Goal: Task Accomplishment & Management: Use online tool/utility

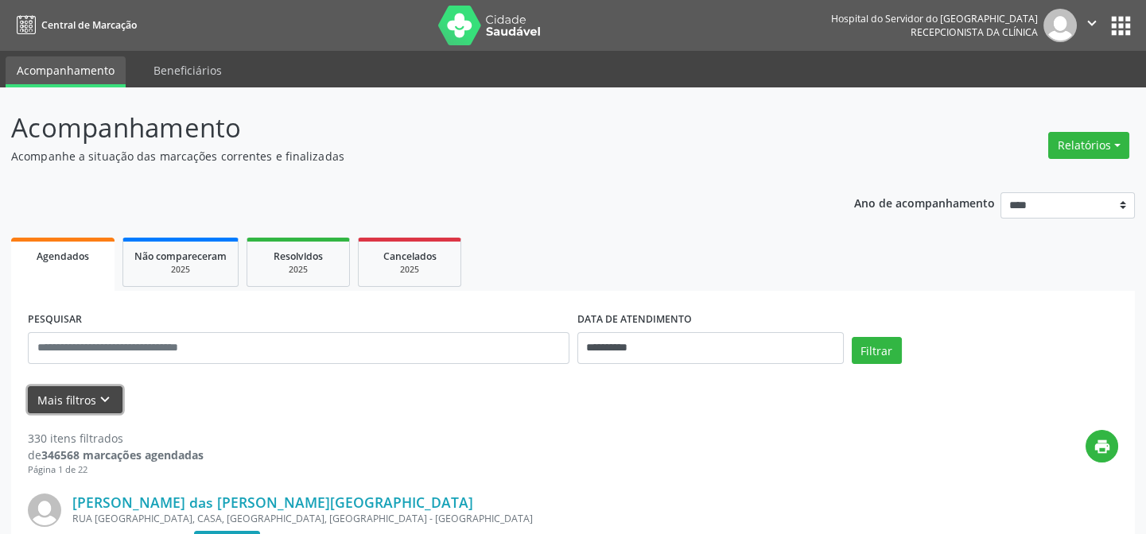
click at [78, 389] on button "Mais filtros keyboard_arrow_down" at bounding box center [75, 401] width 95 height 28
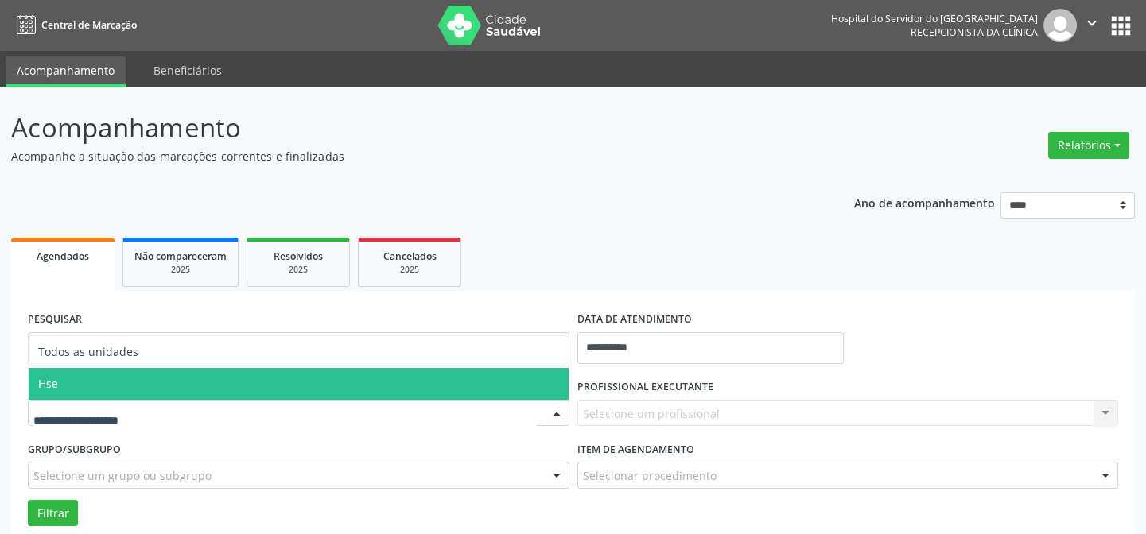
click at [107, 390] on span "Hse" at bounding box center [299, 384] width 540 height 32
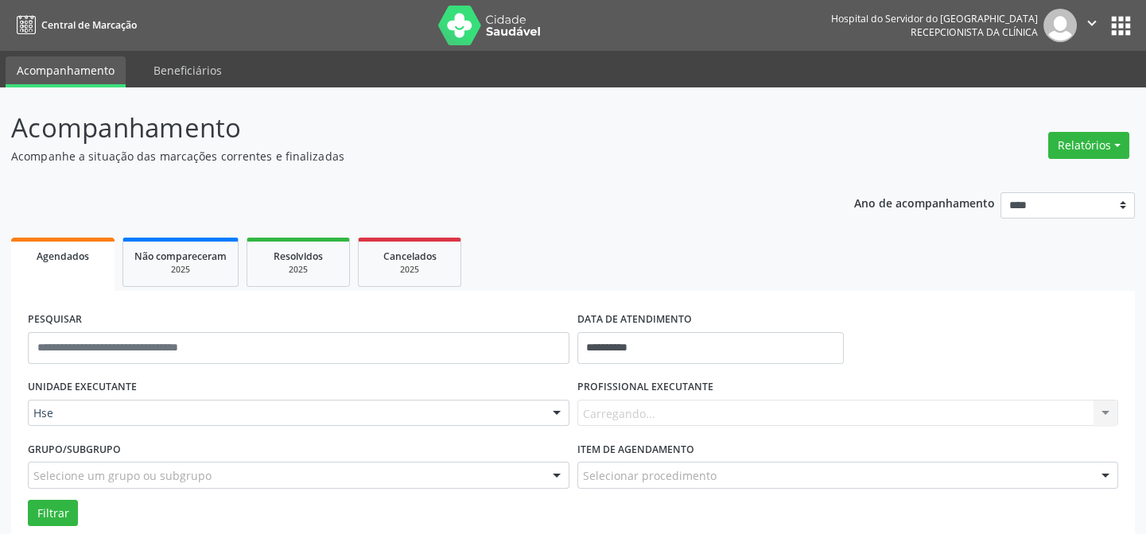
click at [605, 406] on div "Carregando... Nenhum resultado encontrado para: " " Não há nenhuma opção para s…" at bounding box center [848, 413] width 542 height 27
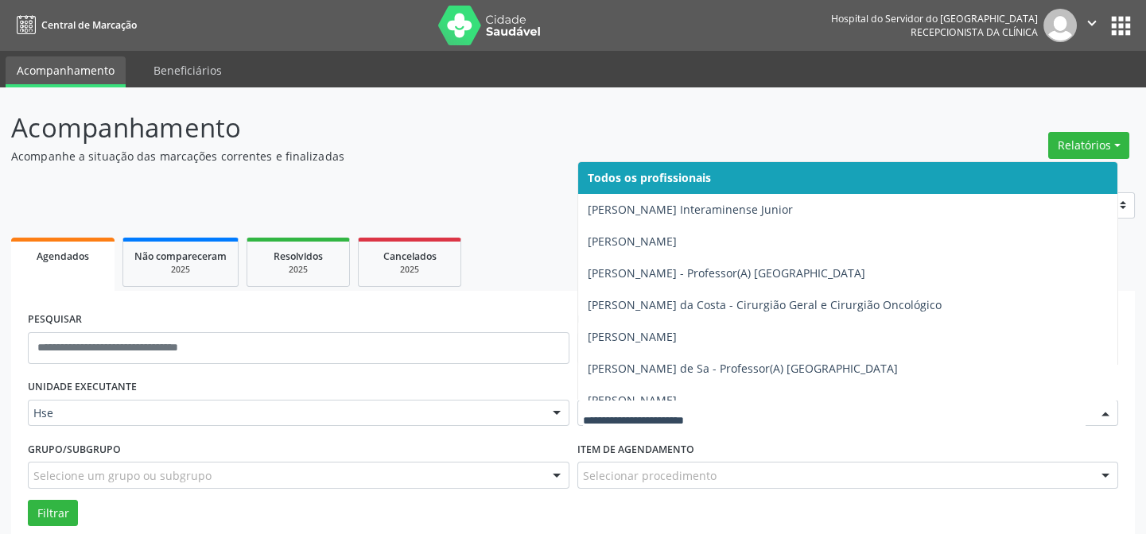
click at [659, 403] on div at bounding box center [848, 413] width 542 height 27
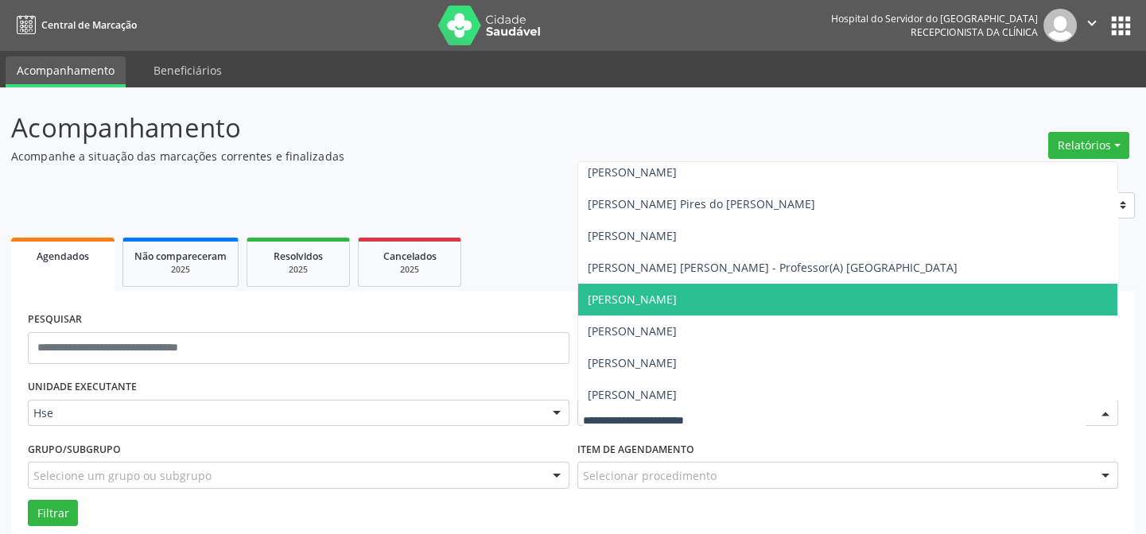
scroll to position [433, 0]
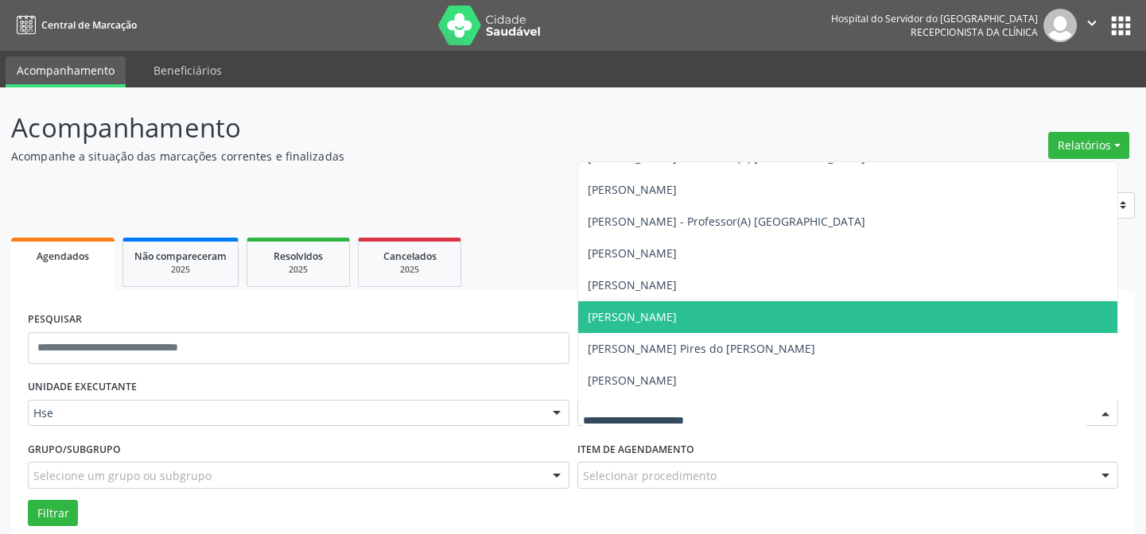
click at [677, 314] on span "[PERSON_NAME]" at bounding box center [632, 316] width 89 height 15
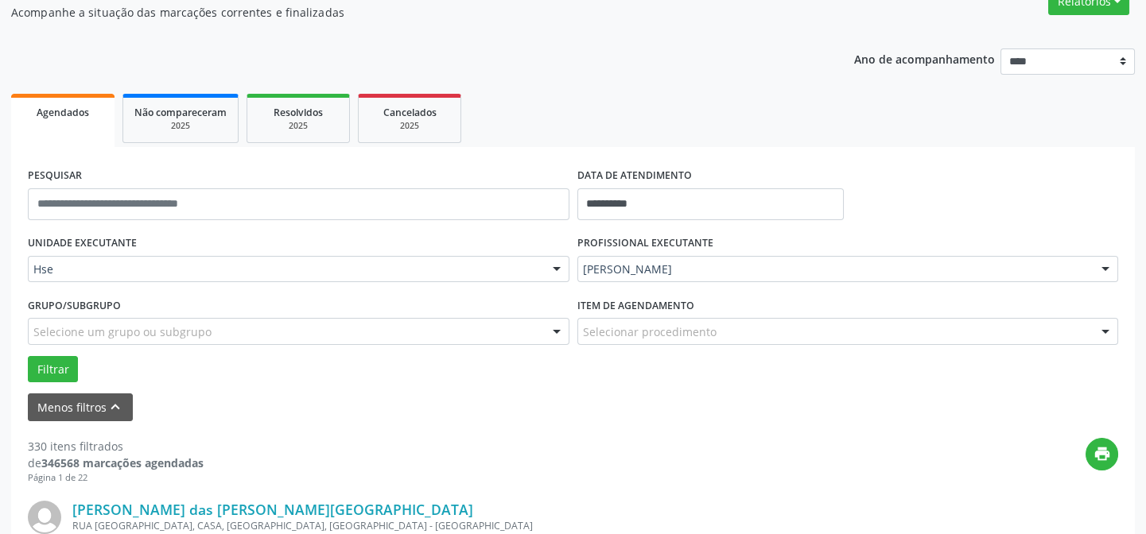
scroll to position [361, 0]
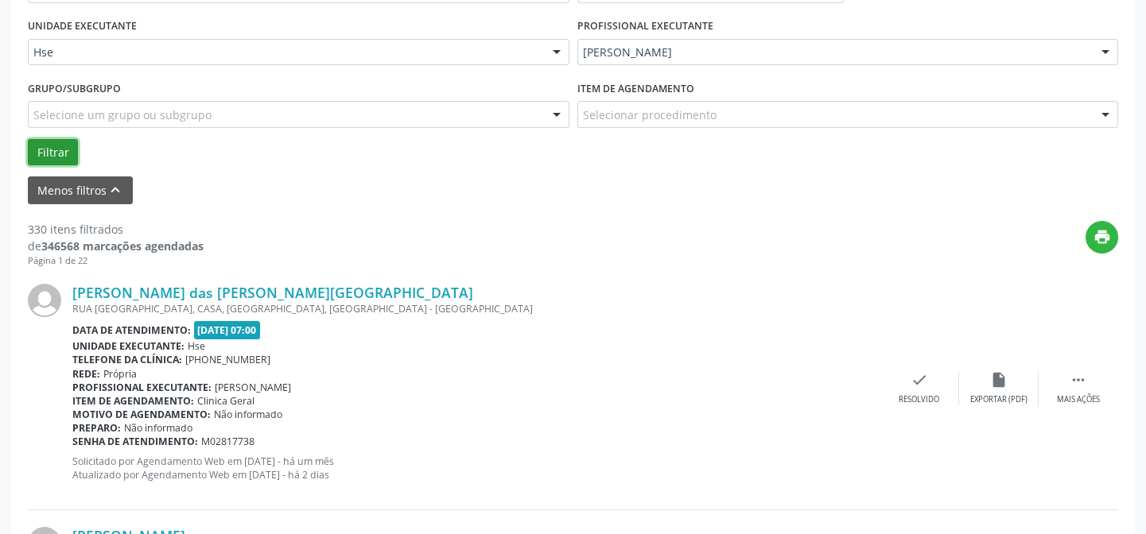
click at [49, 149] on button "Filtrar" at bounding box center [53, 152] width 50 height 27
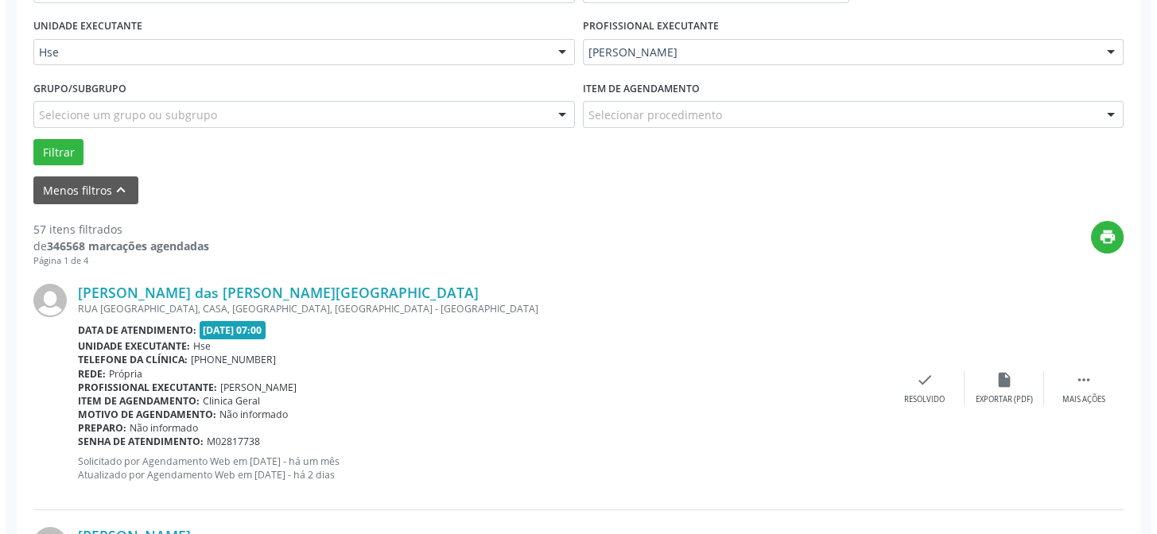
scroll to position [289, 0]
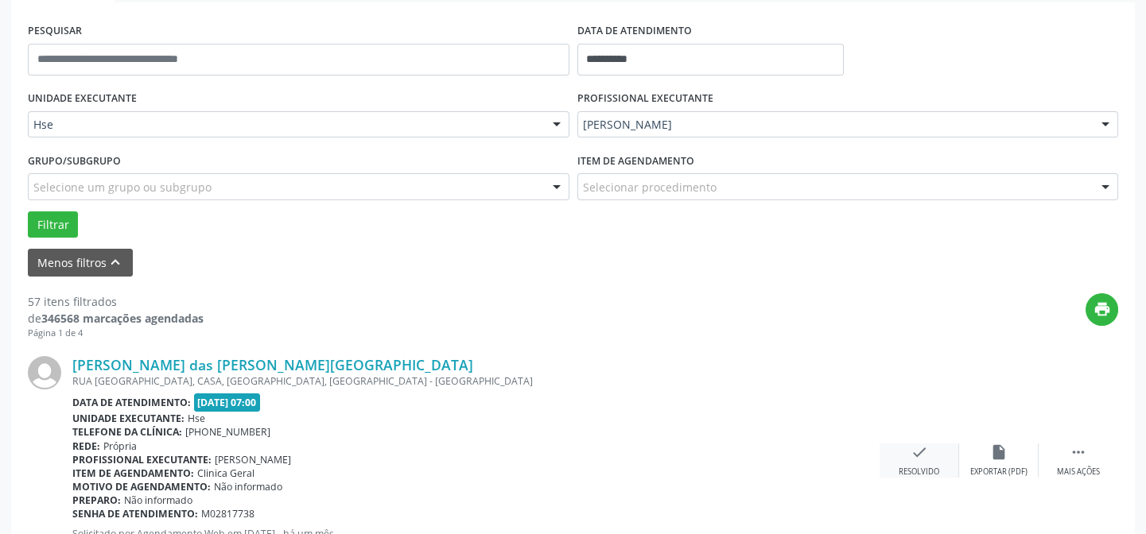
click at [920, 461] on div "check Resolvido" at bounding box center [920, 461] width 80 height 34
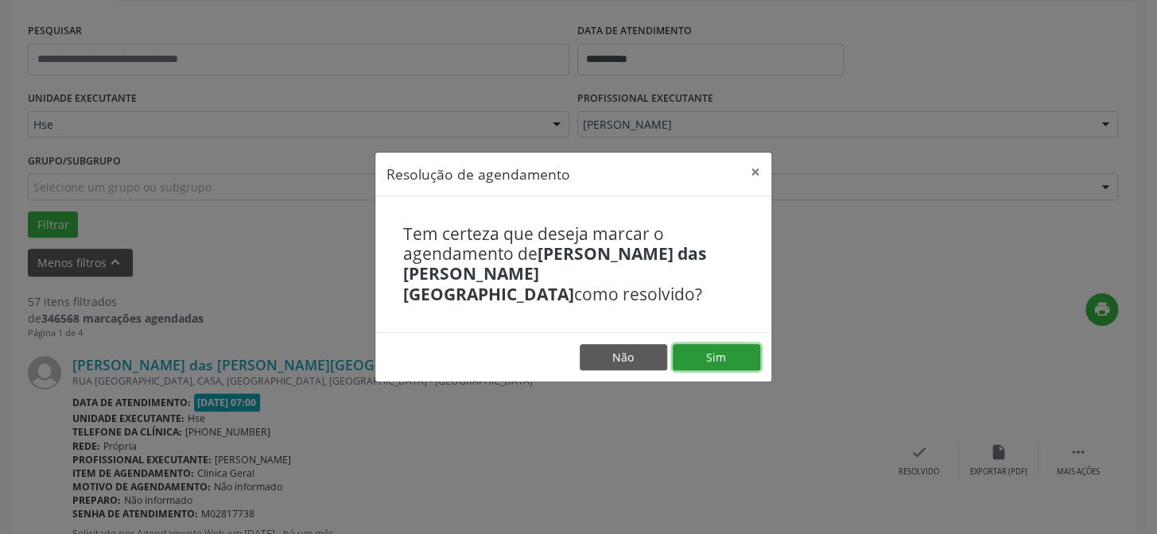
click at [715, 348] on button "Sim" at bounding box center [716, 357] width 87 height 27
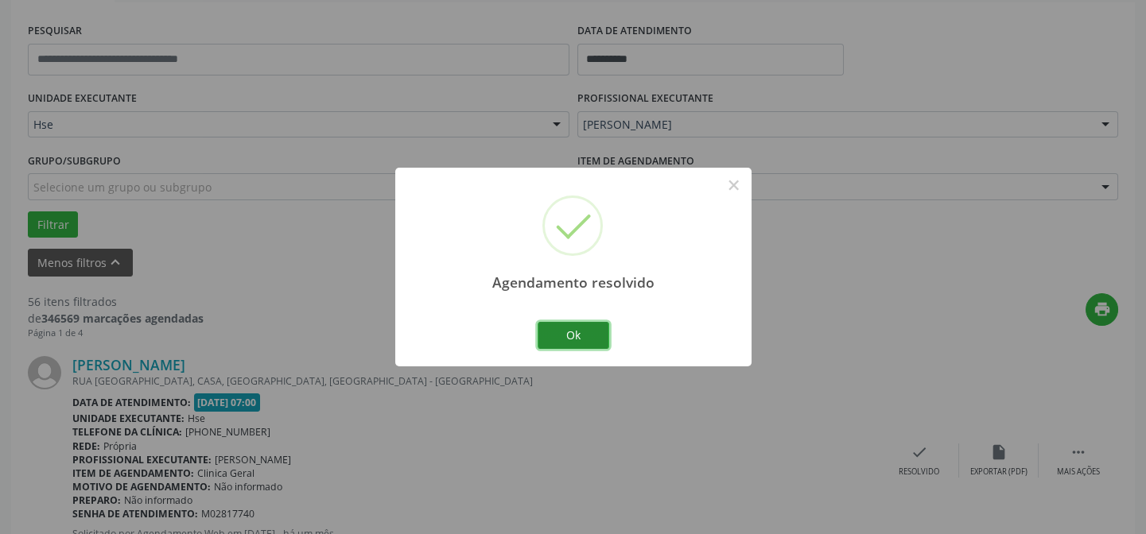
click at [573, 337] on button "Ok" at bounding box center [574, 335] width 72 height 27
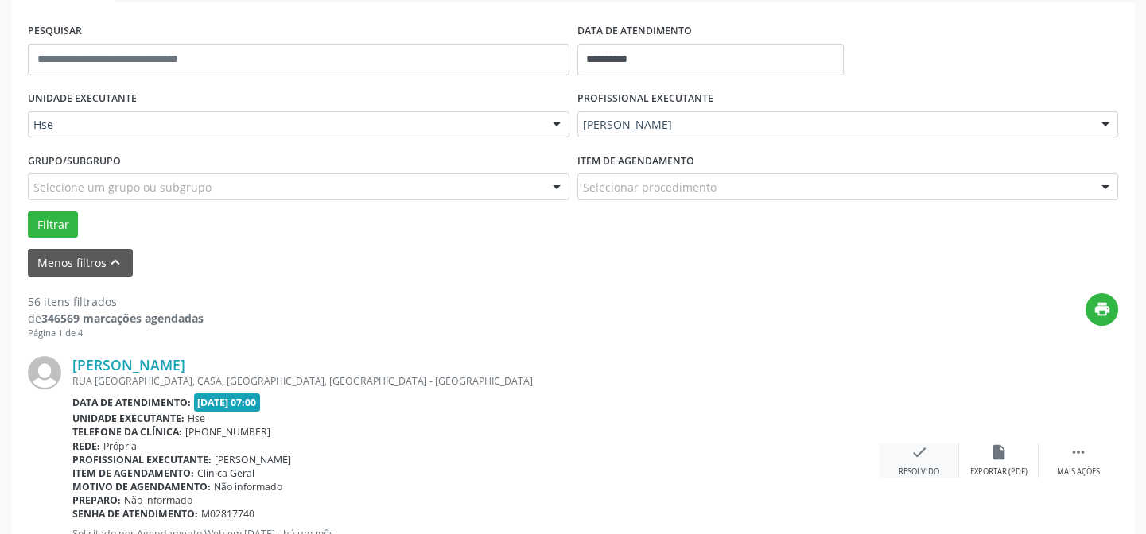
drag, startPoint x: 912, startPoint y: 441, endPoint x: 920, endPoint y: 466, distance: 25.9
click at [920, 466] on div "[PERSON_NAME] [GEOGRAPHIC_DATA][PERSON_NAME], CASA, [GEOGRAPHIC_DATA], [GEOGRAP…" at bounding box center [573, 461] width 1090 height 243
click at [912, 464] on div "check Resolvido" at bounding box center [920, 461] width 80 height 34
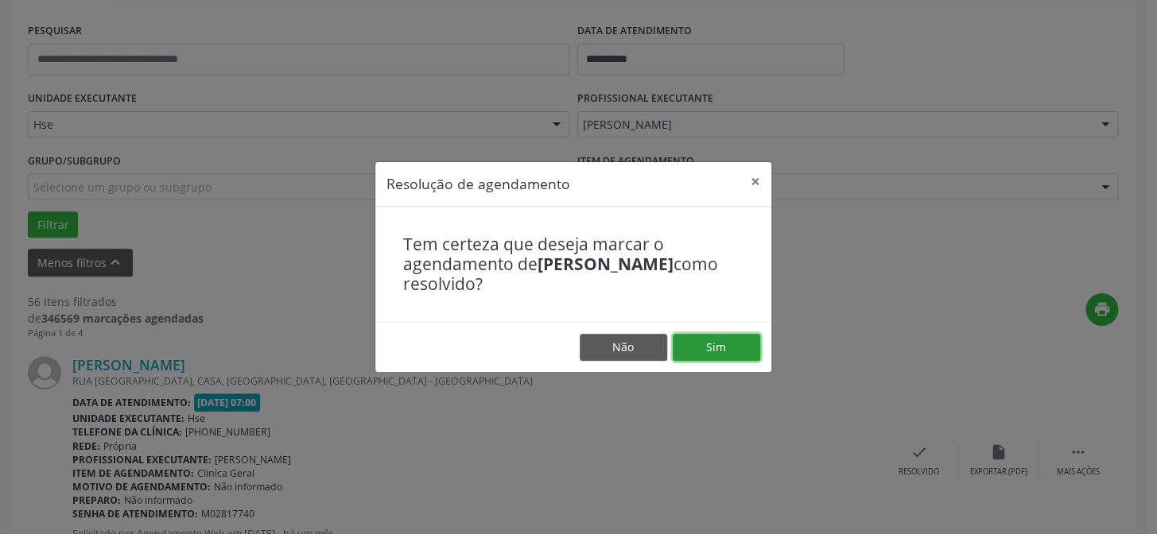
click at [715, 349] on button "Sim" at bounding box center [716, 347] width 87 height 27
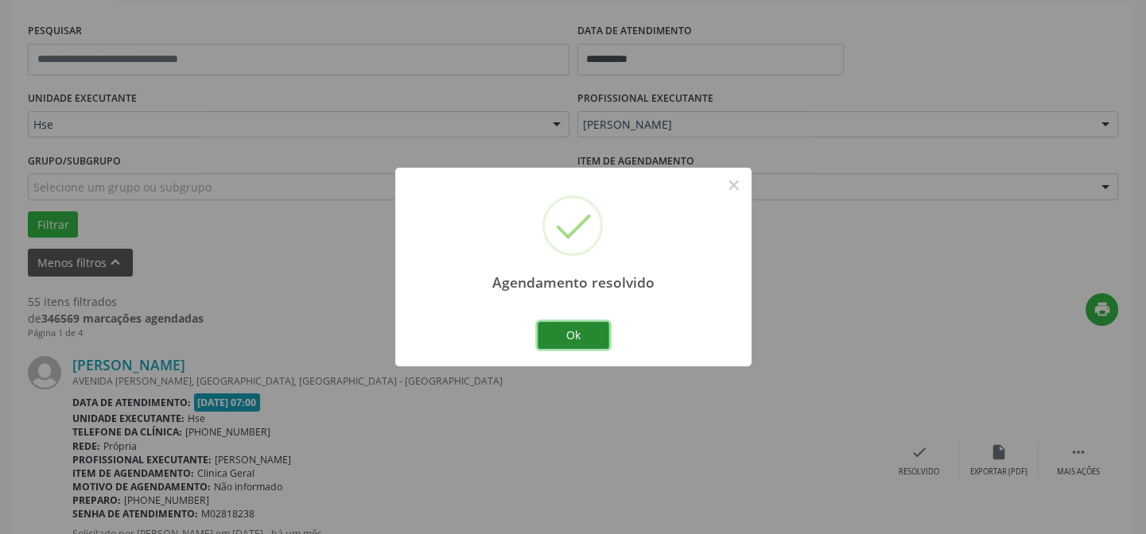
click at [586, 335] on button "Ok" at bounding box center [574, 335] width 72 height 27
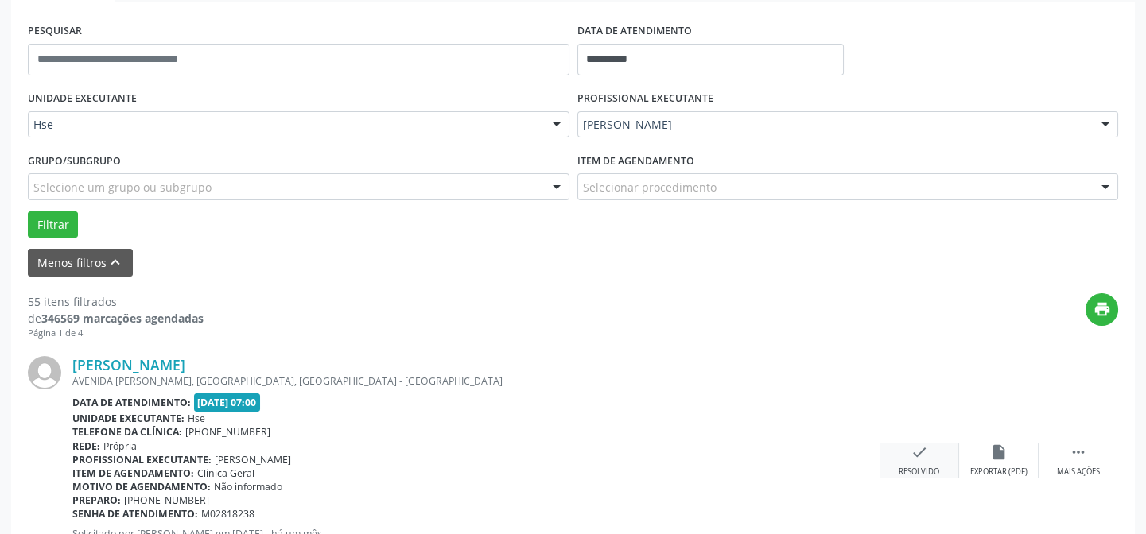
click at [916, 457] on icon "check" at bounding box center [919, 452] width 17 height 17
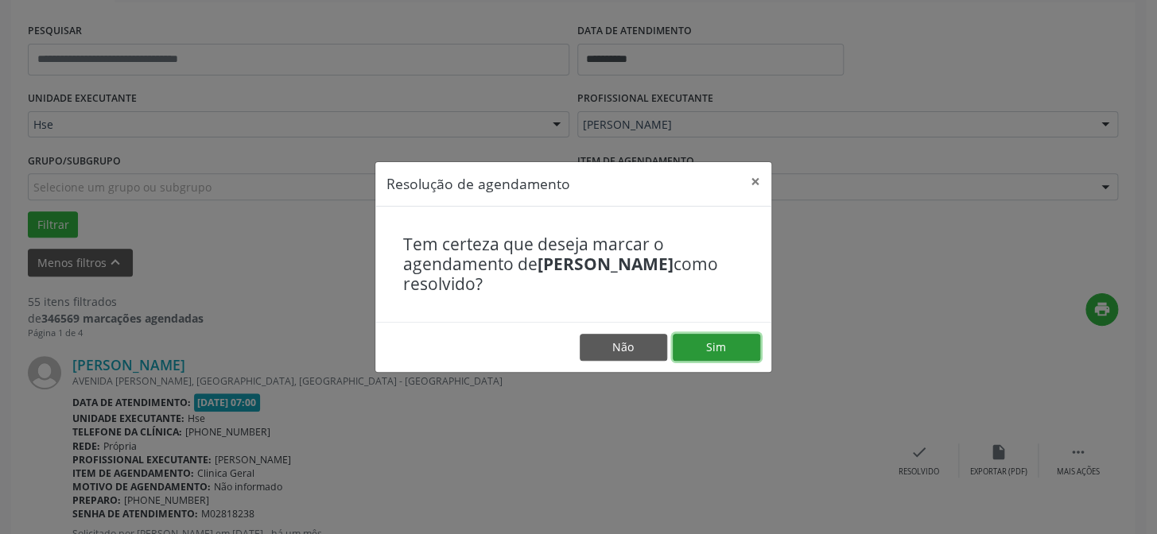
click at [736, 345] on button "Sim" at bounding box center [716, 347] width 87 height 27
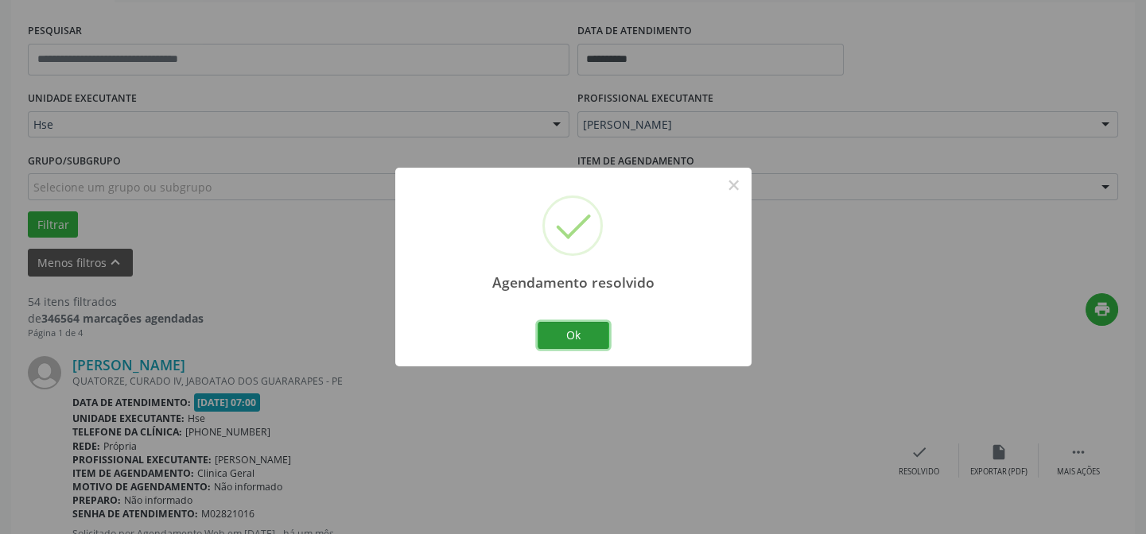
click at [581, 324] on button "Ok" at bounding box center [574, 335] width 72 height 27
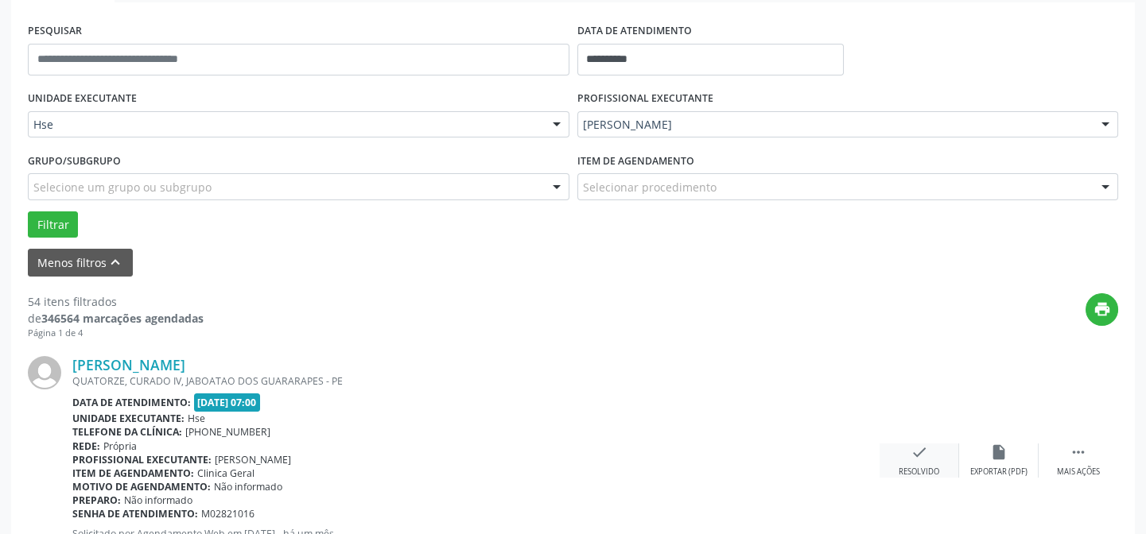
click at [915, 445] on icon "check" at bounding box center [919, 452] width 17 height 17
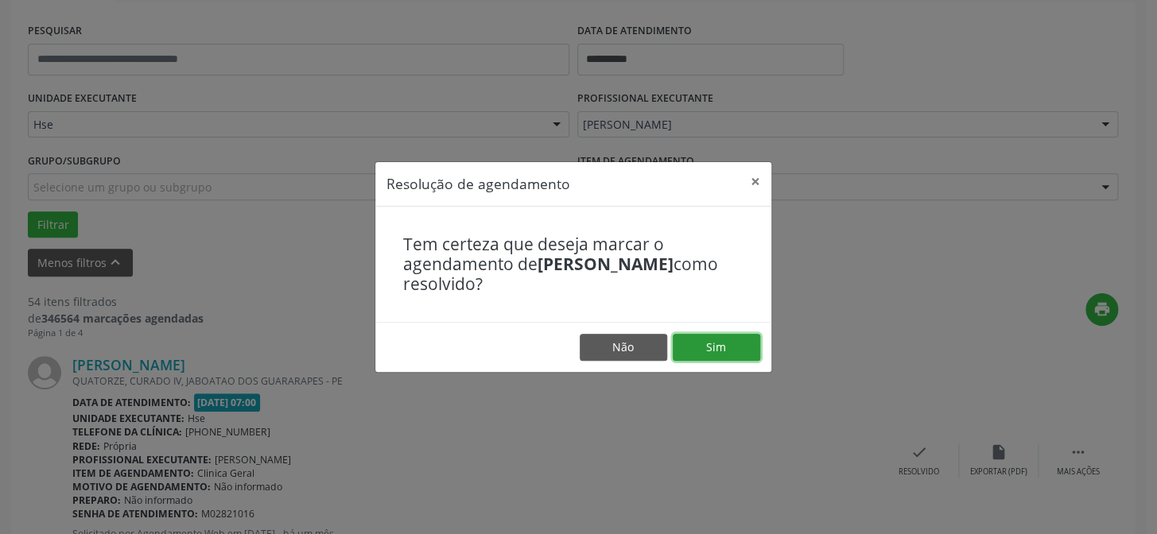
click at [723, 338] on button "Sim" at bounding box center [716, 347] width 87 height 27
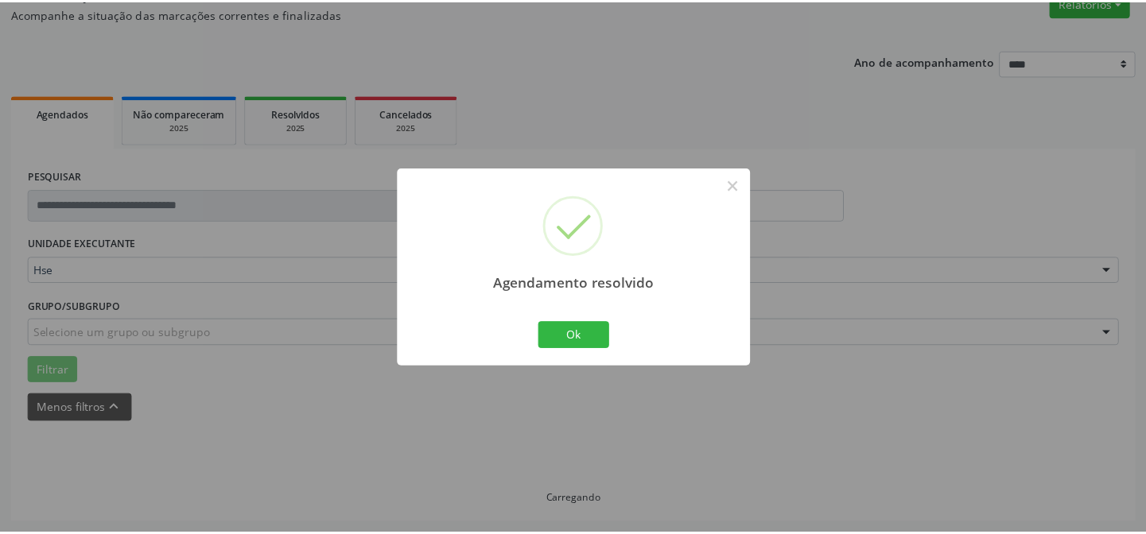
scroll to position [142, 0]
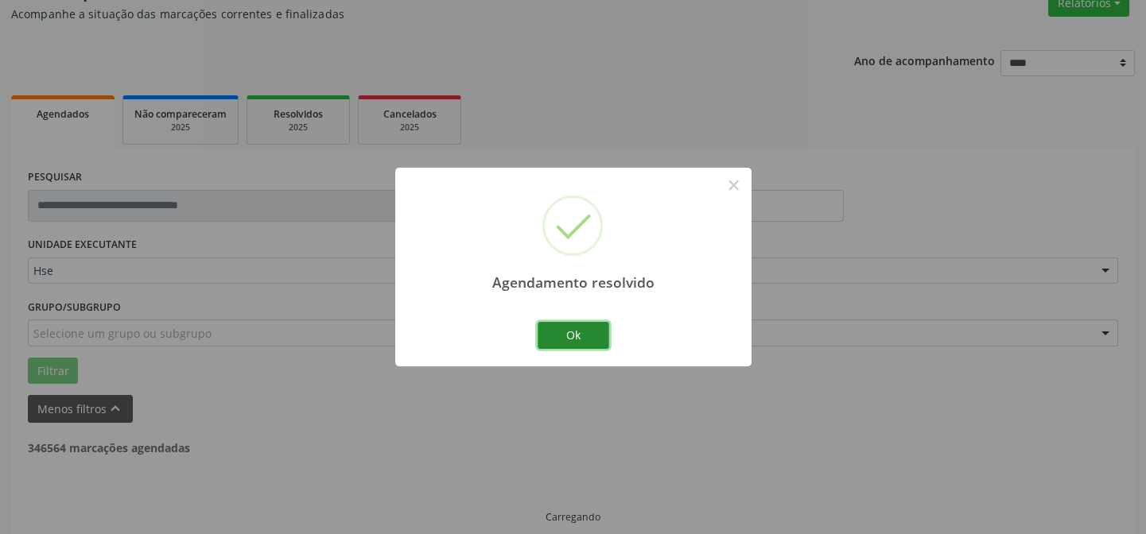
click at [570, 323] on button "Ok" at bounding box center [574, 335] width 72 height 27
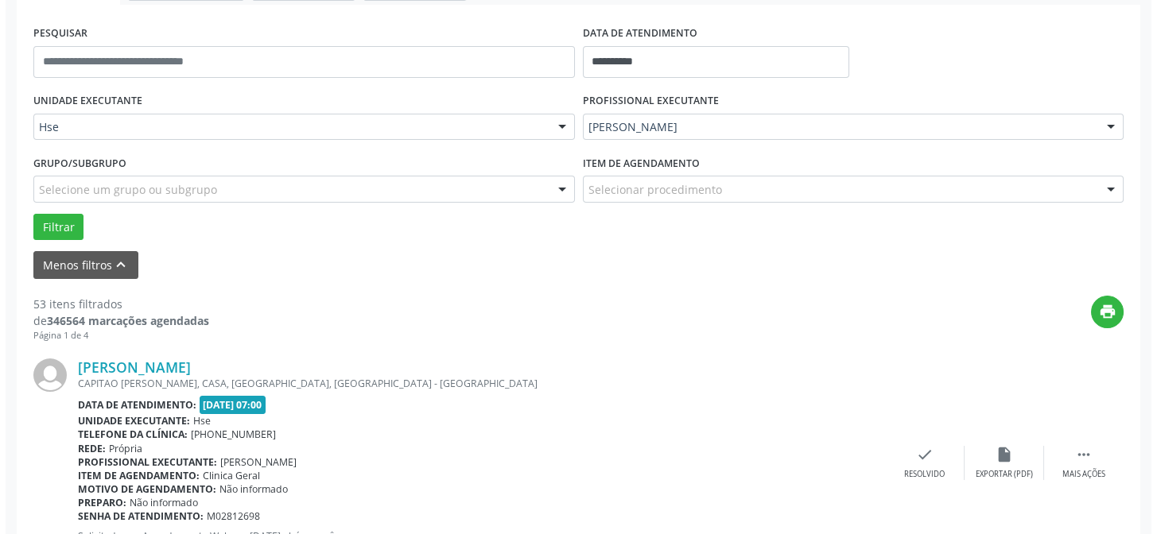
scroll to position [359, 0]
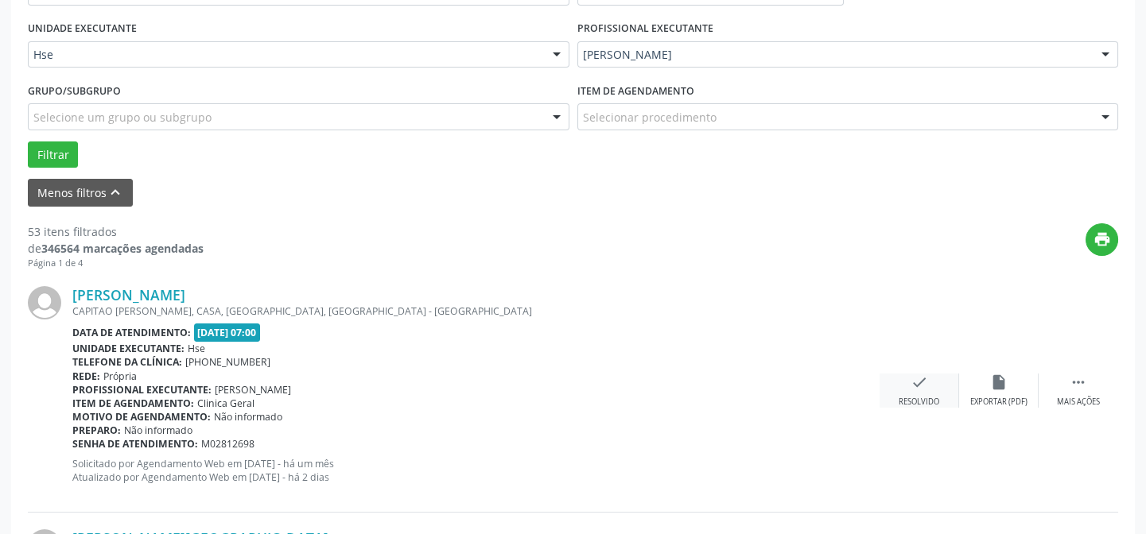
click at [923, 382] on icon "check" at bounding box center [919, 382] width 17 height 17
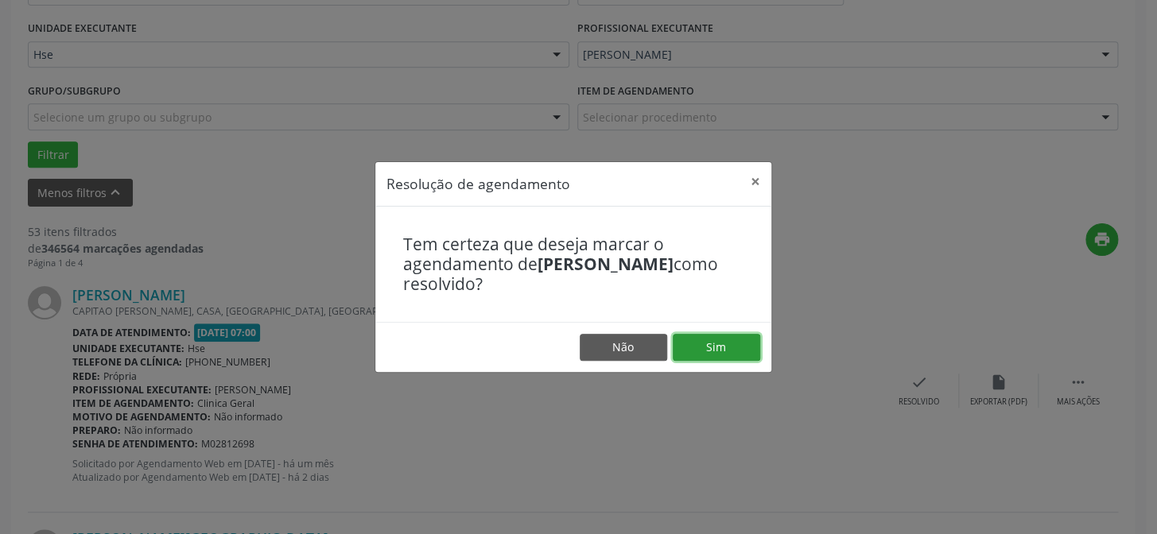
click at [723, 339] on button "Sim" at bounding box center [716, 347] width 87 height 27
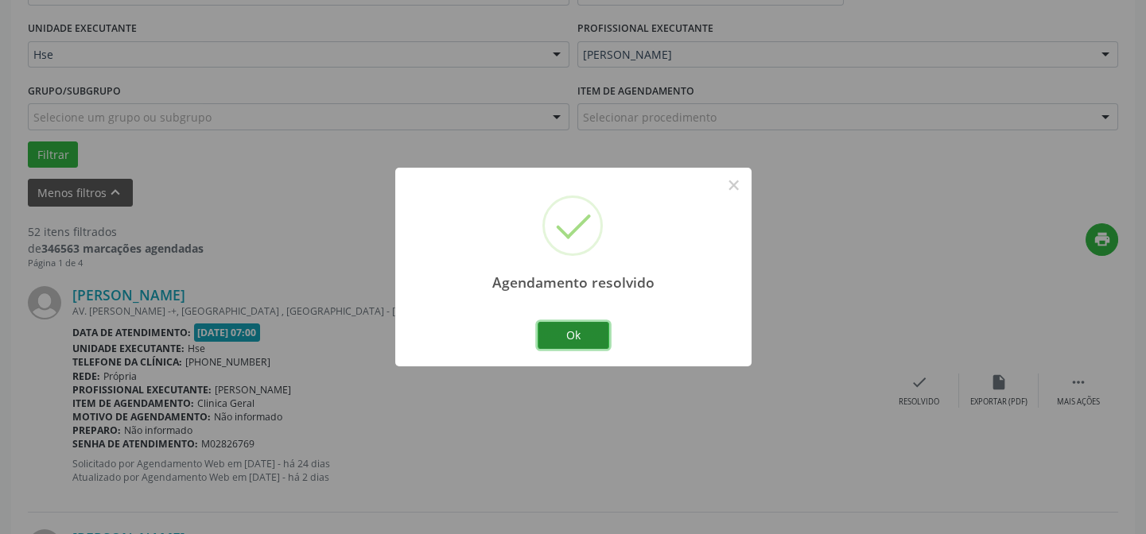
click at [587, 326] on button "Ok" at bounding box center [574, 335] width 72 height 27
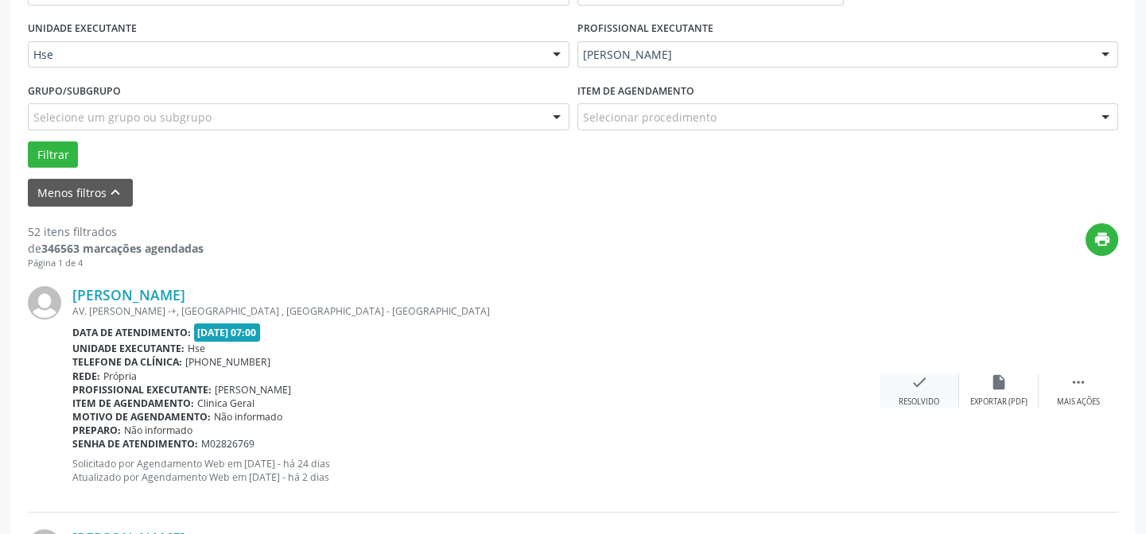
click at [922, 388] on icon "check" at bounding box center [919, 382] width 17 height 17
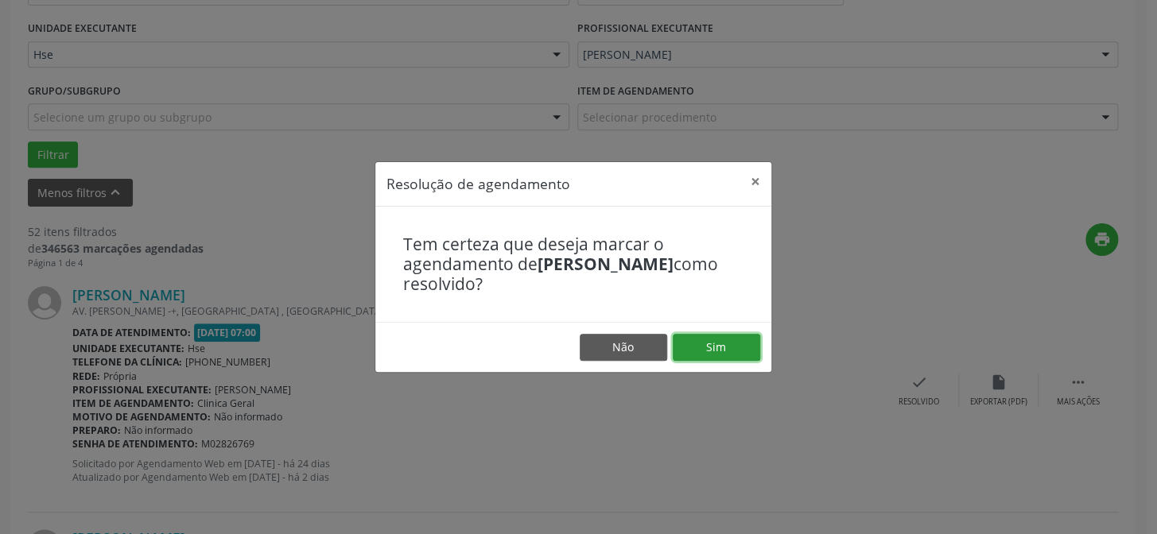
click at [717, 340] on button "Sim" at bounding box center [716, 347] width 87 height 27
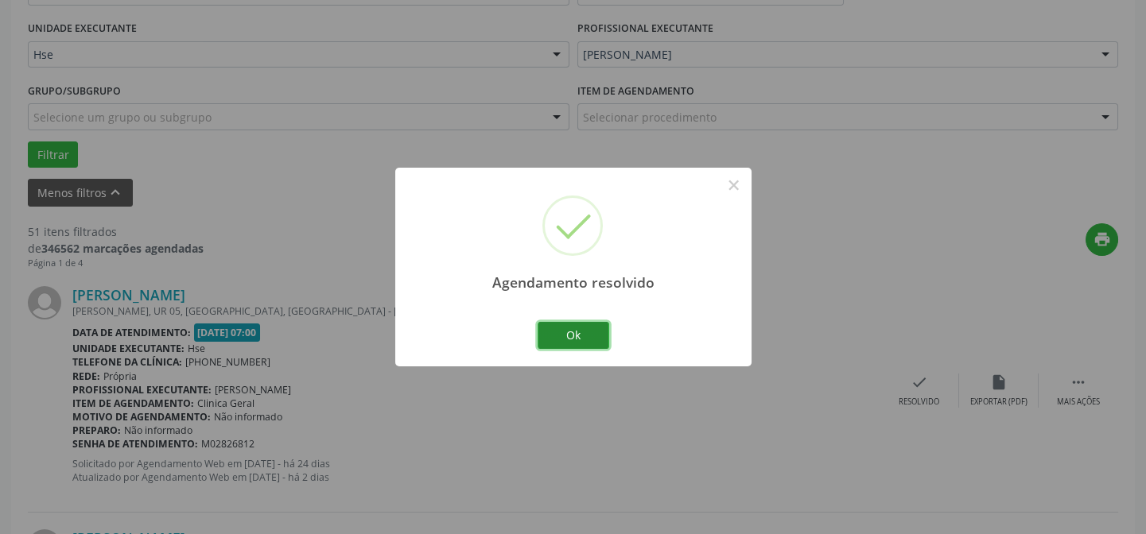
click at [576, 324] on button "Ok" at bounding box center [574, 335] width 72 height 27
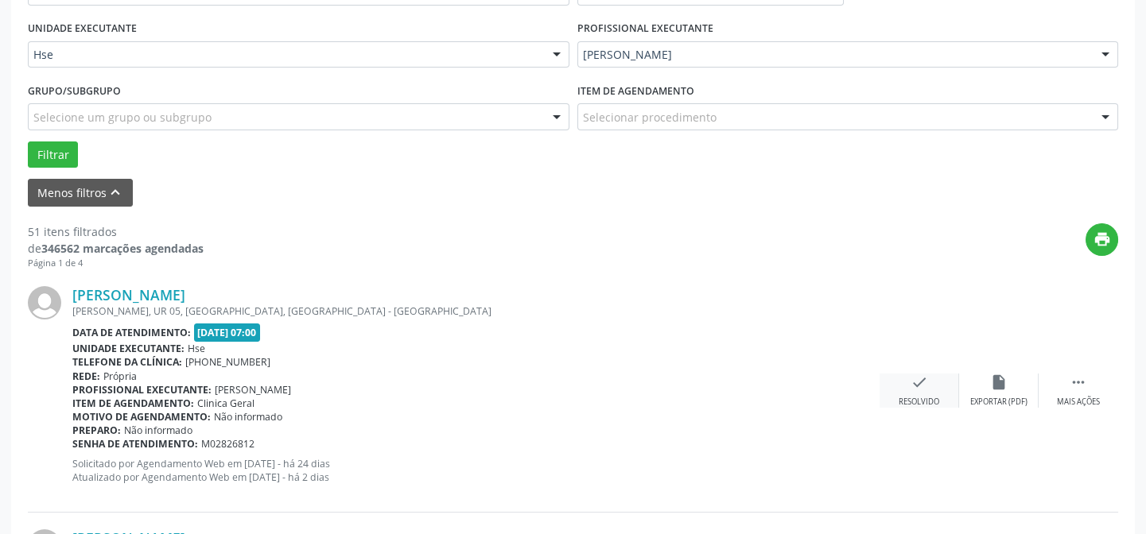
click at [923, 397] on div "Resolvido" at bounding box center [919, 402] width 41 height 11
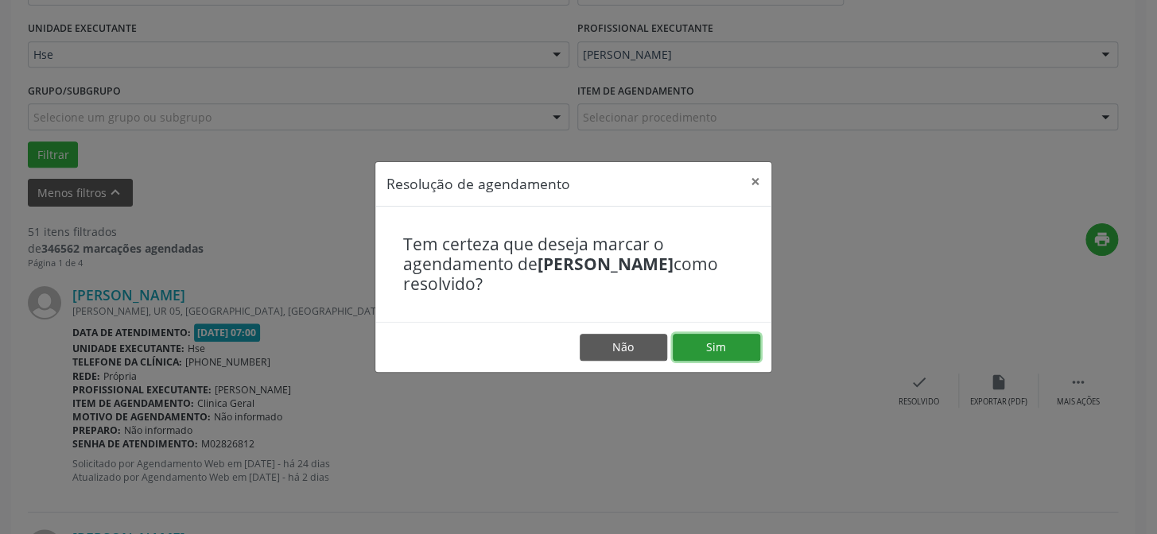
click at [725, 334] on button "Sim" at bounding box center [716, 347] width 87 height 27
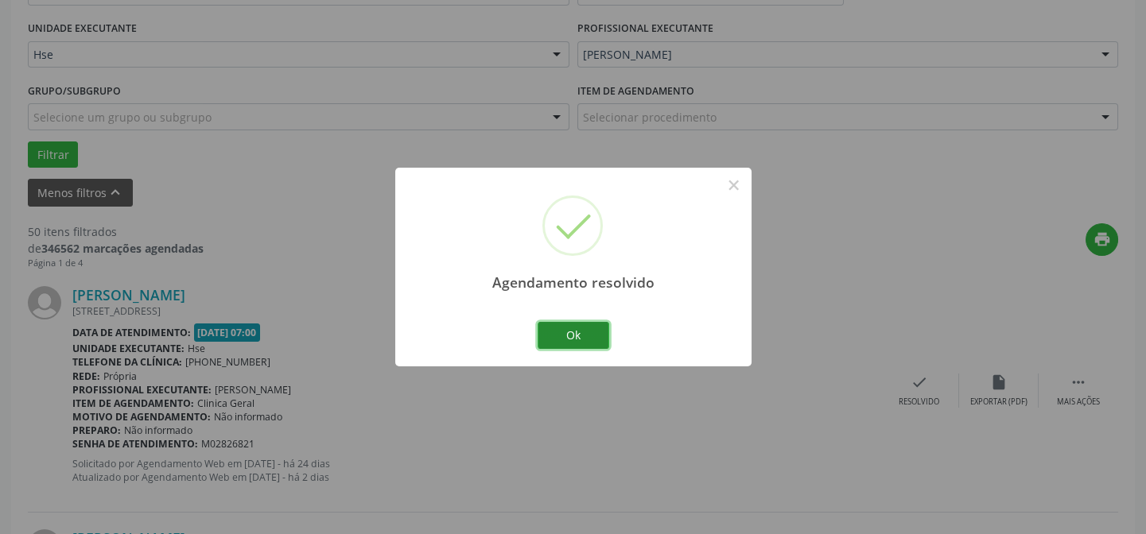
click at [575, 334] on button "Ok" at bounding box center [574, 335] width 72 height 27
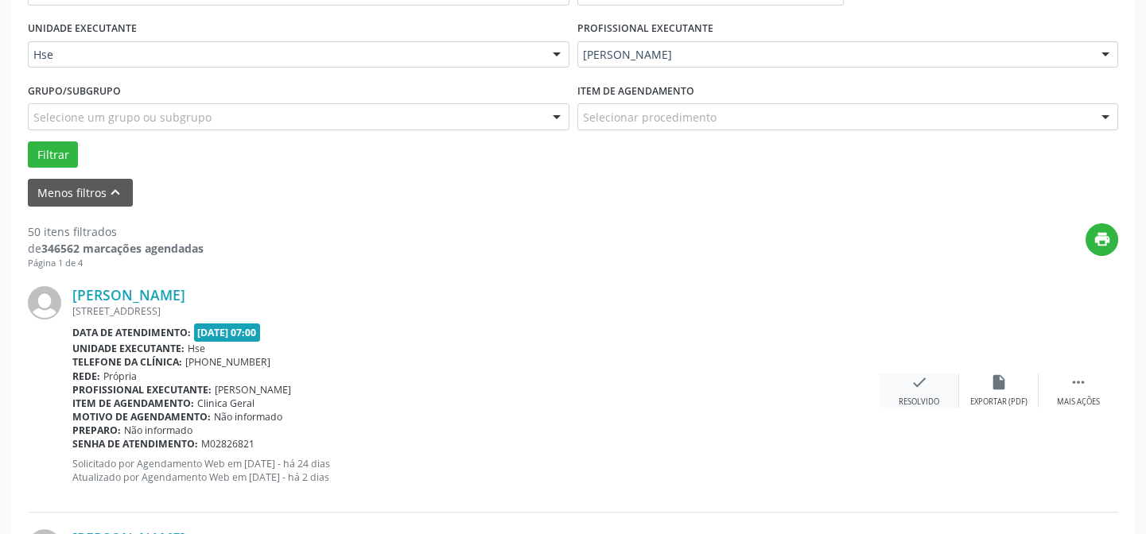
click at [922, 392] on div "check Resolvido" at bounding box center [920, 391] width 80 height 34
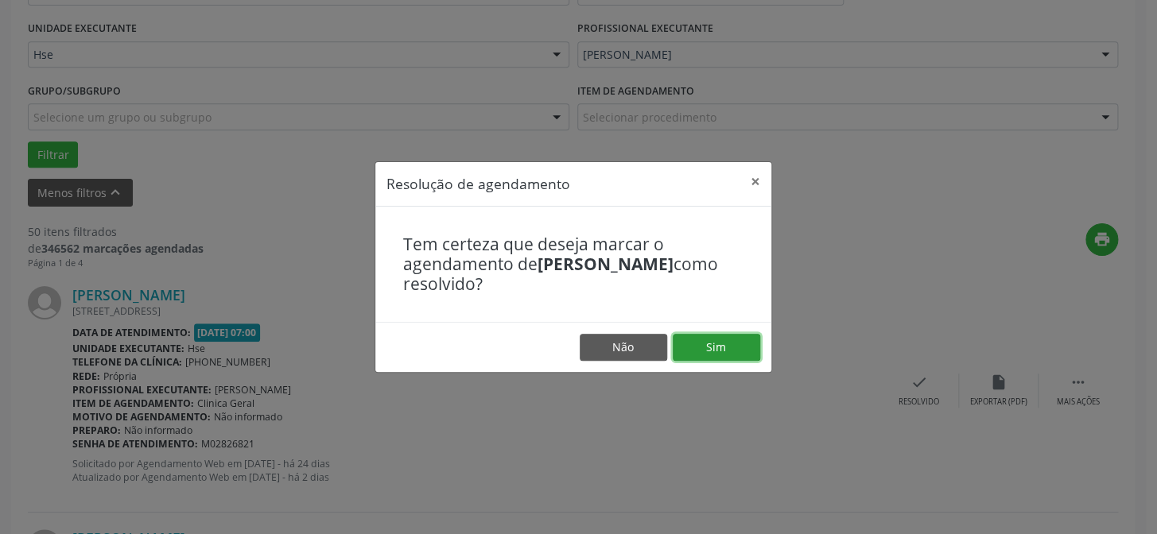
click at [710, 344] on button "Sim" at bounding box center [716, 347] width 87 height 27
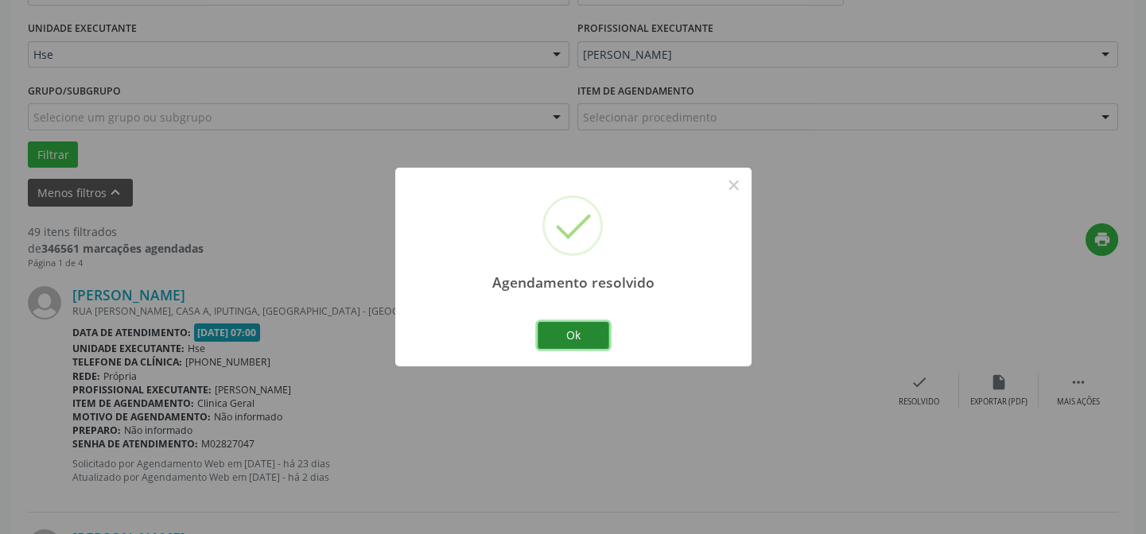
click at [577, 334] on button "Ok" at bounding box center [574, 335] width 72 height 27
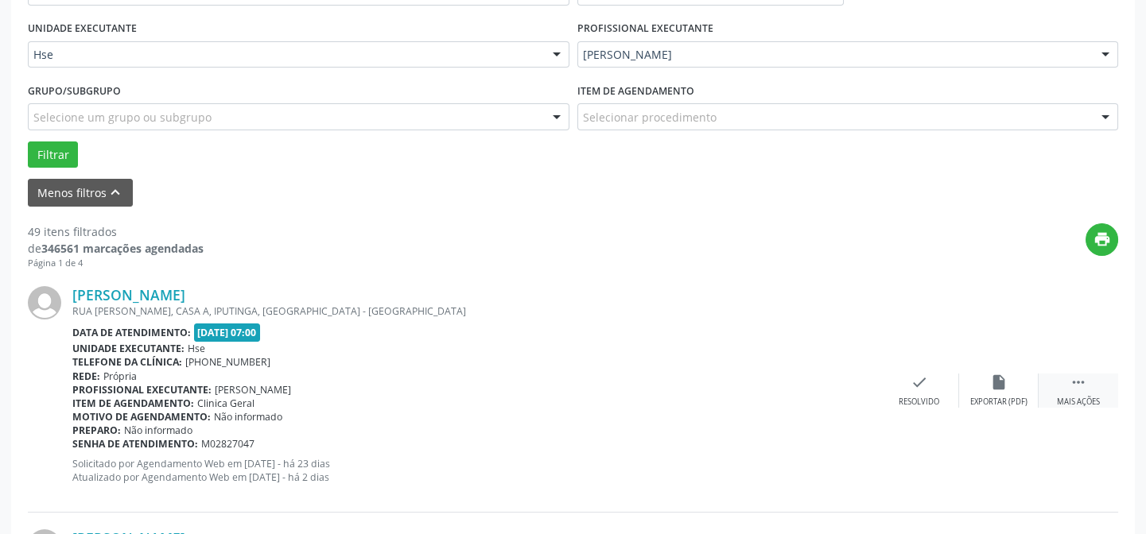
click at [1085, 387] on icon "" at bounding box center [1078, 382] width 17 height 17
click at [1003, 397] on div "Não compareceu" at bounding box center [999, 402] width 68 height 11
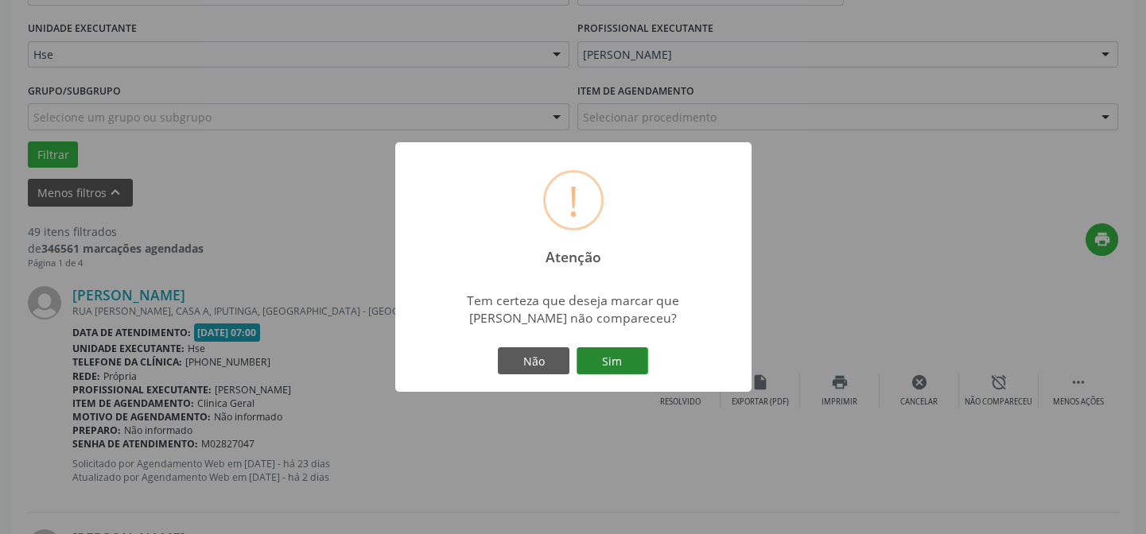
click at [604, 363] on button "Sim" at bounding box center [613, 361] width 72 height 27
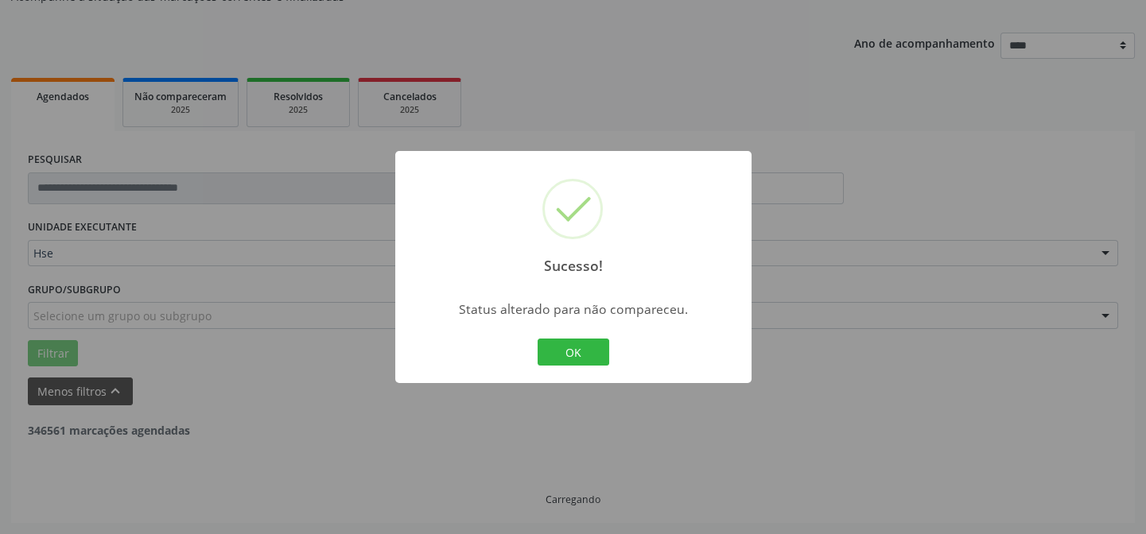
scroll to position [159, 0]
click at [570, 344] on button "OK" at bounding box center [574, 352] width 72 height 27
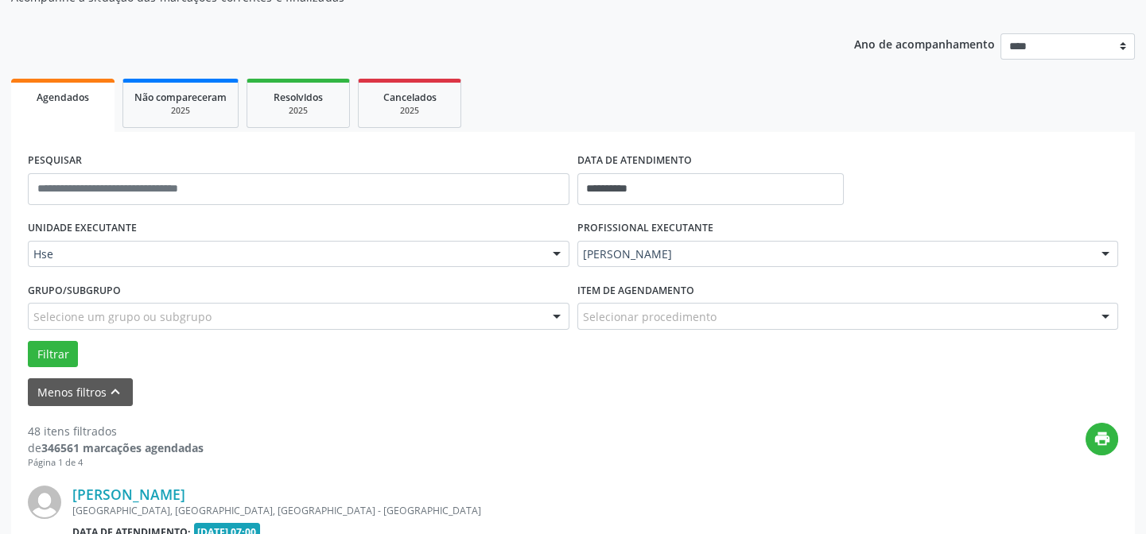
scroll to position [359, 0]
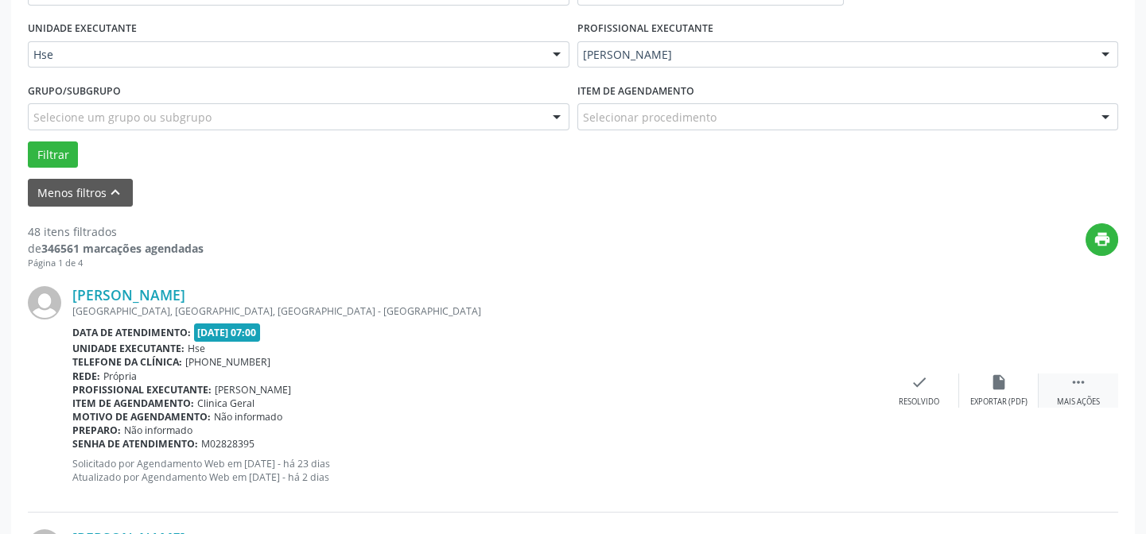
click at [1065, 383] on div " Mais ações" at bounding box center [1079, 391] width 80 height 34
click at [1066, 383] on div " Mais ações" at bounding box center [1079, 391] width 80 height 34
click at [1084, 383] on icon "" at bounding box center [1078, 382] width 17 height 17
click at [1005, 374] on icon "alarm_off" at bounding box center [998, 382] width 17 height 17
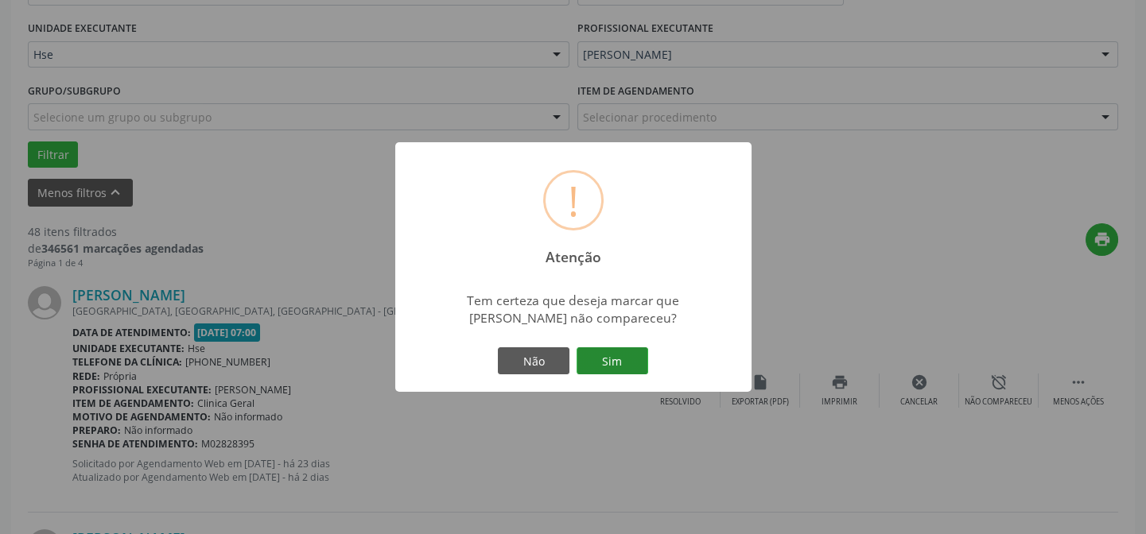
click at [619, 363] on button "Sim" at bounding box center [613, 361] width 72 height 27
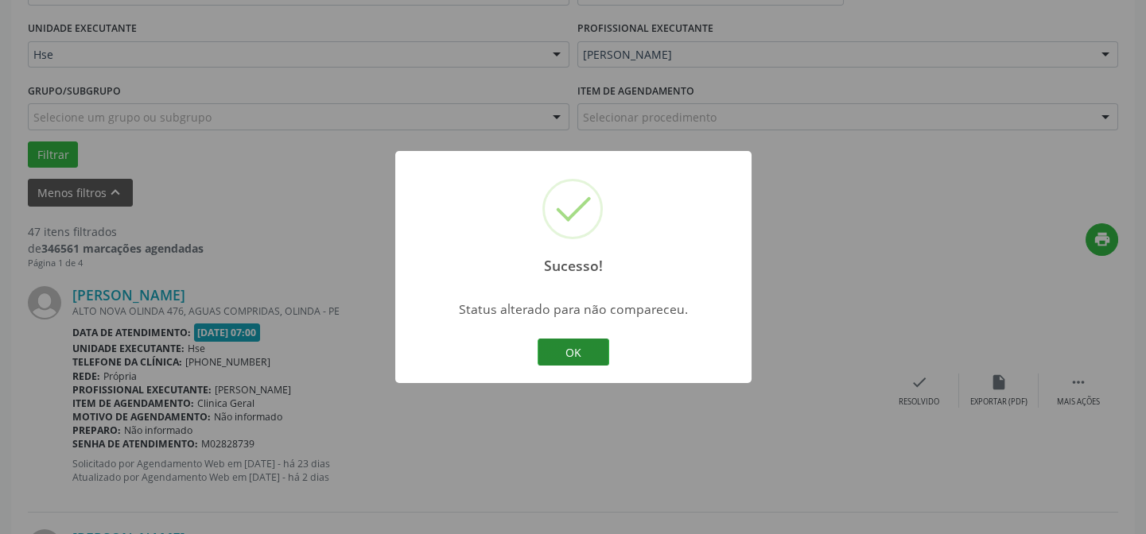
click at [578, 342] on button "OK" at bounding box center [574, 352] width 72 height 27
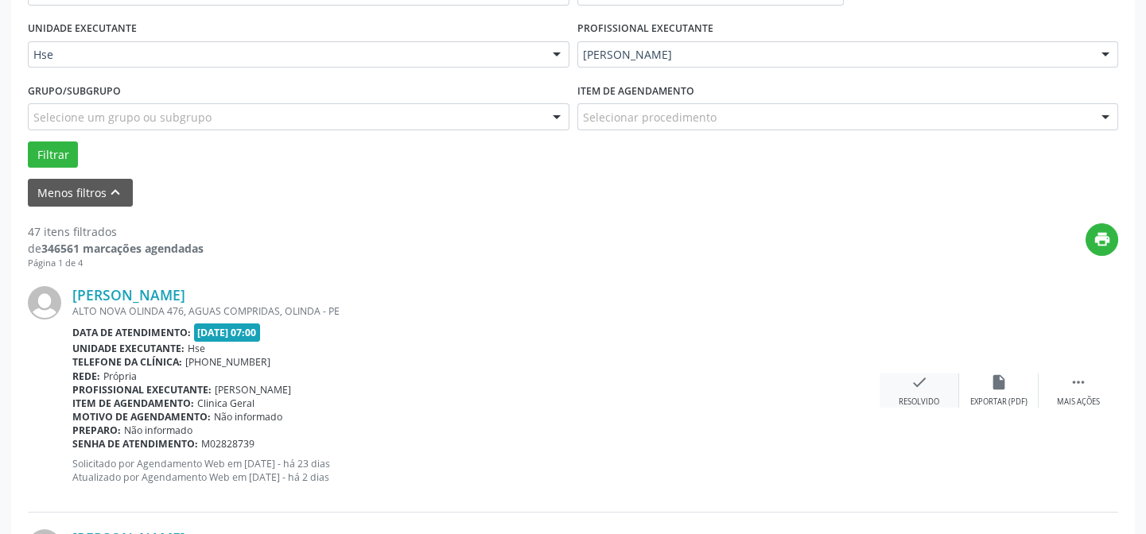
click at [908, 386] on div "check Resolvido" at bounding box center [920, 391] width 80 height 34
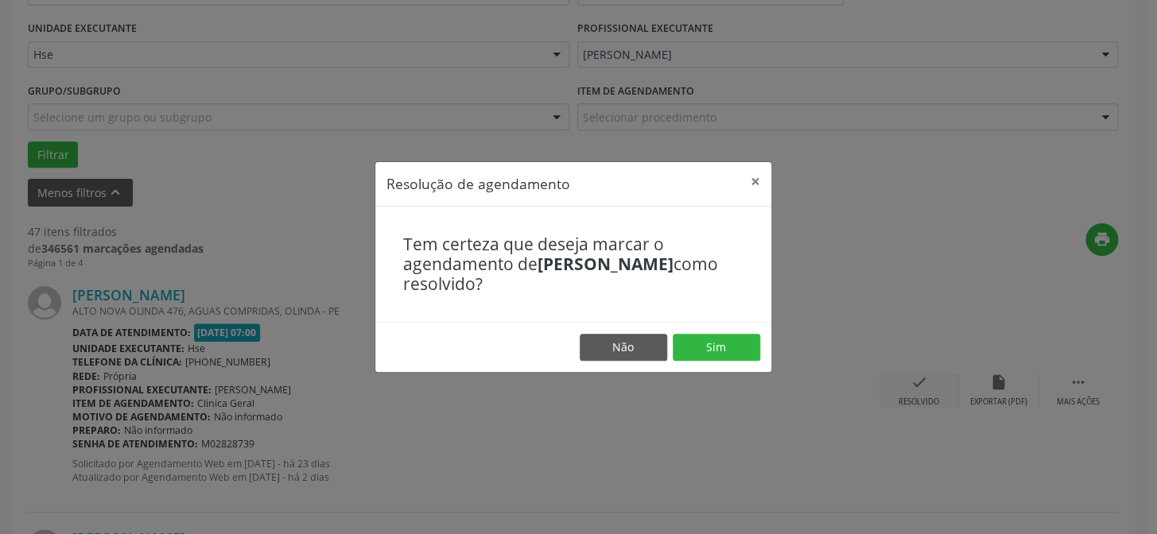
click at [908, 386] on div "Resolução de agendamento × Tem certeza que deseja marcar o agendamento de [PERS…" at bounding box center [578, 267] width 1157 height 534
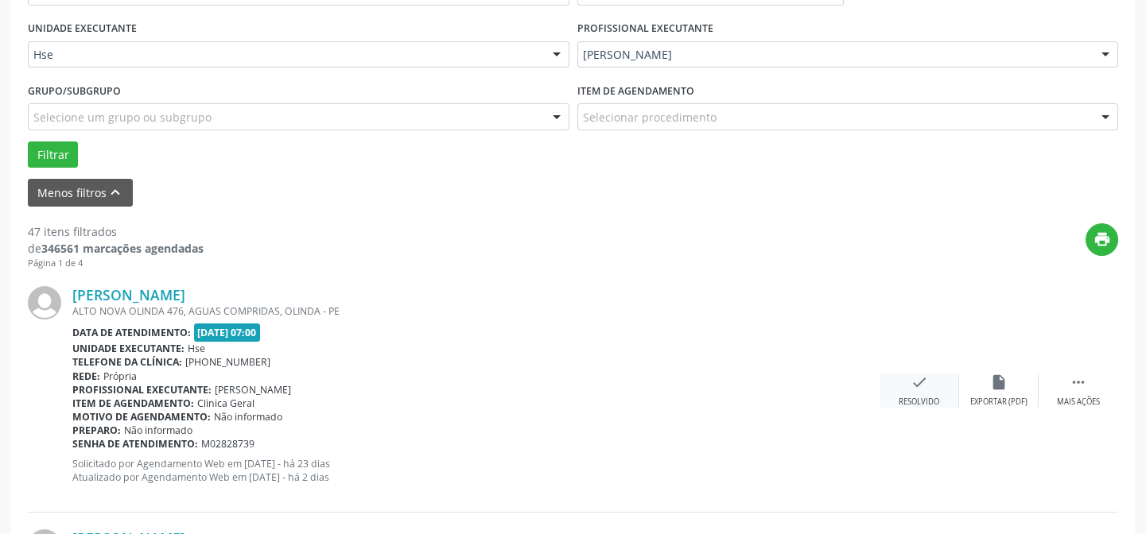
click at [919, 388] on icon "check" at bounding box center [919, 382] width 17 height 17
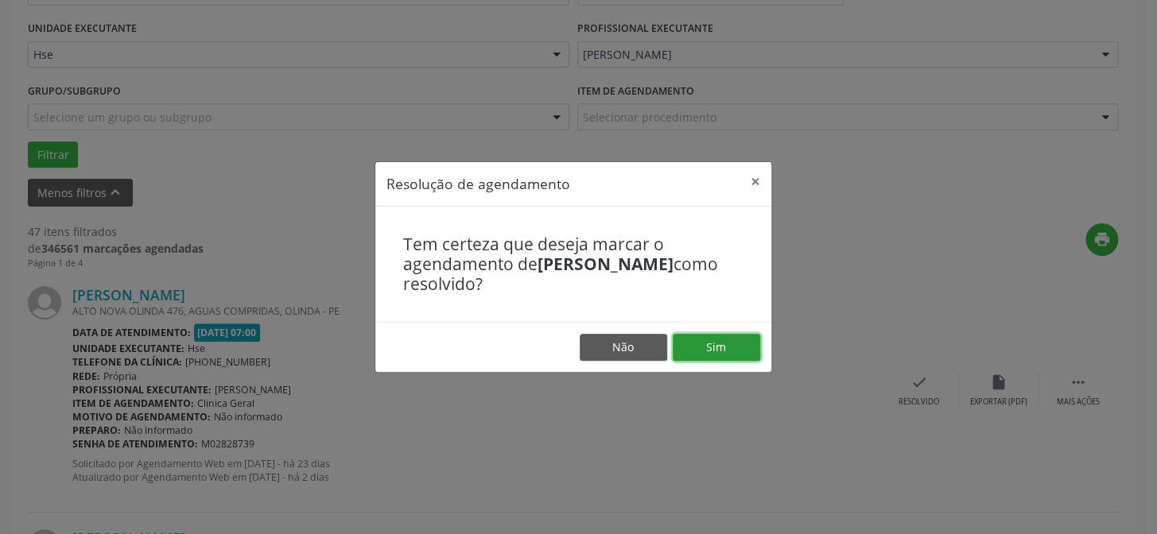
click at [729, 348] on button "Sim" at bounding box center [716, 347] width 87 height 27
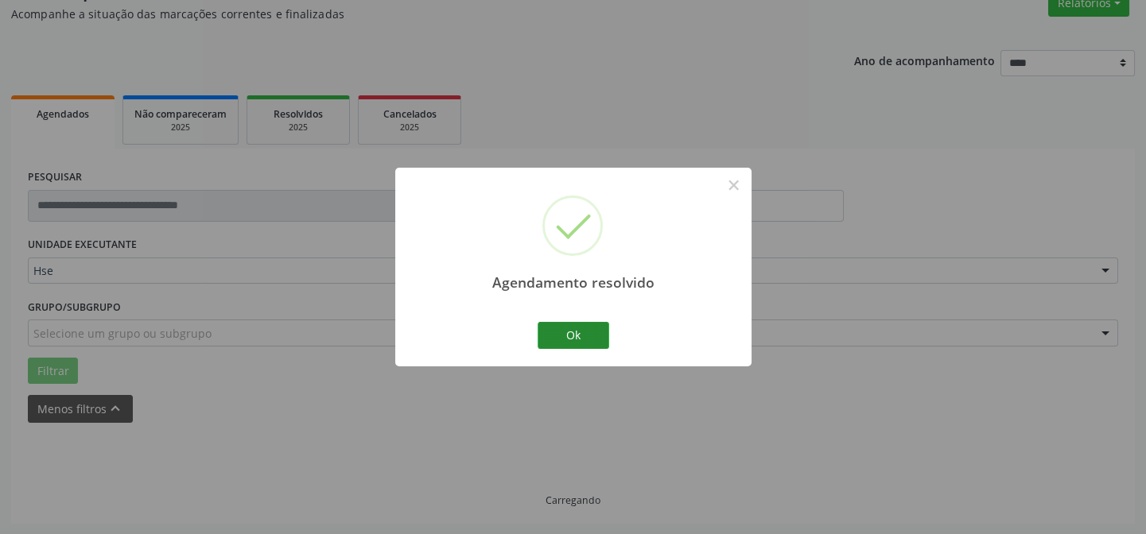
scroll to position [159, 0]
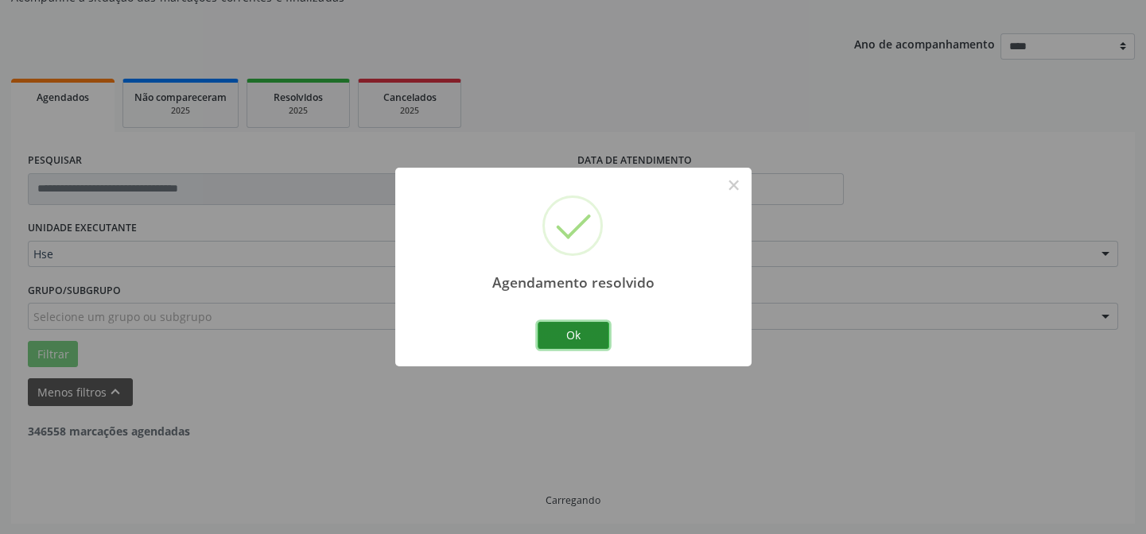
click at [588, 332] on button "Ok" at bounding box center [574, 335] width 72 height 27
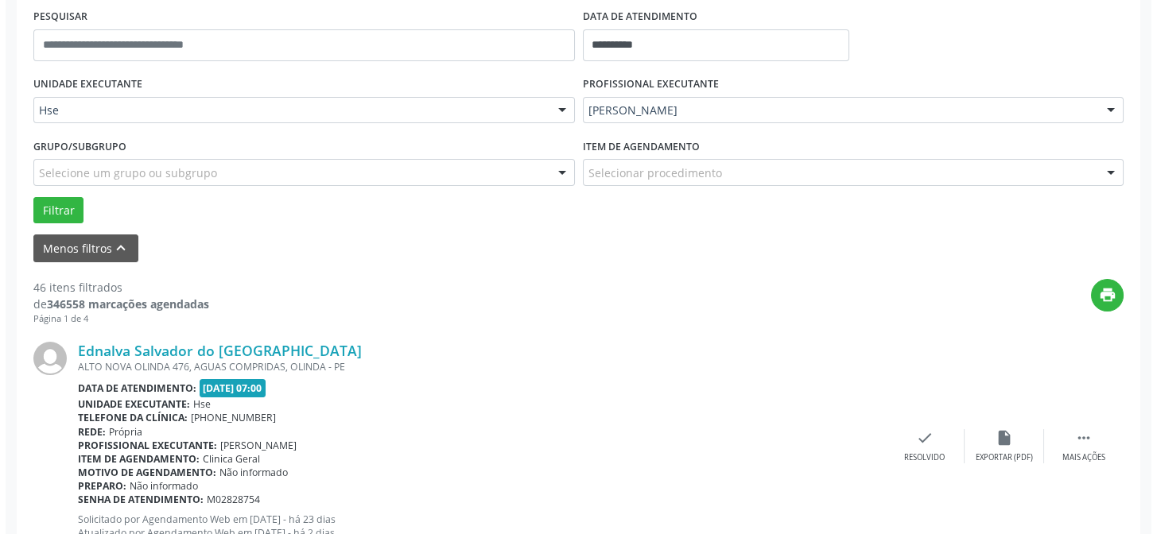
scroll to position [375, 0]
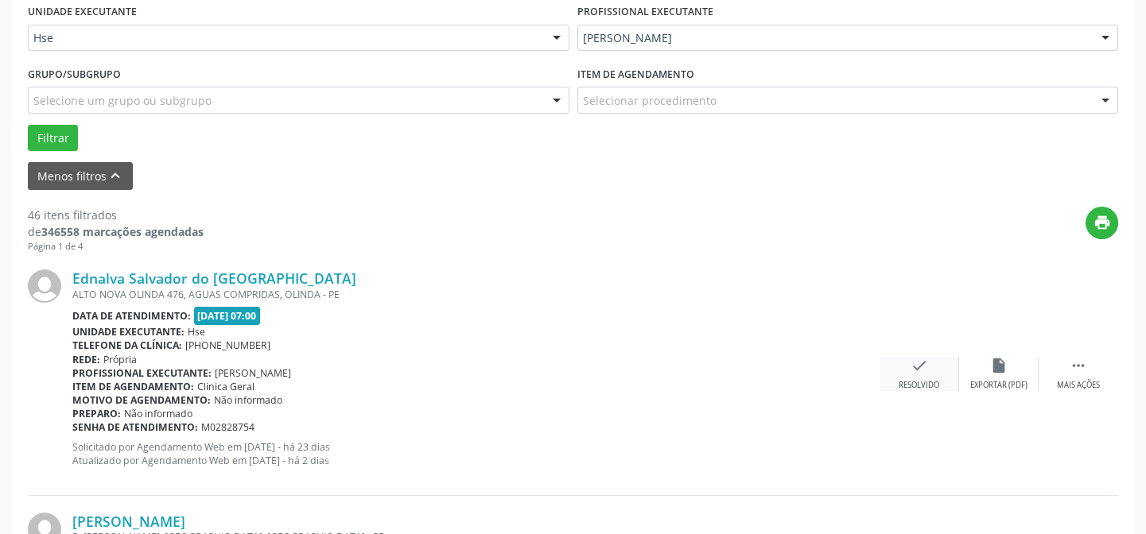
click at [925, 357] on icon "check" at bounding box center [919, 365] width 17 height 17
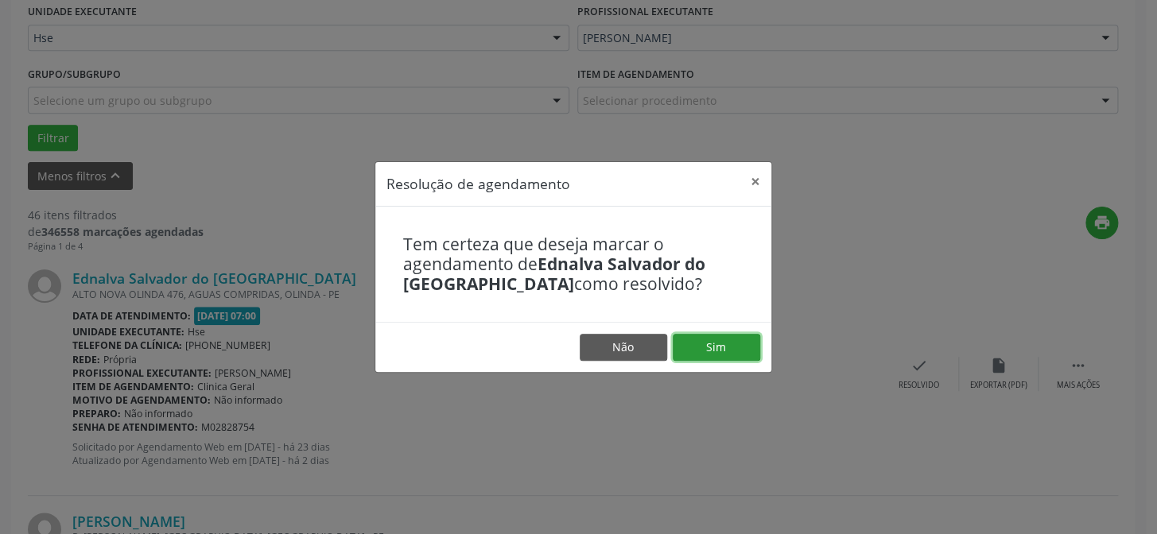
click at [719, 334] on button "Sim" at bounding box center [716, 347] width 87 height 27
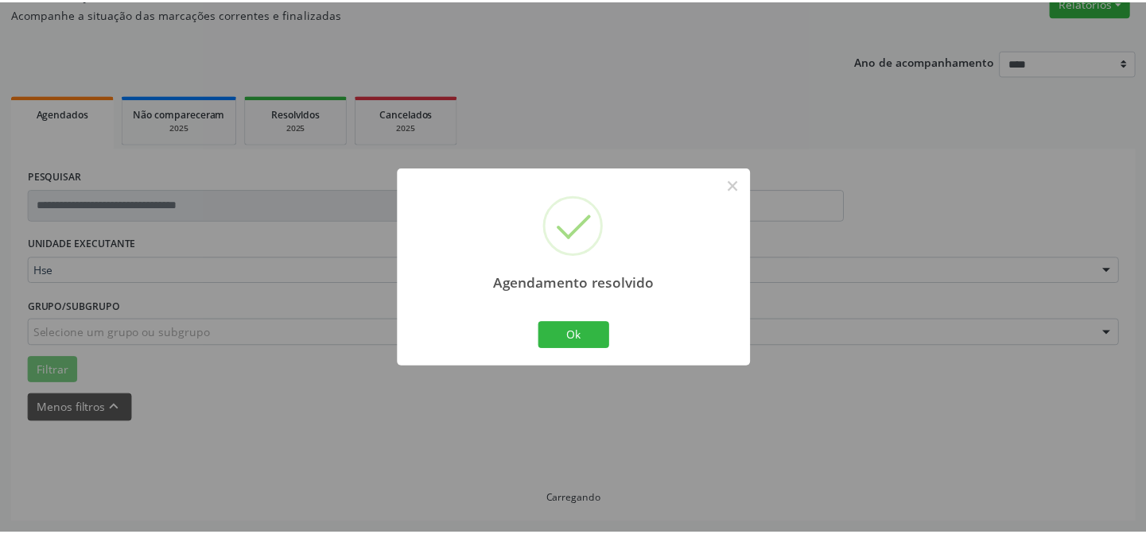
scroll to position [142, 0]
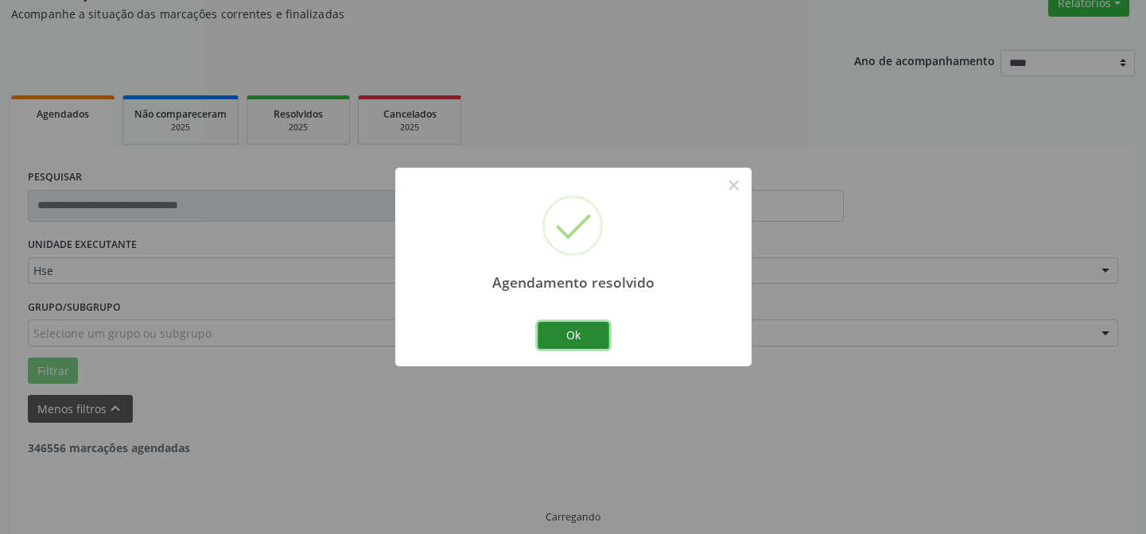
click at [565, 339] on button "Ok" at bounding box center [574, 335] width 72 height 27
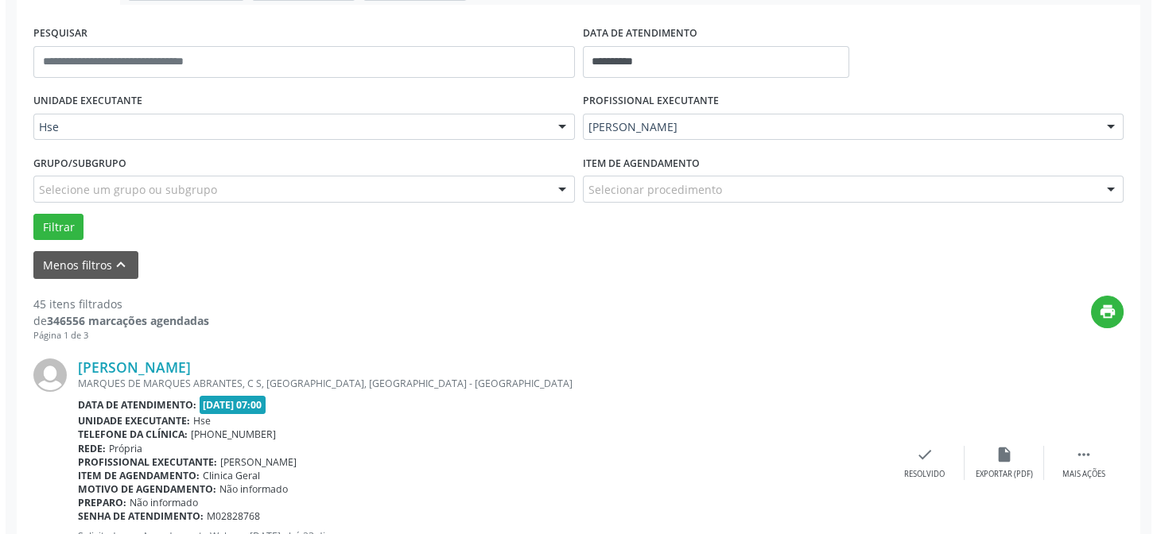
scroll to position [359, 0]
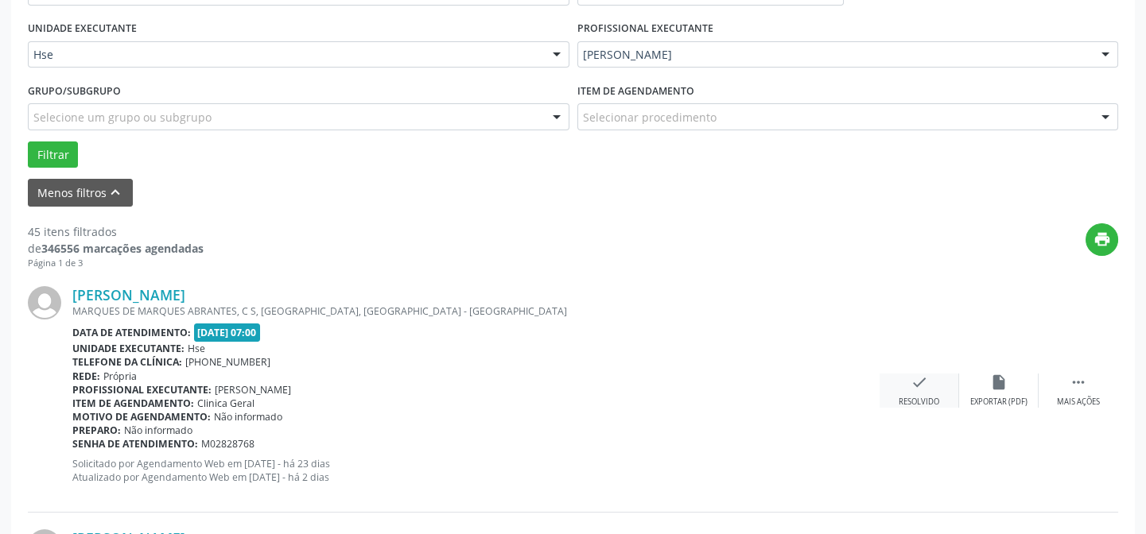
click at [921, 374] on icon "check" at bounding box center [919, 382] width 17 height 17
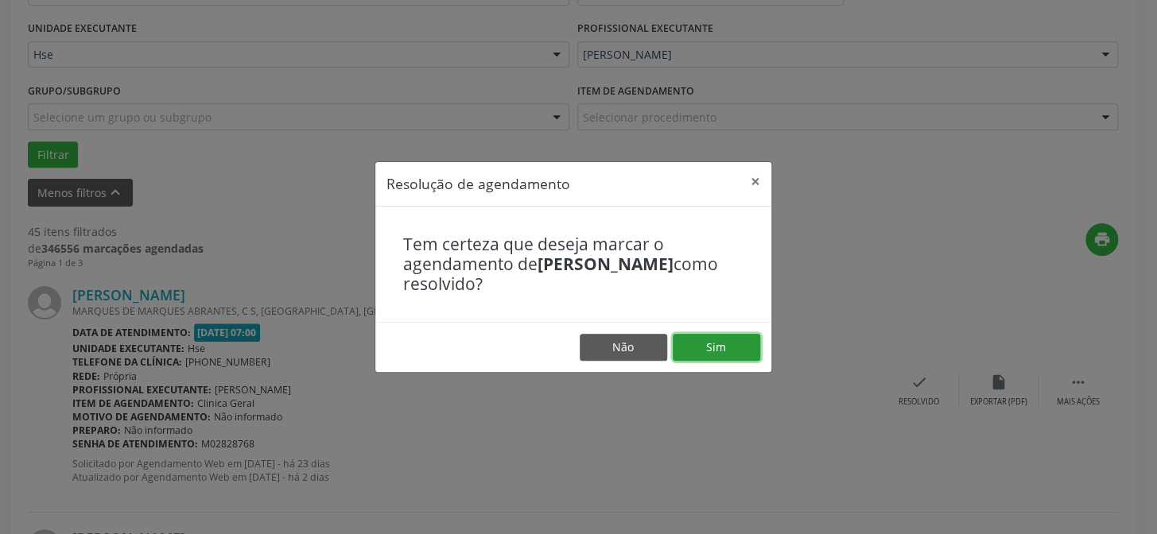
click at [702, 336] on button "Sim" at bounding box center [716, 347] width 87 height 27
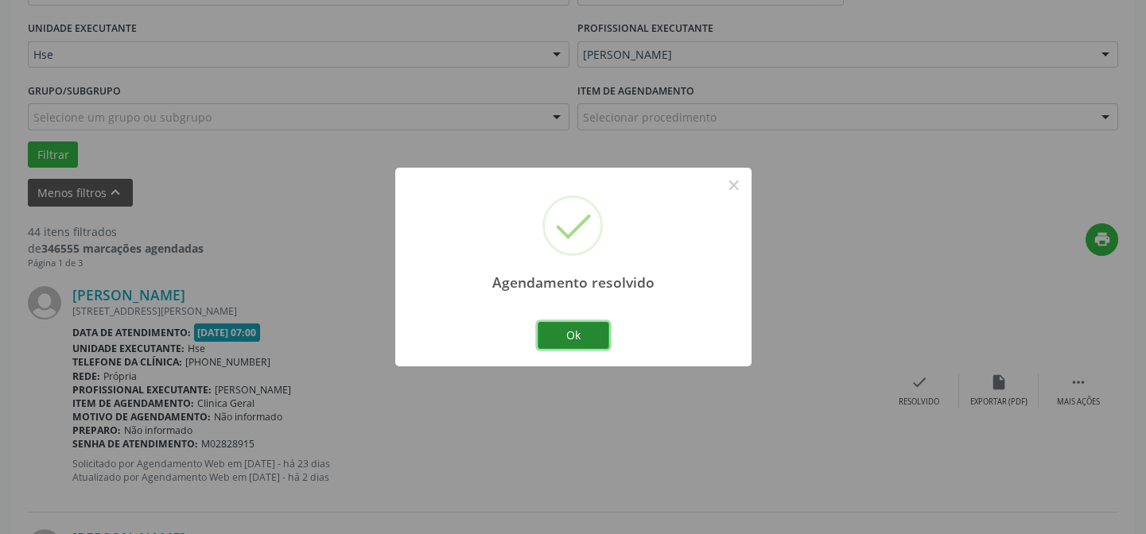
click at [575, 326] on button "Ok" at bounding box center [574, 335] width 72 height 27
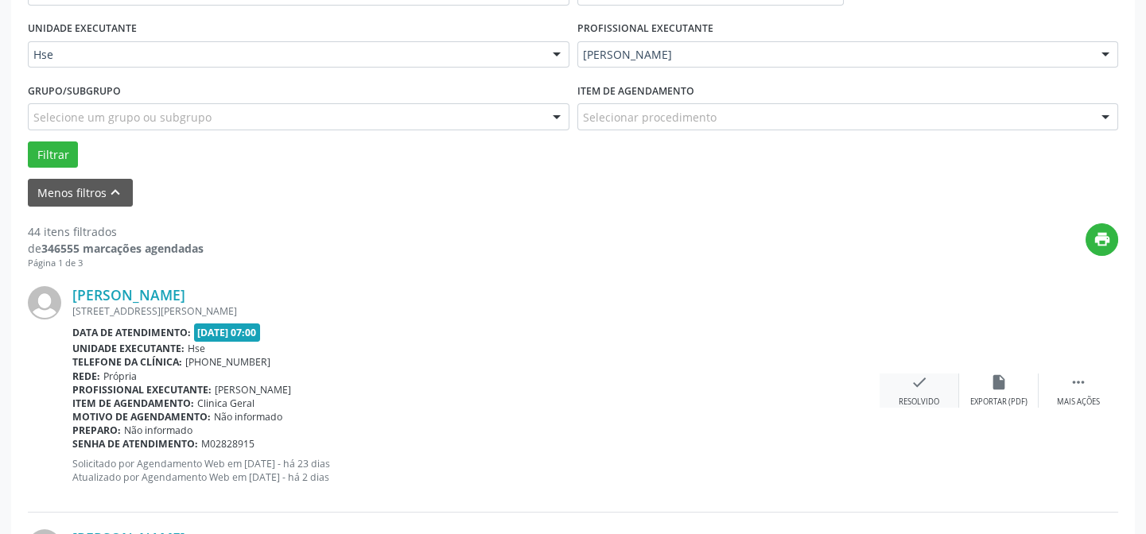
click at [916, 385] on icon "check" at bounding box center [919, 382] width 17 height 17
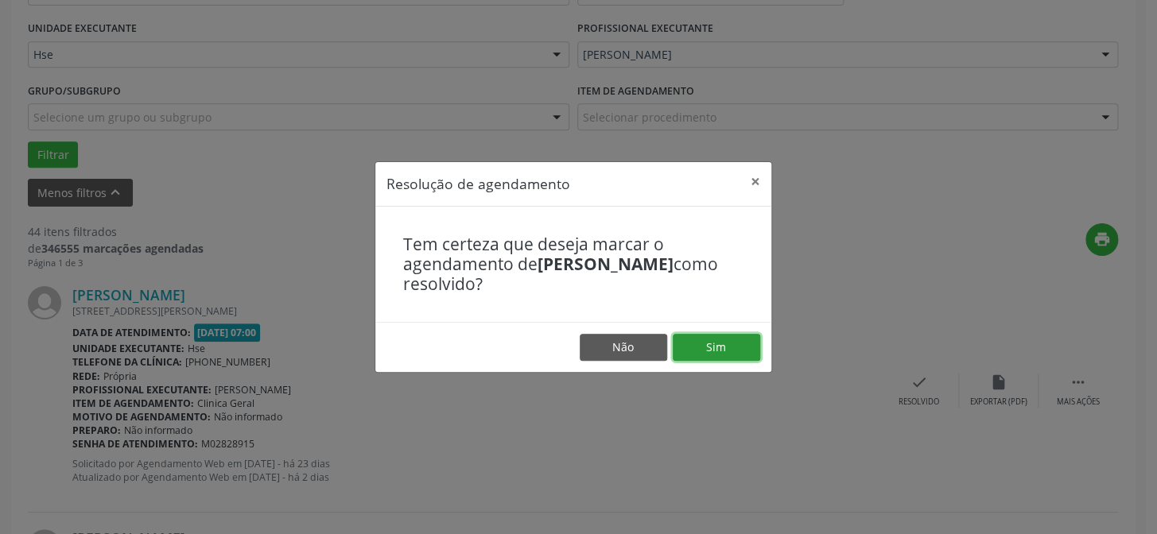
click at [713, 348] on button "Sim" at bounding box center [716, 347] width 87 height 27
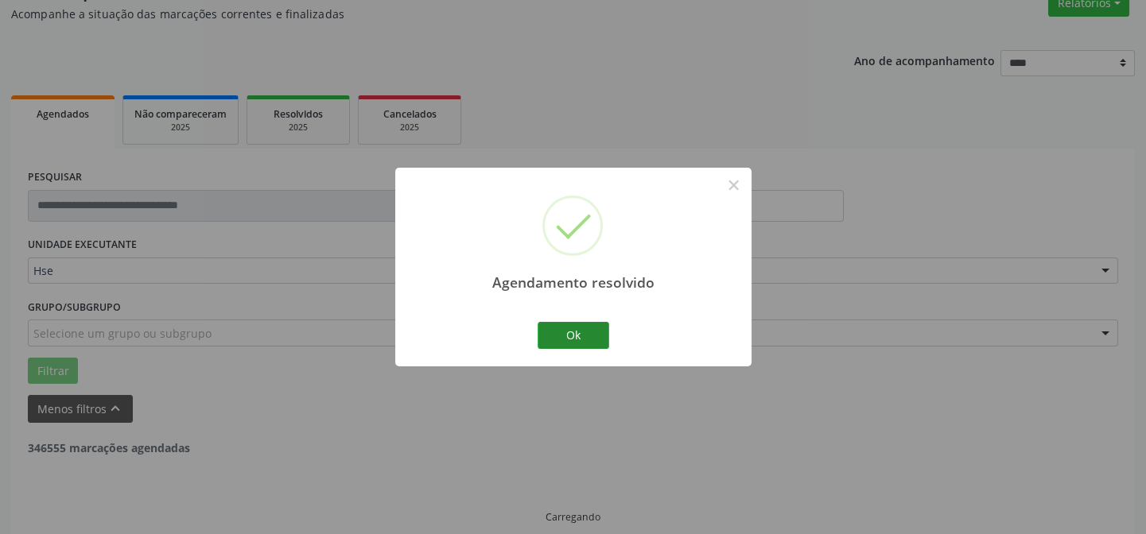
scroll to position [159, 0]
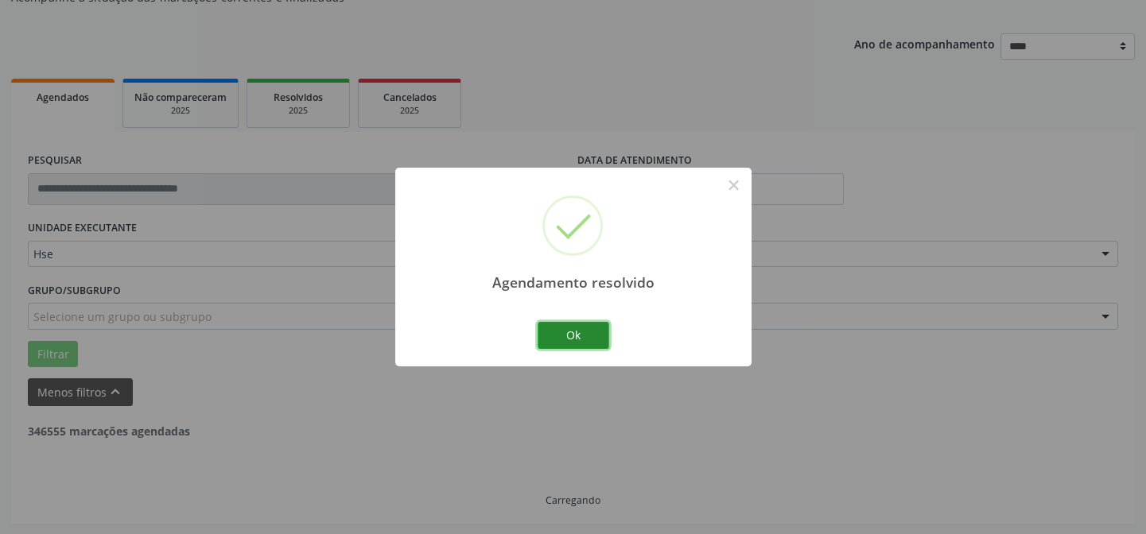
click at [585, 332] on button "Ok" at bounding box center [574, 335] width 72 height 27
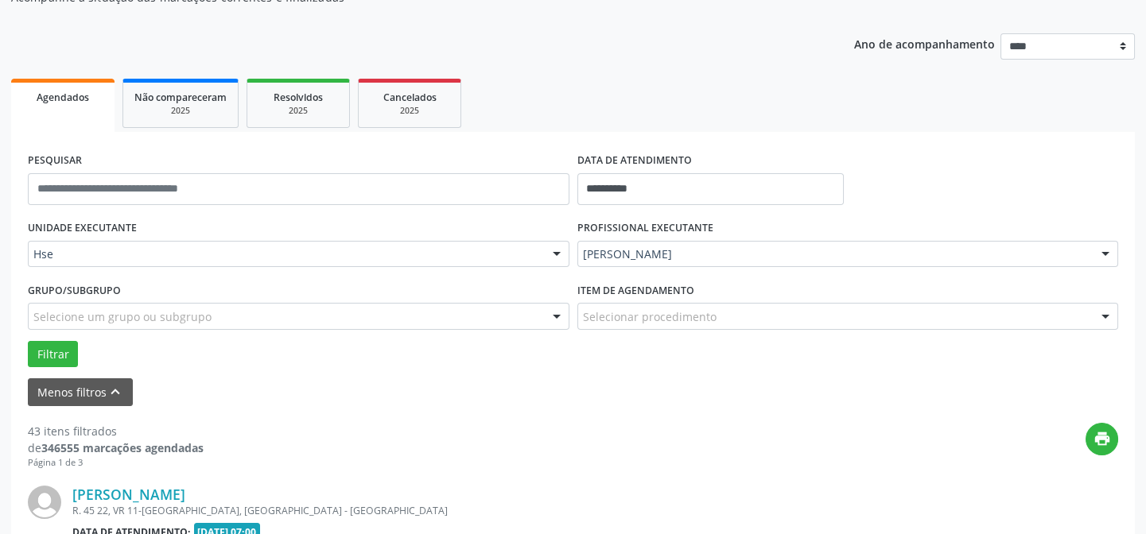
scroll to position [375, 0]
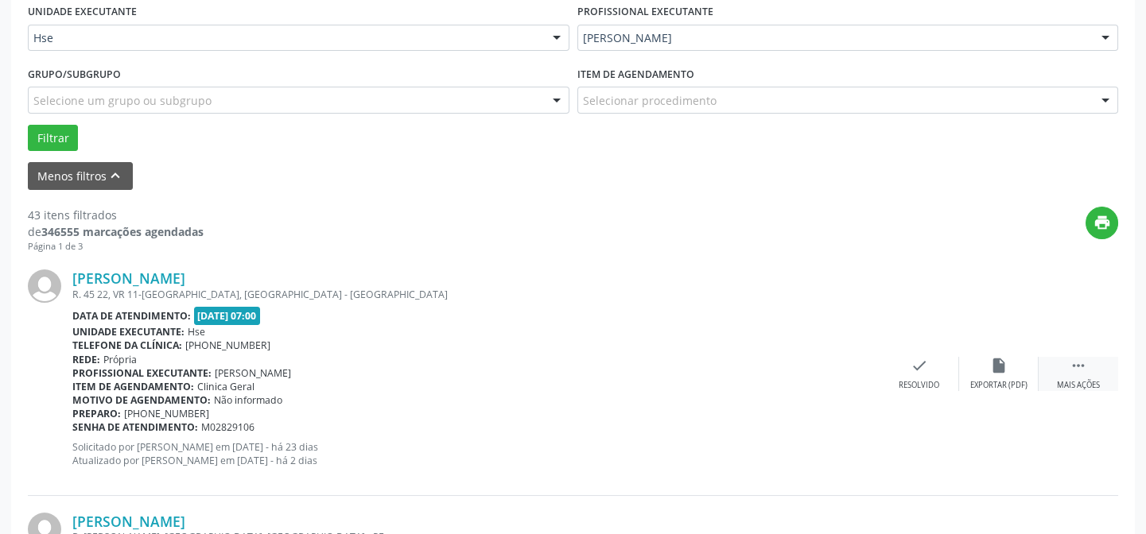
click at [1076, 364] on icon "" at bounding box center [1078, 365] width 17 height 17
click at [995, 351] on div "[PERSON_NAME] R. 45 22, VR 11-[GEOGRAPHIC_DATA], [GEOGRAPHIC_DATA] - [GEOGRAPHI…" at bounding box center [573, 374] width 1090 height 243
click at [999, 364] on icon "alarm_off" at bounding box center [998, 365] width 17 height 17
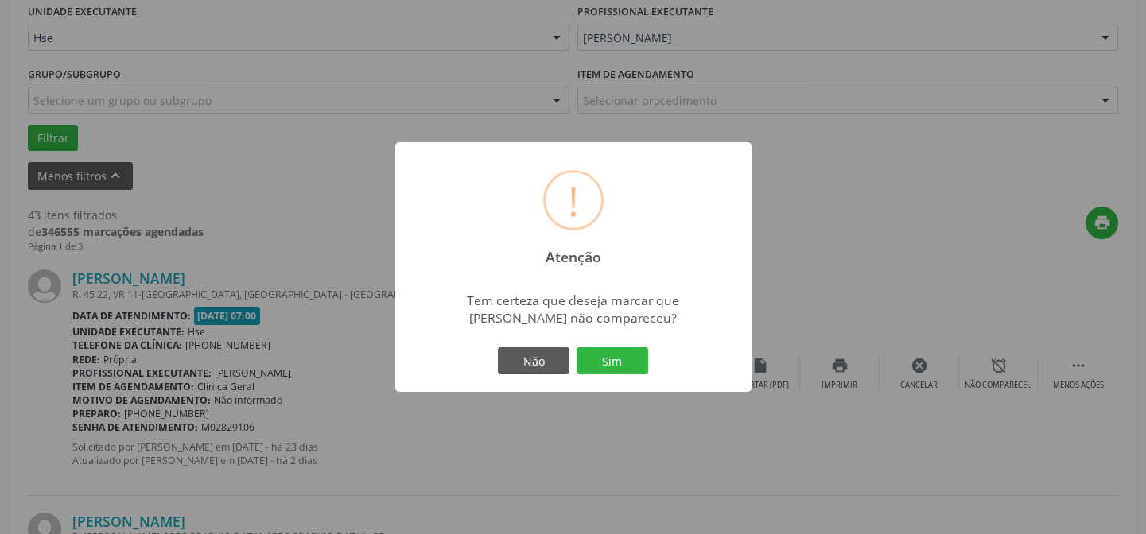
click at [613, 346] on div "Não Sim" at bounding box center [573, 360] width 157 height 33
click at [613, 349] on button "Sim" at bounding box center [613, 361] width 72 height 27
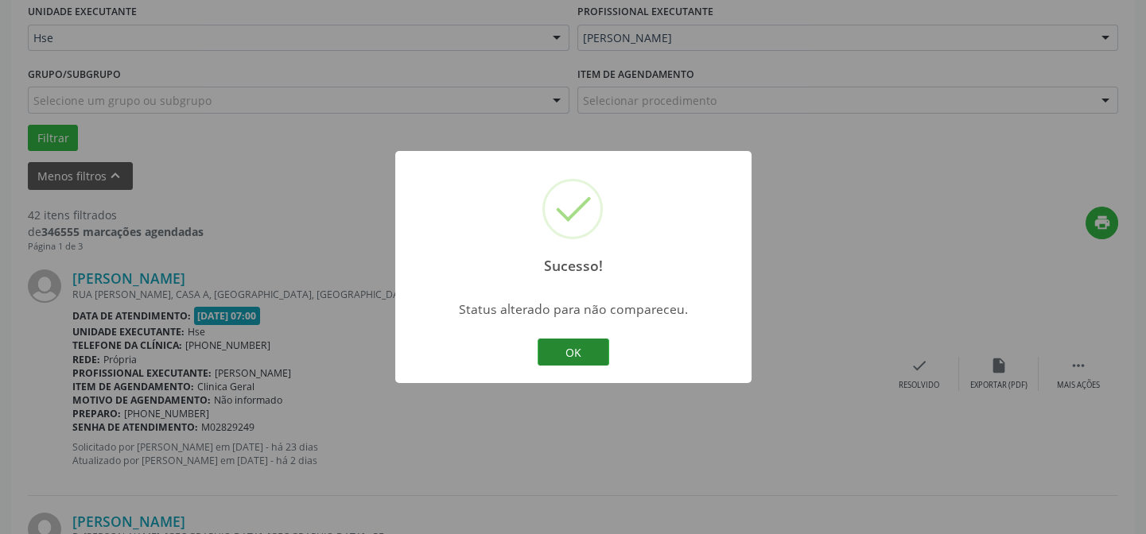
click at [589, 352] on button "OK" at bounding box center [574, 352] width 72 height 27
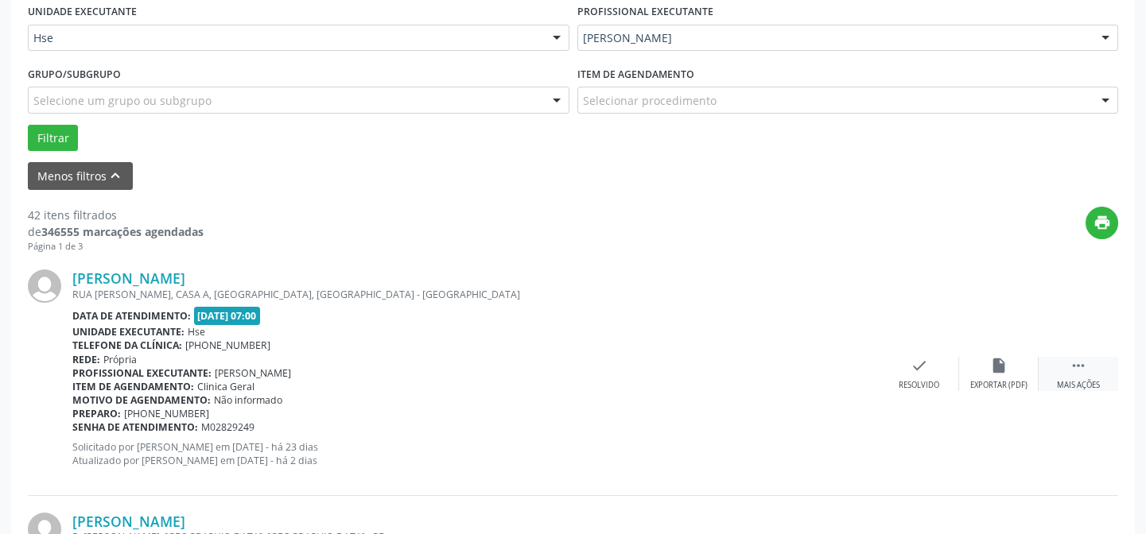
click at [1078, 364] on icon "" at bounding box center [1078, 365] width 17 height 17
click at [998, 365] on icon "alarm_off" at bounding box center [998, 365] width 17 height 17
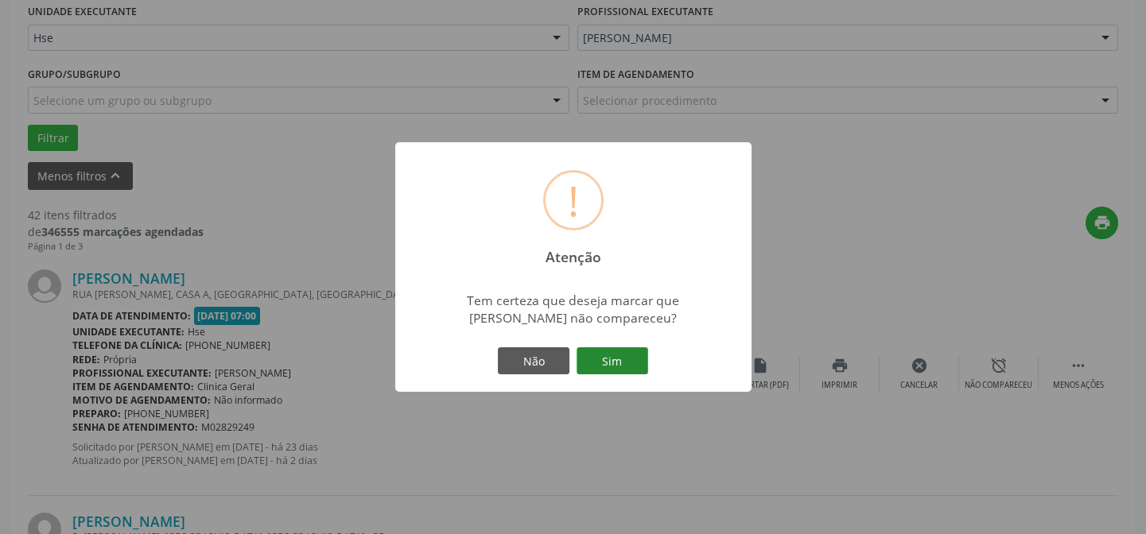
click at [613, 349] on button "Sim" at bounding box center [613, 361] width 72 height 27
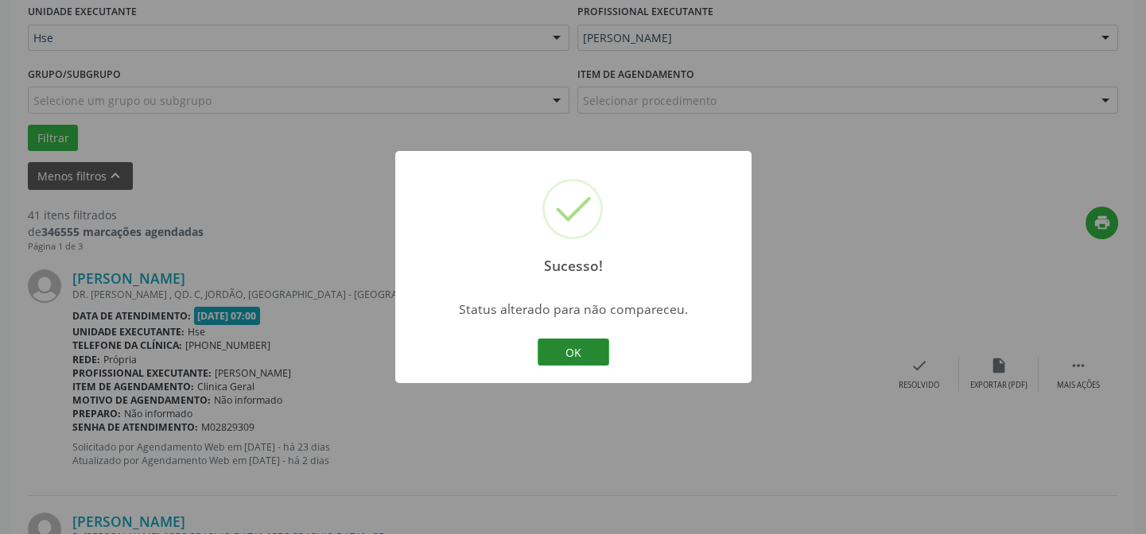
click at [596, 344] on button "OK" at bounding box center [574, 352] width 72 height 27
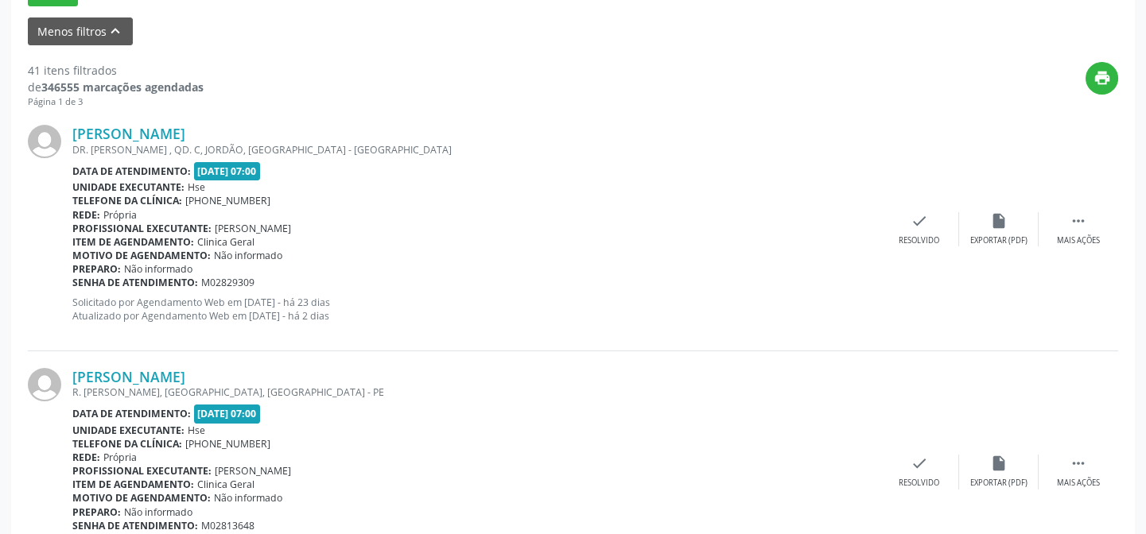
scroll to position [448, 0]
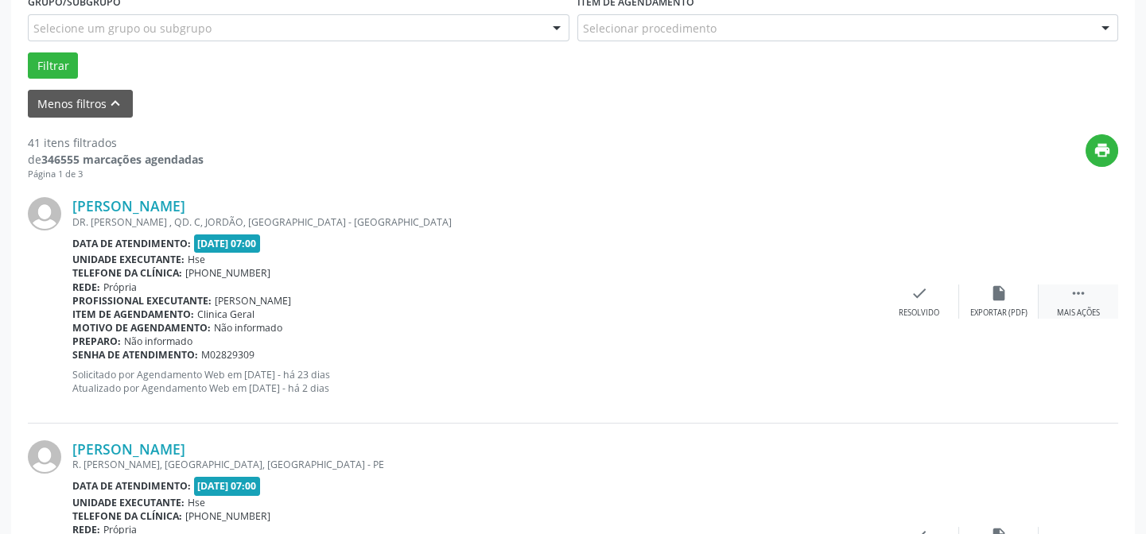
click at [1077, 291] on icon "" at bounding box center [1078, 293] width 17 height 17
click at [1005, 302] on div "alarm_off Não compareceu" at bounding box center [999, 302] width 80 height 34
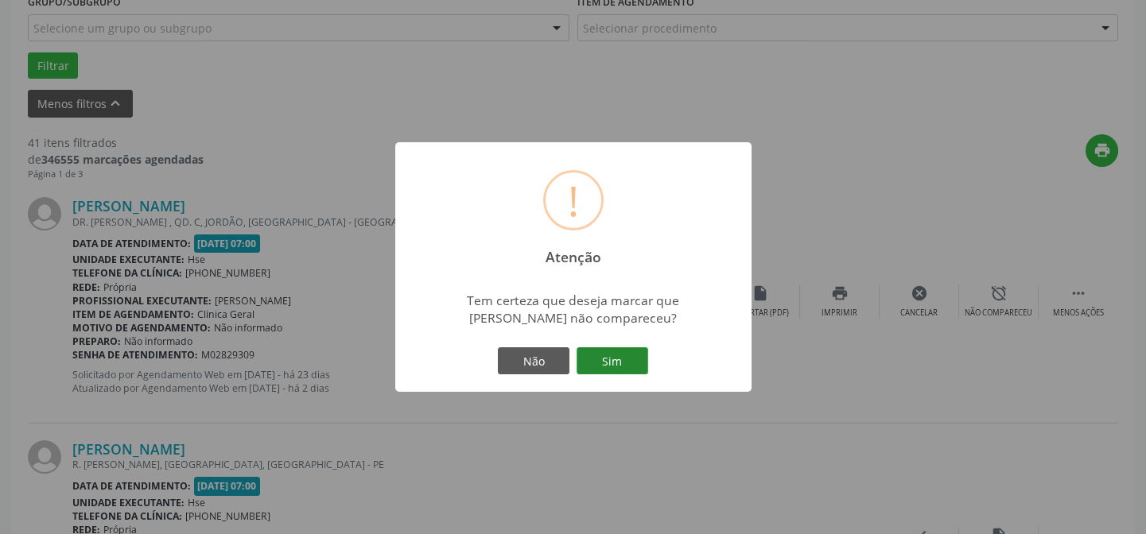
click at [611, 354] on button "Sim" at bounding box center [613, 361] width 72 height 27
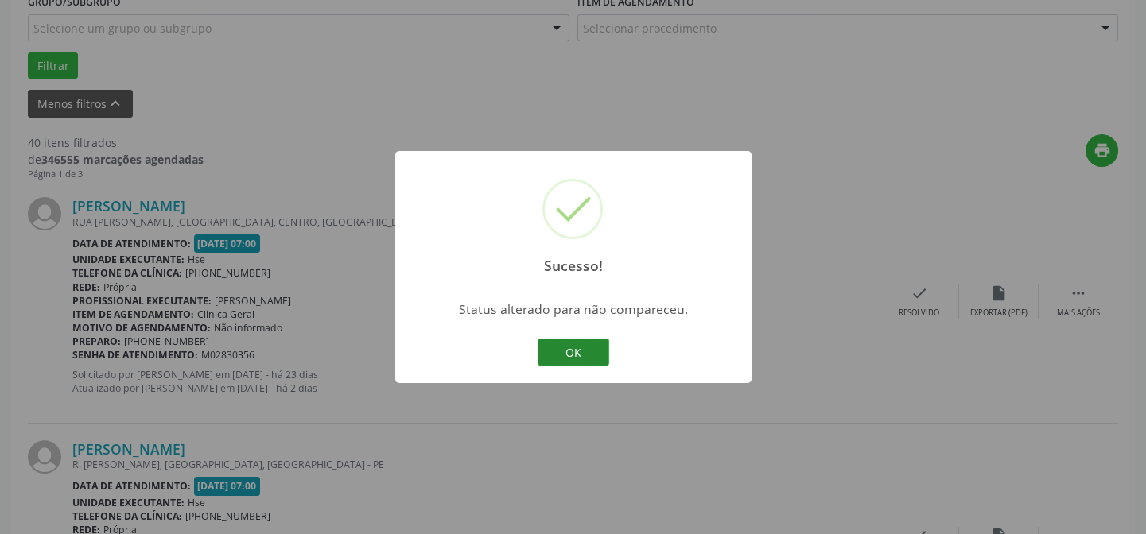
click at [577, 341] on button "OK" at bounding box center [574, 352] width 72 height 27
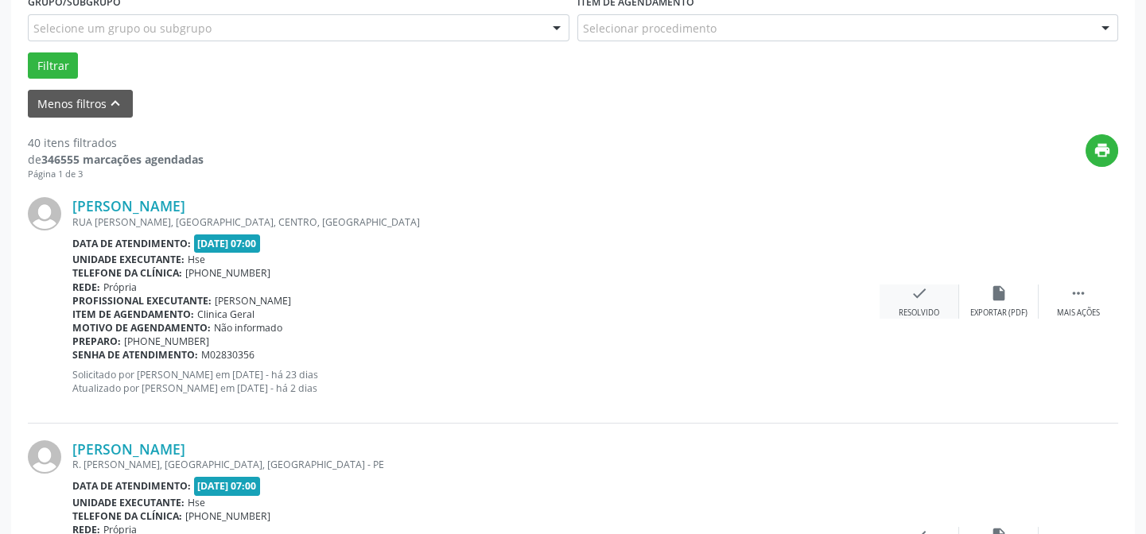
click at [907, 294] on div "check Resolvido" at bounding box center [920, 302] width 80 height 34
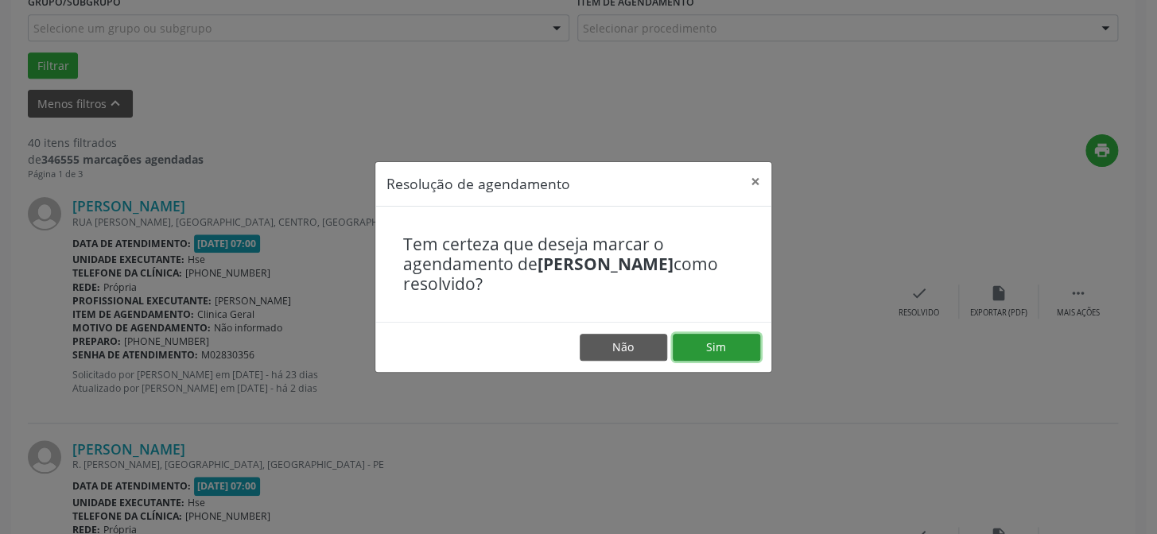
click at [706, 342] on button "Sim" at bounding box center [716, 347] width 87 height 27
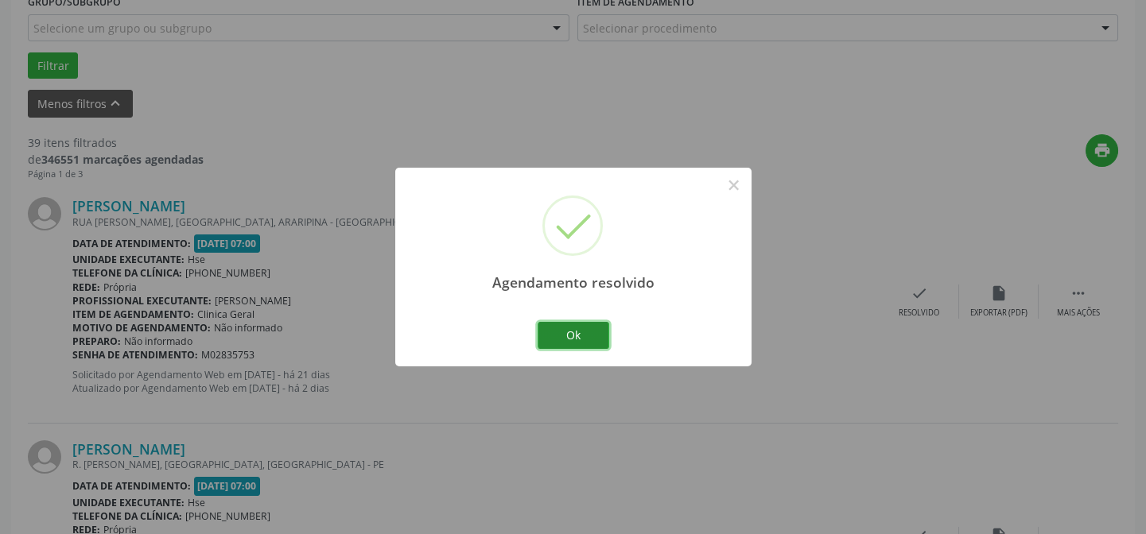
click at [581, 332] on button "Ok" at bounding box center [574, 335] width 72 height 27
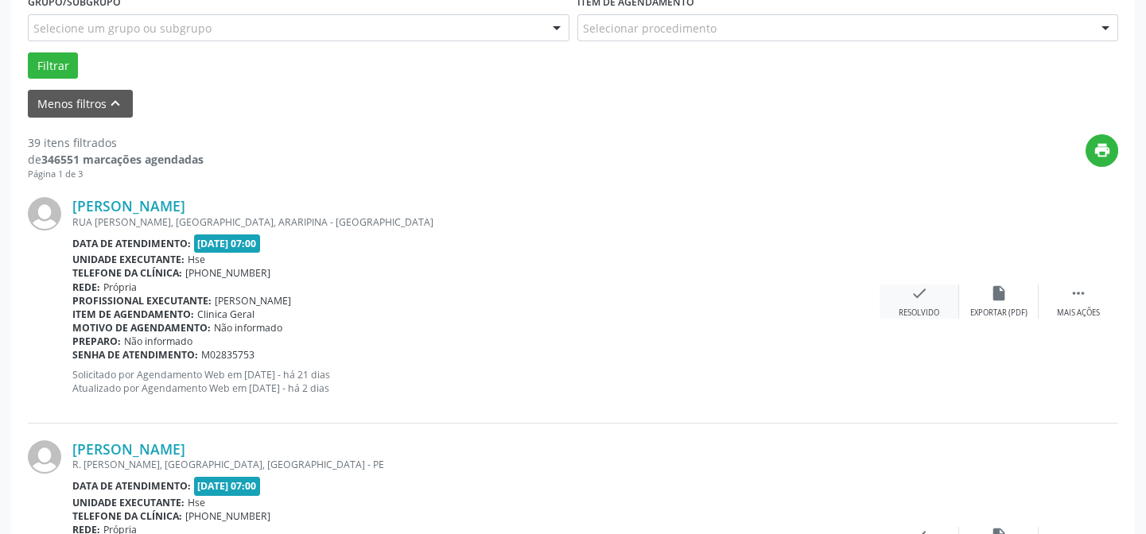
click at [927, 296] on icon "check" at bounding box center [919, 293] width 17 height 17
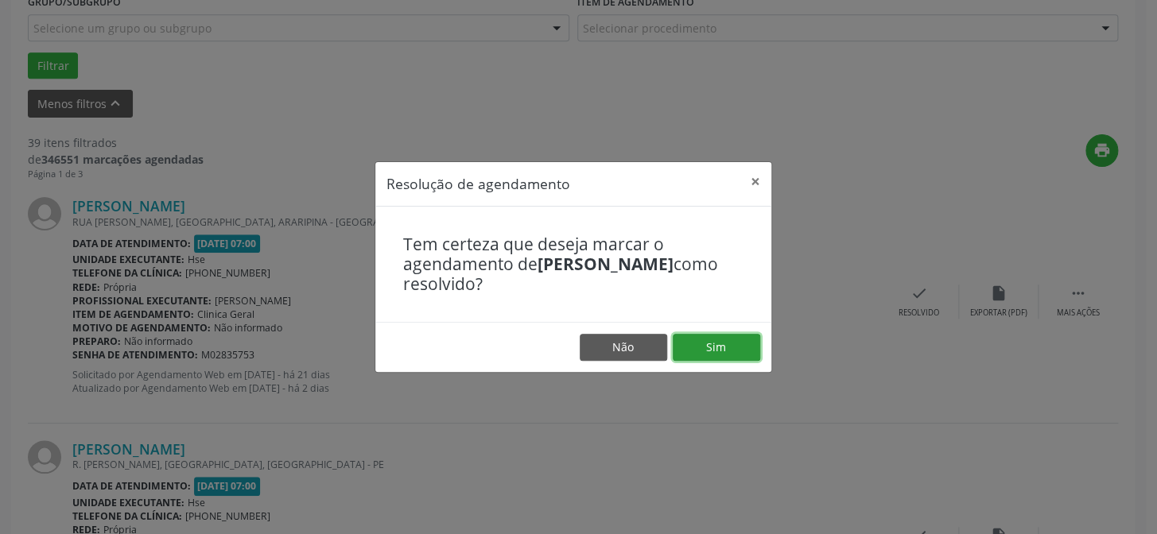
click at [718, 341] on button "Sim" at bounding box center [716, 347] width 87 height 27
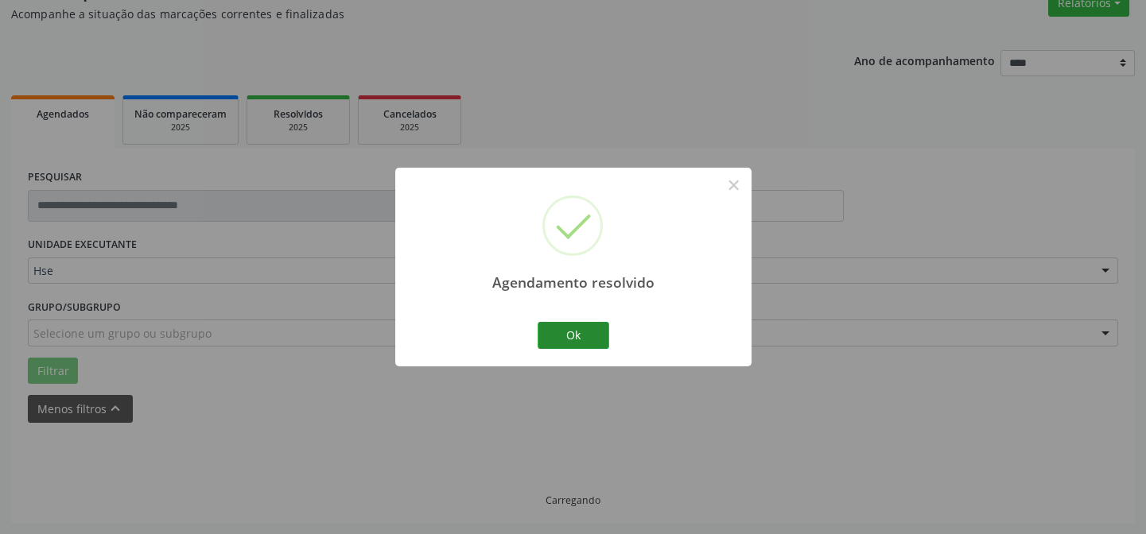
scroll to position [159, 0]
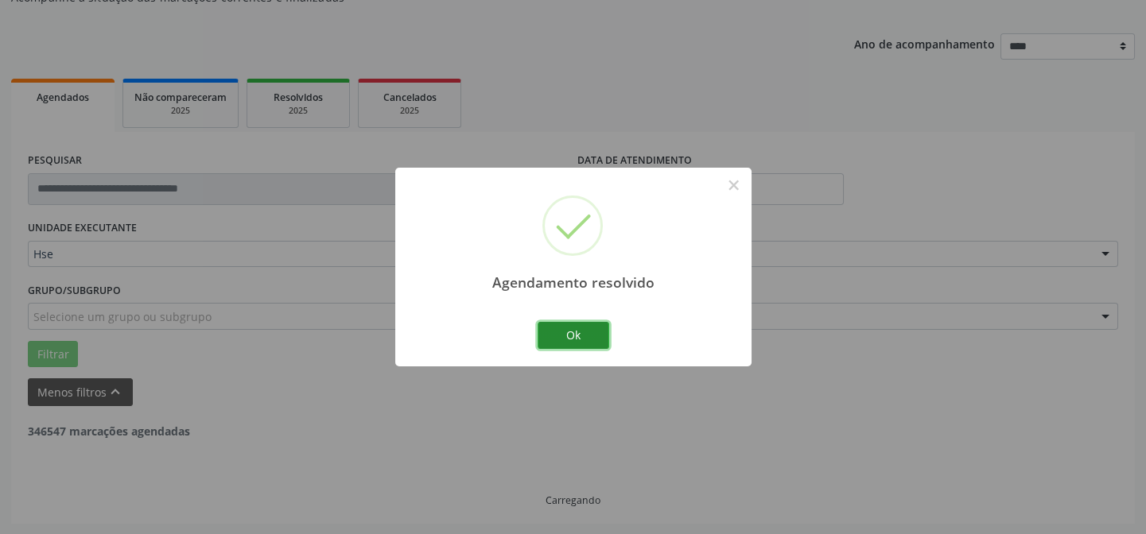
click at [575, 330] on button "Ok" at bounding box center [574, 335] width 72 height 27
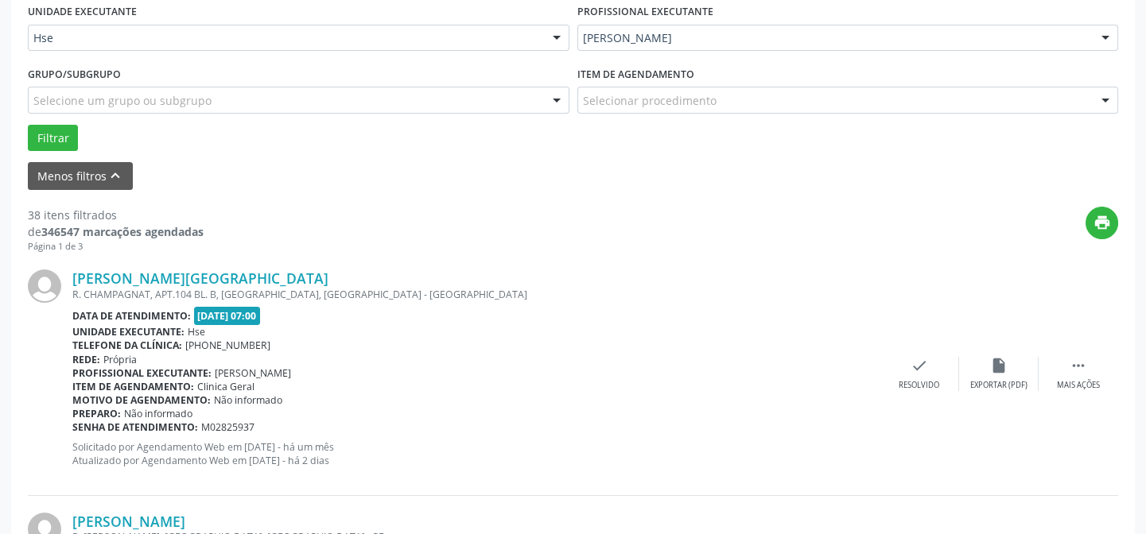
scroll to position [448, 0]
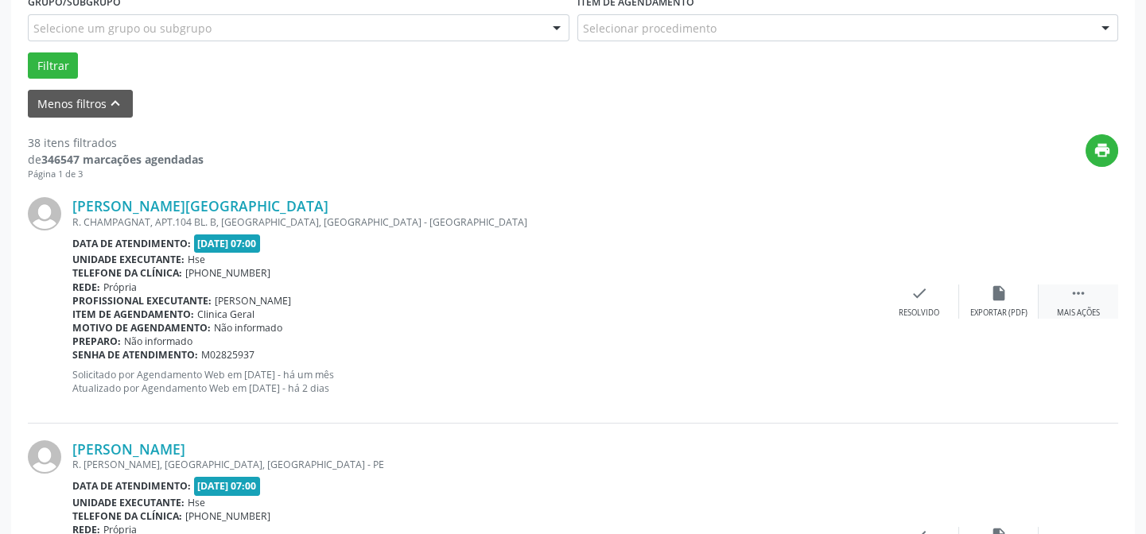
click at [1081, 299] on icon "" at bounding box center [1078, 293] width 17 height 17
click at [1020, 296] on div "alarm_off Não compareceu" at bounding box center [999, 302] width 80 height 34
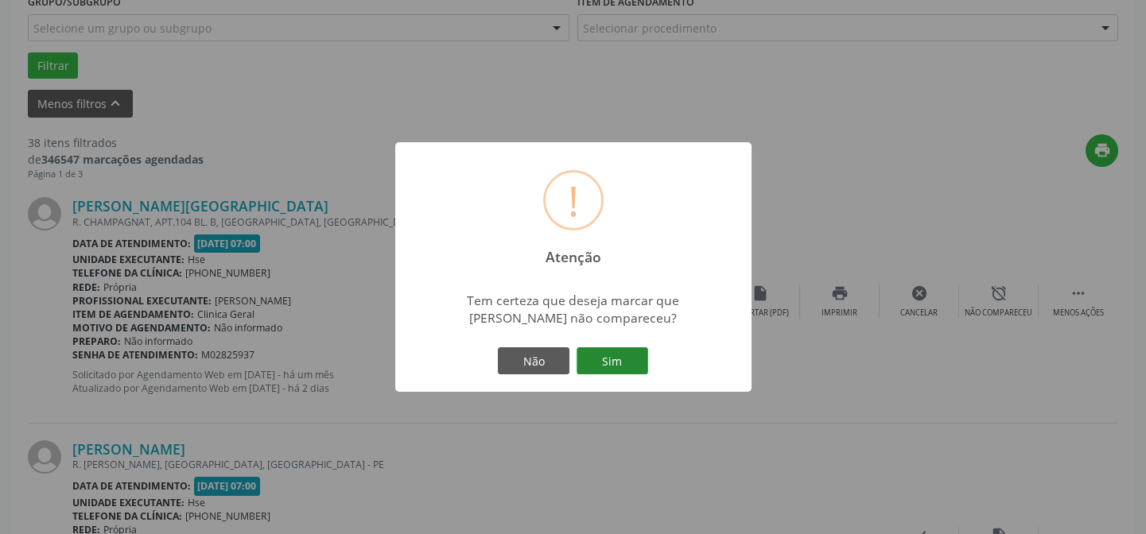
click at [616, 359] on button "Sim" at bounding box center [613, 361] width 72 height 27
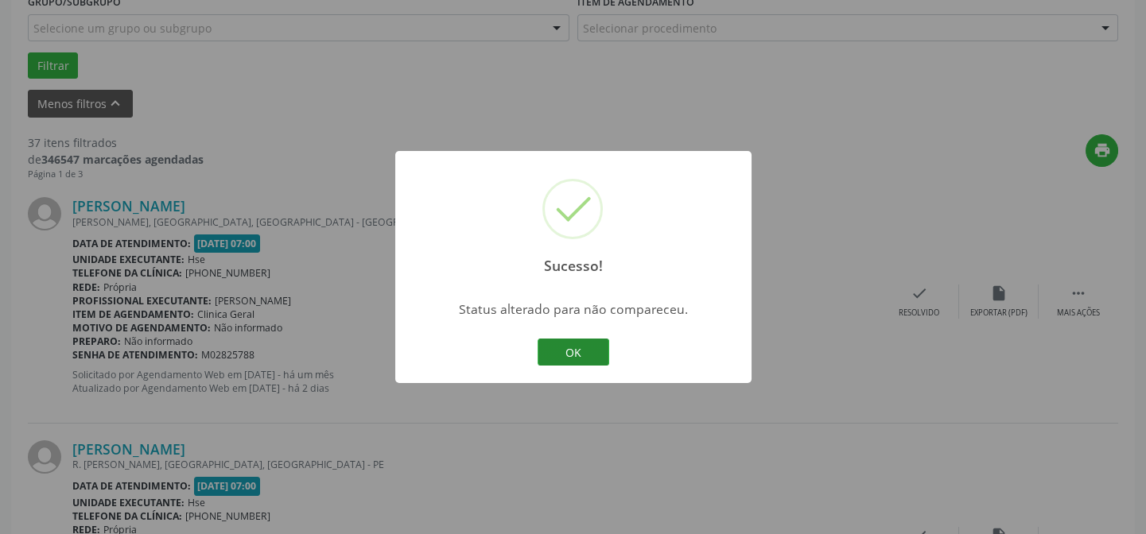
click at [567, 362] on button "OK" at bounding box center [574, 352] width 72 height 27
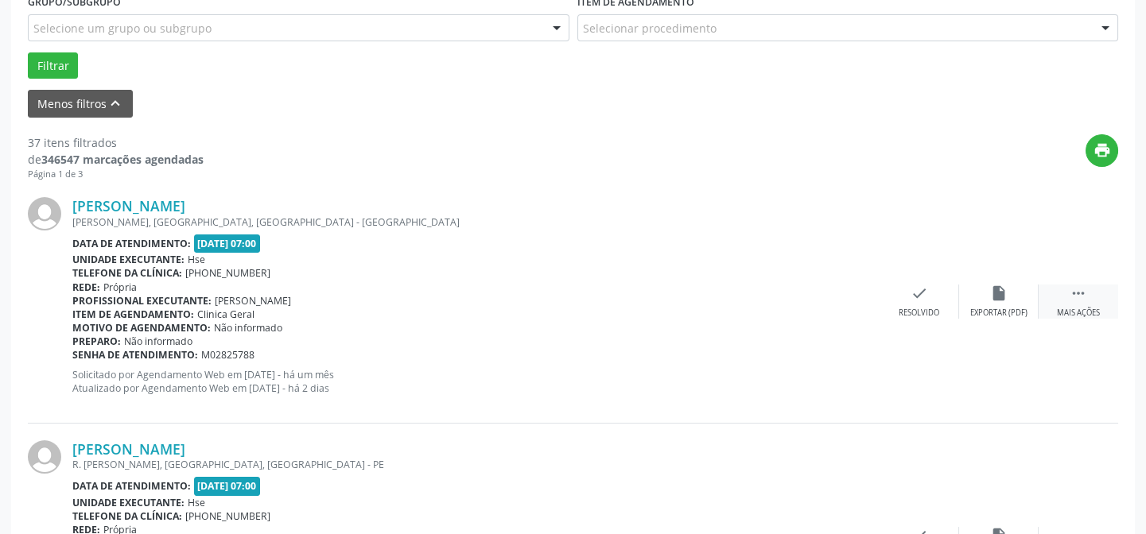
click at [1077, 297] on icon "" at bounding box center [1078, 293] width 17 height 17
click at [1007, 294] on icon "alarm_off" at bounding box center [998, 293] width 17 height 17
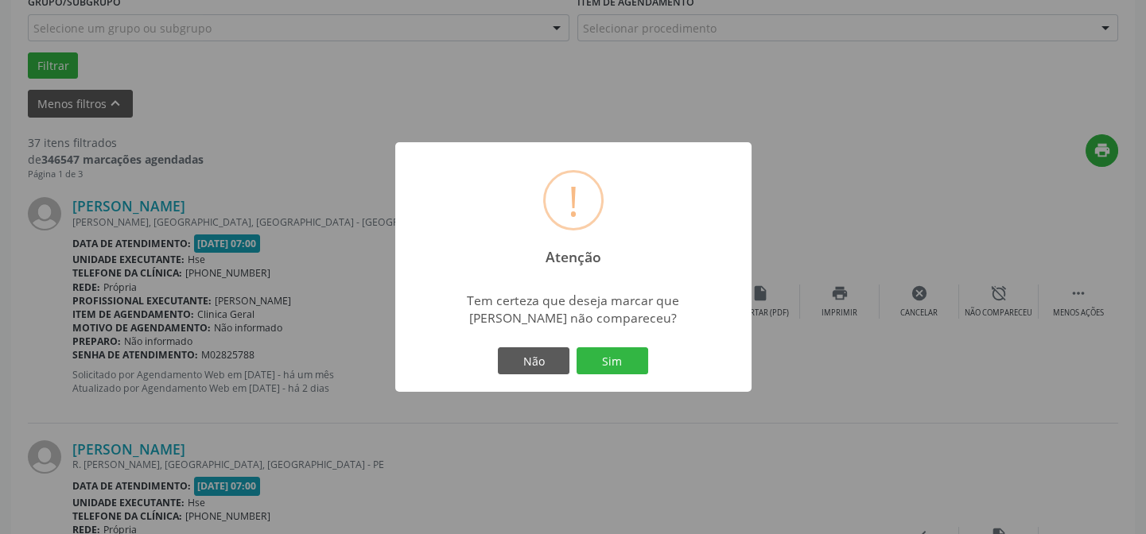
click at [600, 345] on div "Não Sim" at bounding box center [573, 360] width 157 height 33
click at [616, 361] on button "Sim" at bounding box center [613, 361] width 72 height 27
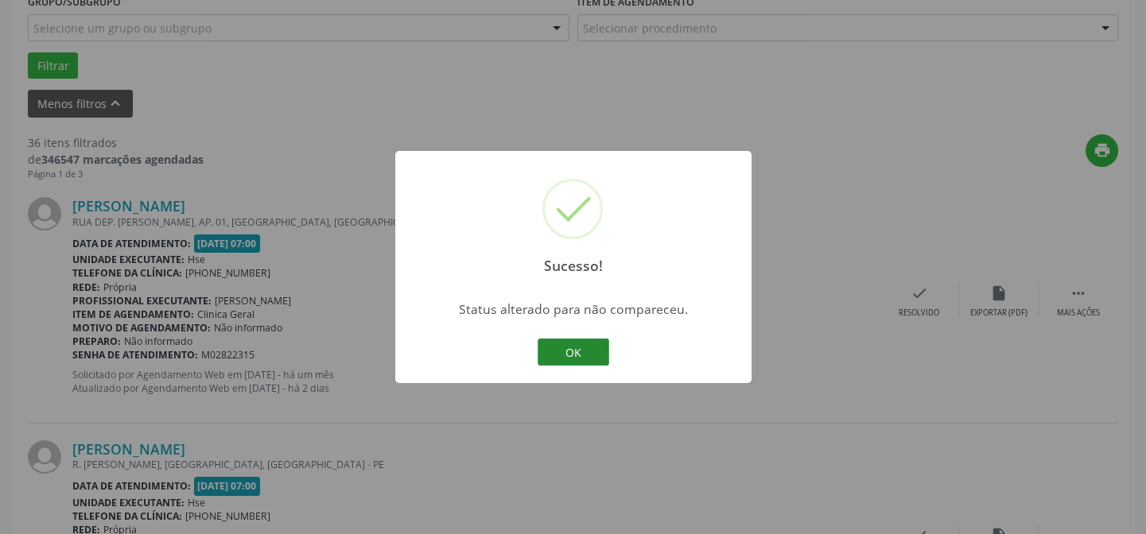
click at [575, 346] on button "OK" at bounding box center [574, 352] width 72 height 27
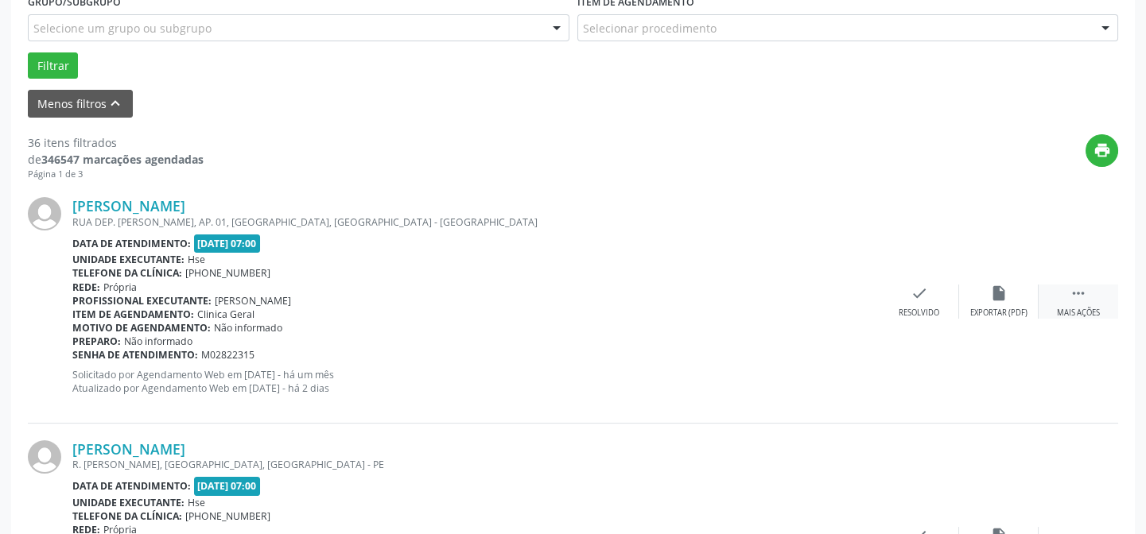
click at [1079, 293] on icon "" at bounding box center [1078, 293] width 17 height 17
click at [1010, 302] on div "alarm_off Não compareceu" at bounding box center [999, 302] width 80 height 34
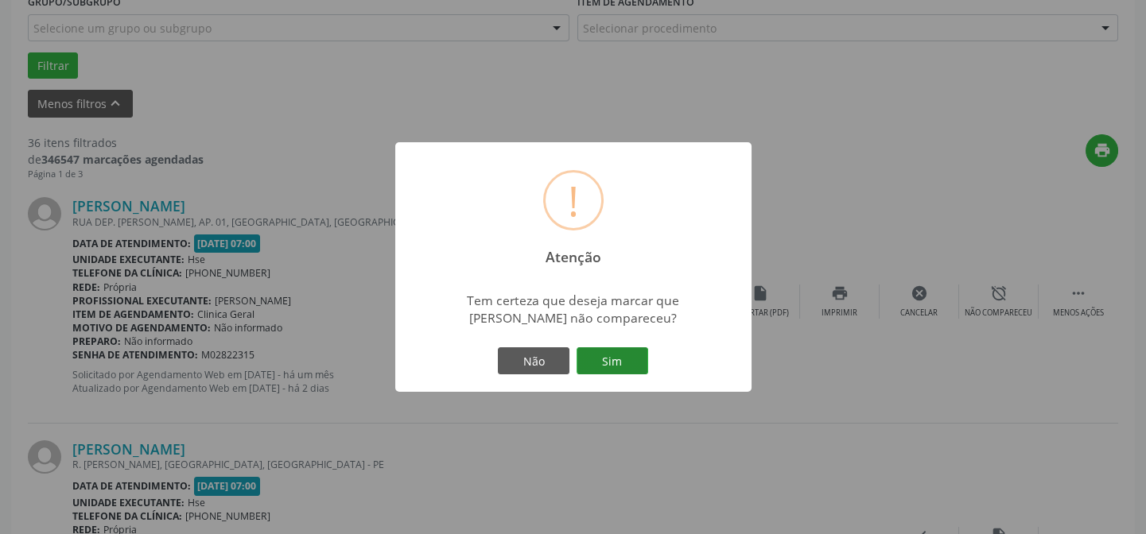
click at [614, 363] on button "Sim" at bounding box center [613, 361] width 72 height 27
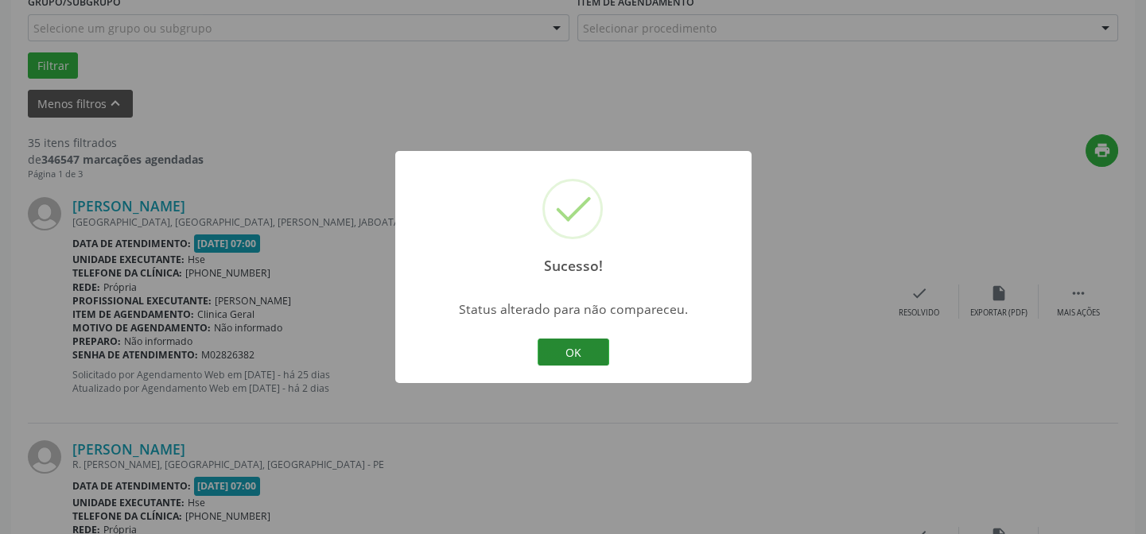
click at [586, 350] on button "OK" at bounding box center [574, 352] width 72 height 27
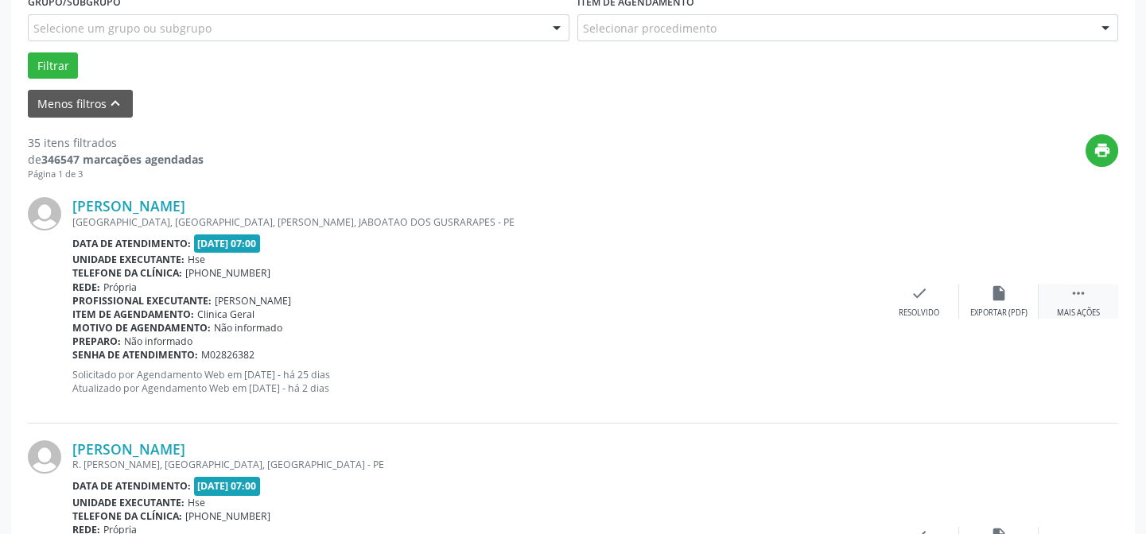
click at [1081, 294] on icon "" at bounding box center [1078, 293] width 17 height 17
click at [1003, 294] on icon "alarm_off" at bounding box center [998, 293] width 17 height 17
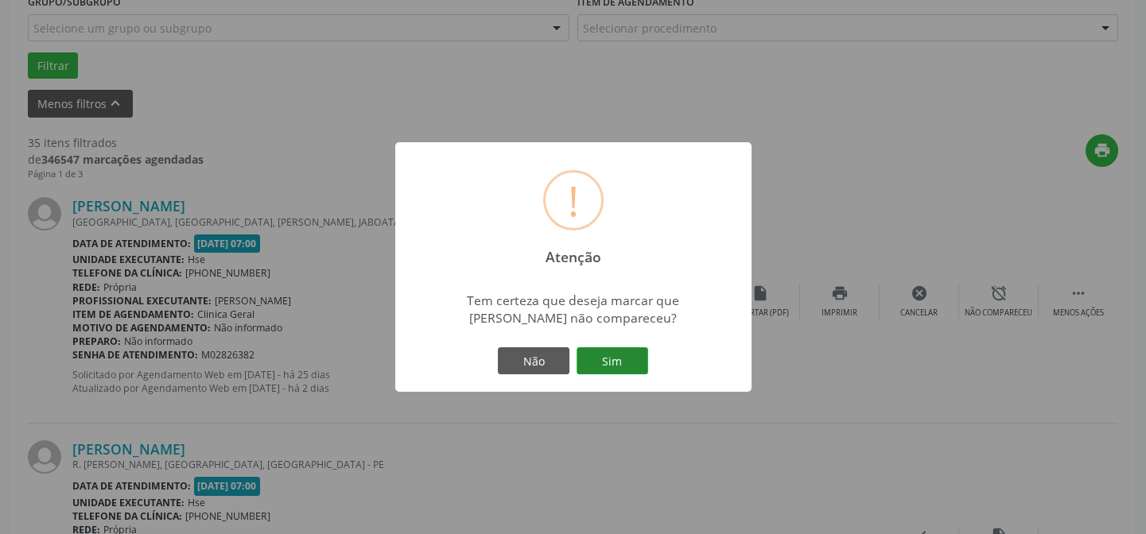
click at [627, 357] on button "Sim" at bounding box center [613, 361] width 72 height 27
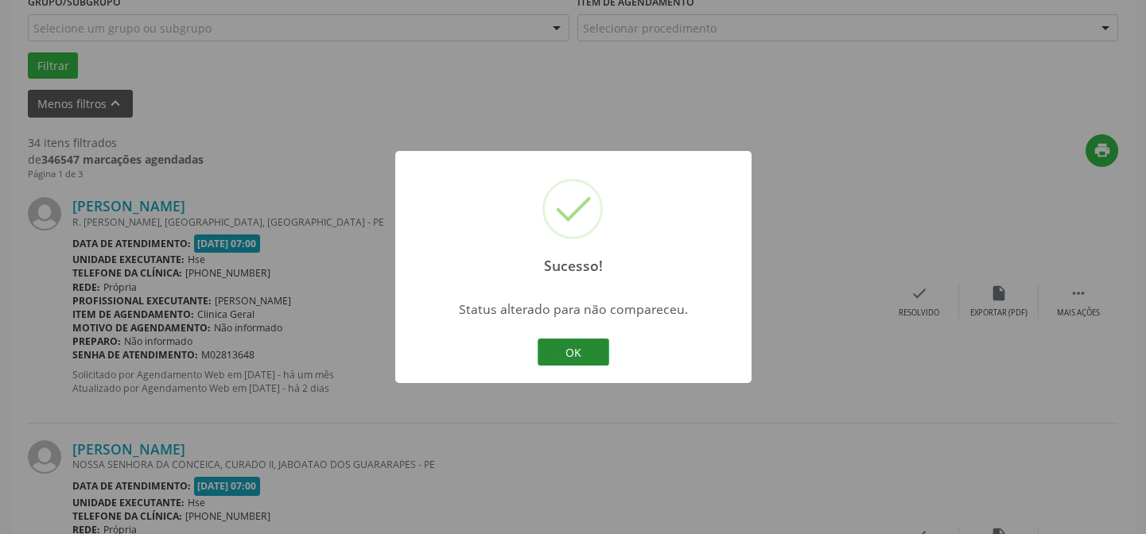
click at [577, 345] on button "OK" at bounding box center [574, 352] width 72 height 27
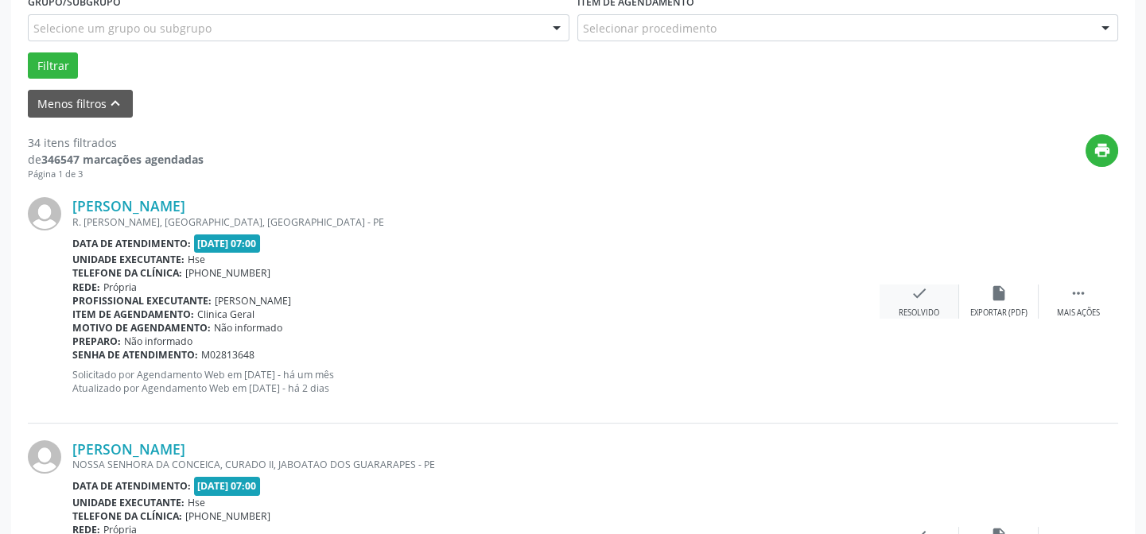
click at [921, 291] on icon "check" at bounding box center [919, 293] width 17 height 17
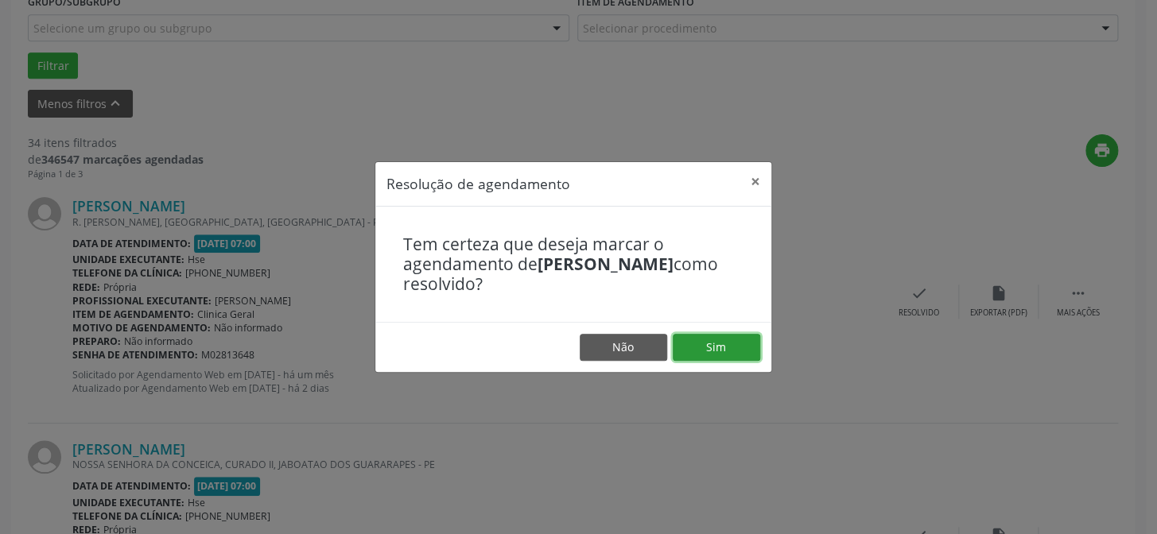
click at [710, 344] on button "Sim" at bounding box center [716, 347] width 87 height 27
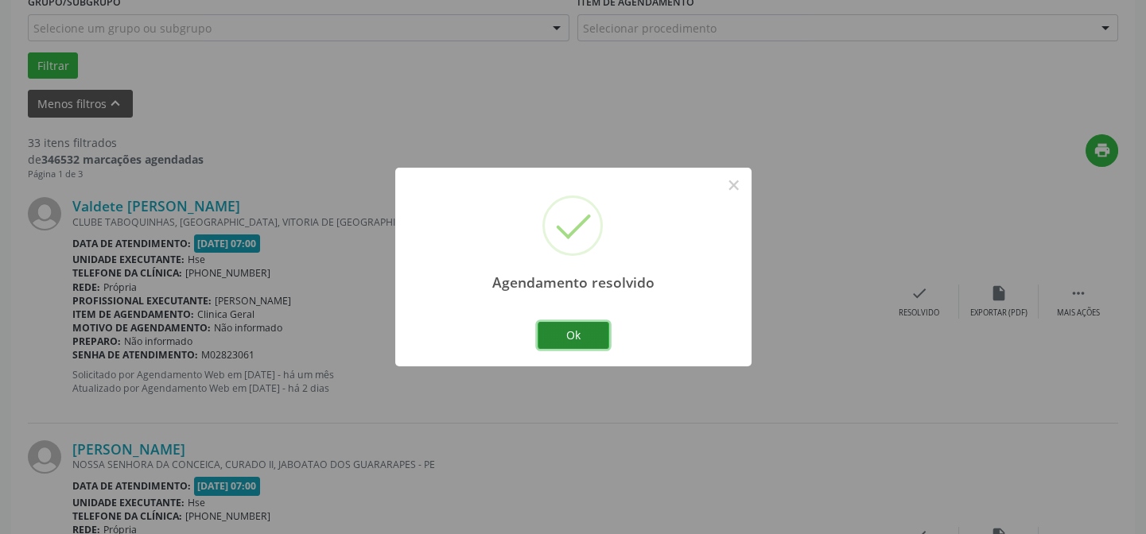
click at [577, 332] on button "Ok" at bounding box center [574, 335] width 72 height 27
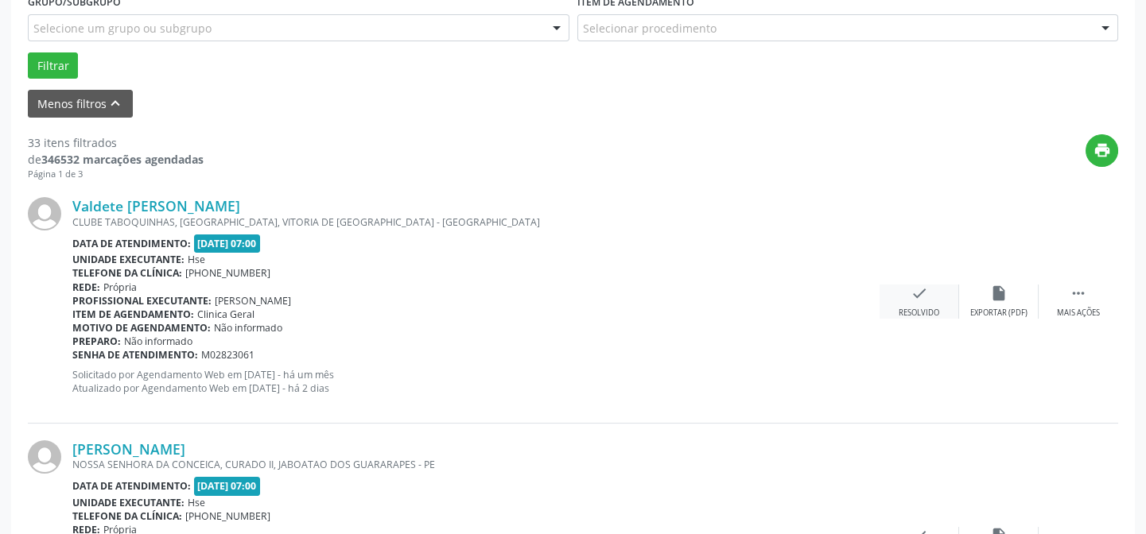
click at [915, 302] on div "check Resolvido" at bounding box center [920, 302] width 80 height 34
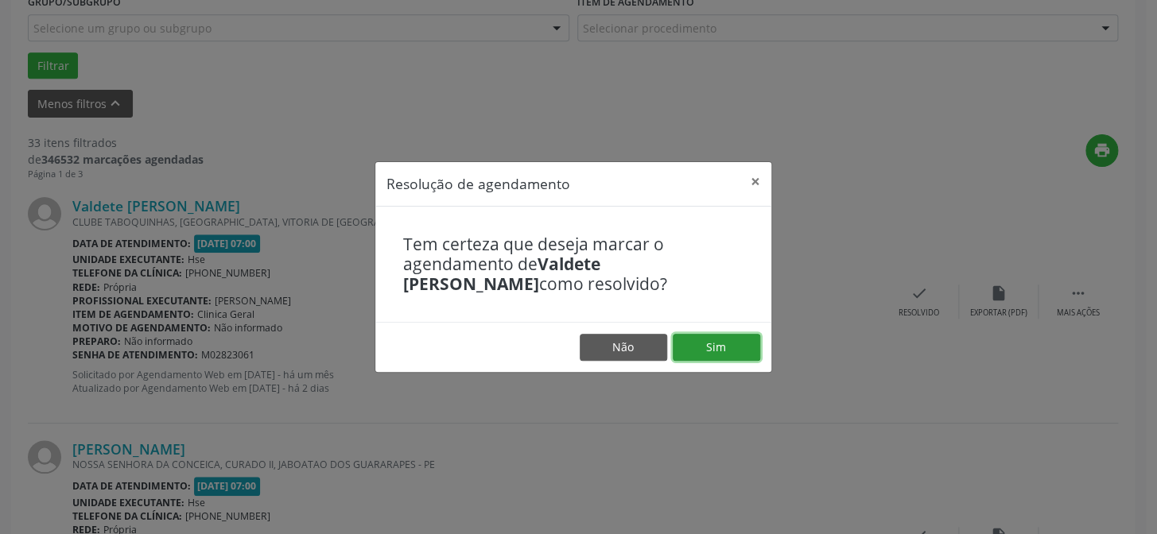
click at [736, 341] on button "Sim" at bounding box center [716, 347] width 87 height 27
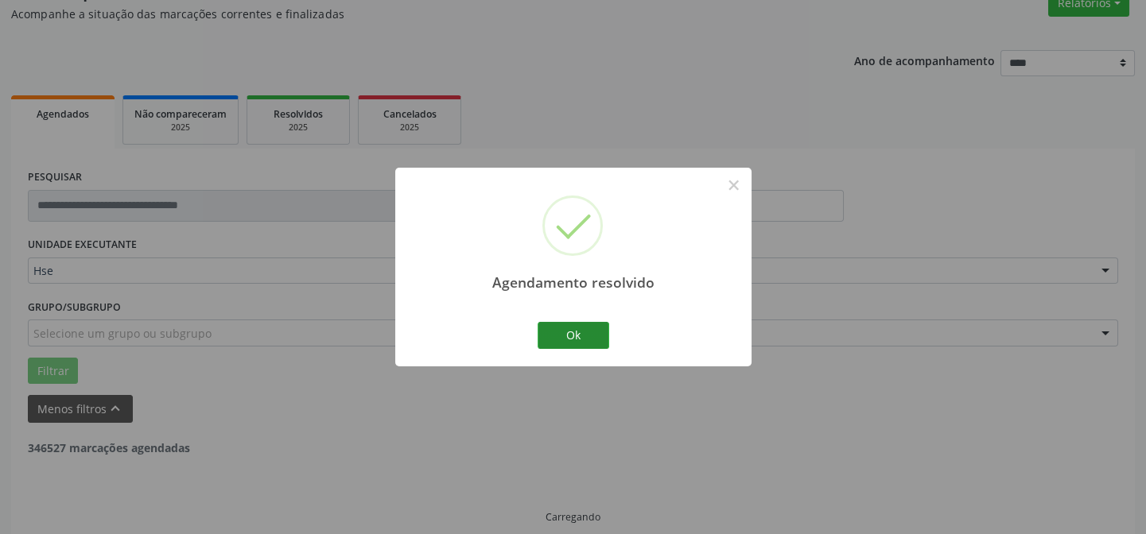
scroll to position [159, 0]
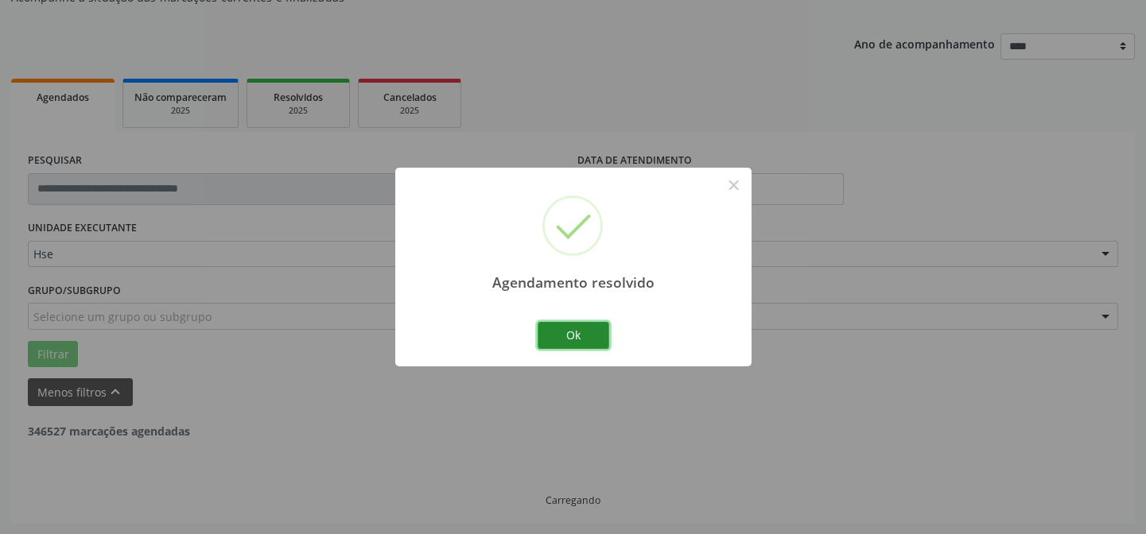
click at [573, 332] on button "Ok" at bounding box center [574, 335] width 72 height 27
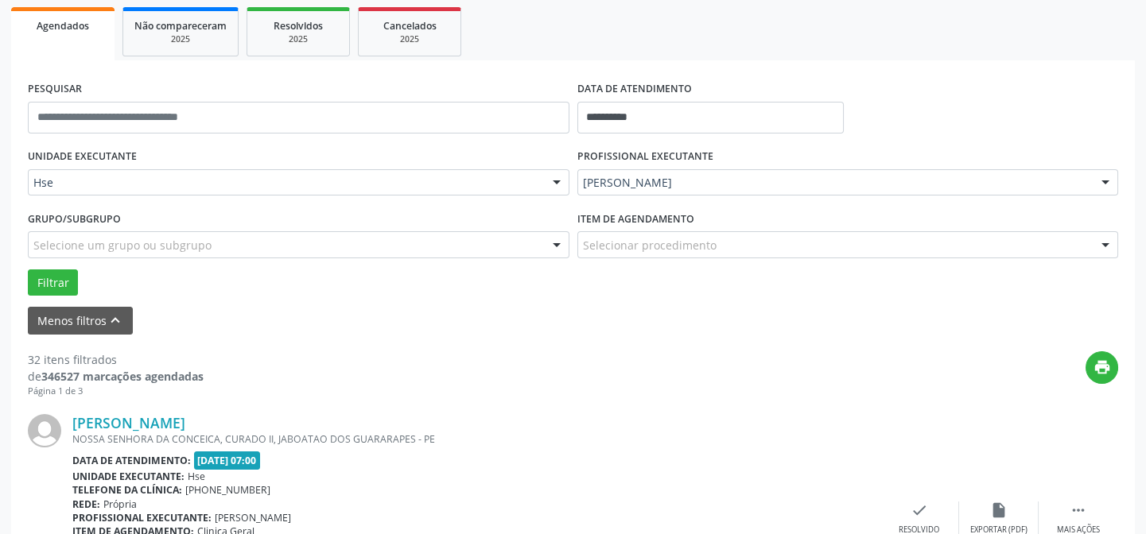
scroll to position [303, 0]
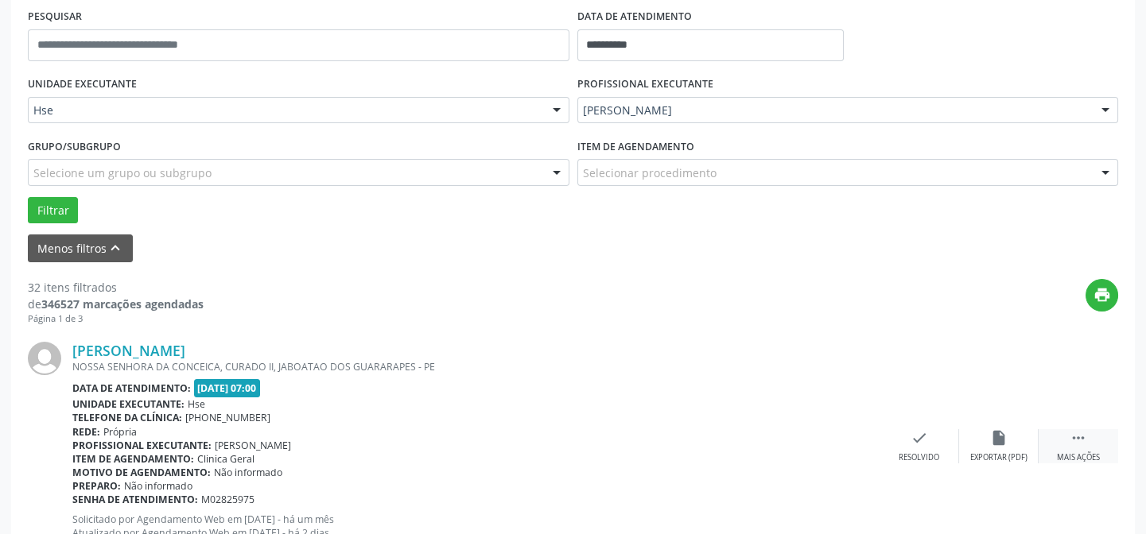
click at [1071, 446] on div " Mais ações" at bounding box center [1079, 446] width 80 height 34
click at [1006, 445] on div "alarm_off Não compareceu" at bounding box center [999, 446] width 80 height 34
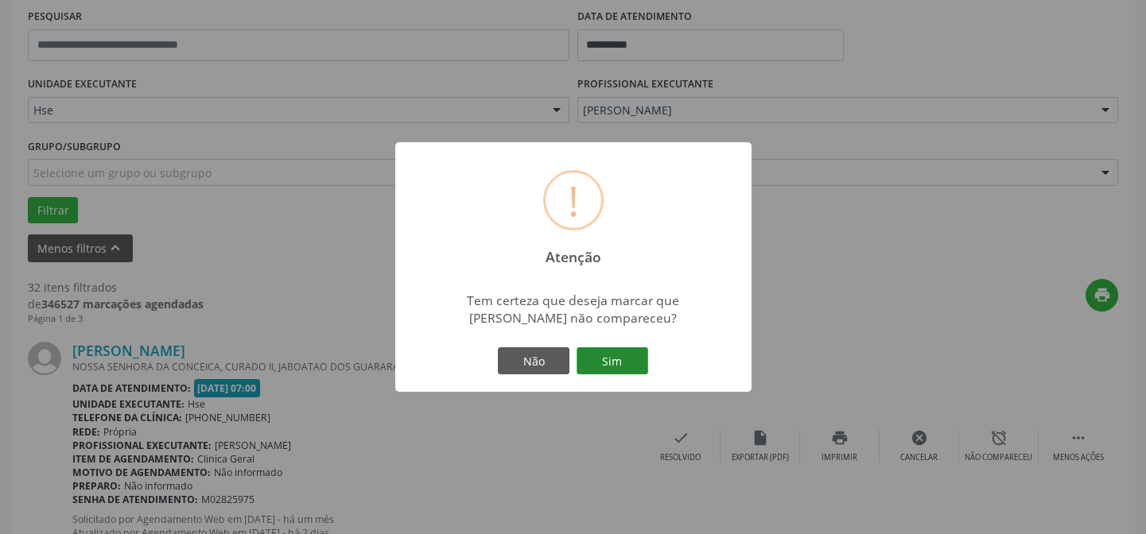
click at [629, 357] on button "Sim" at bounding box center [613, 361] width 72 height 27
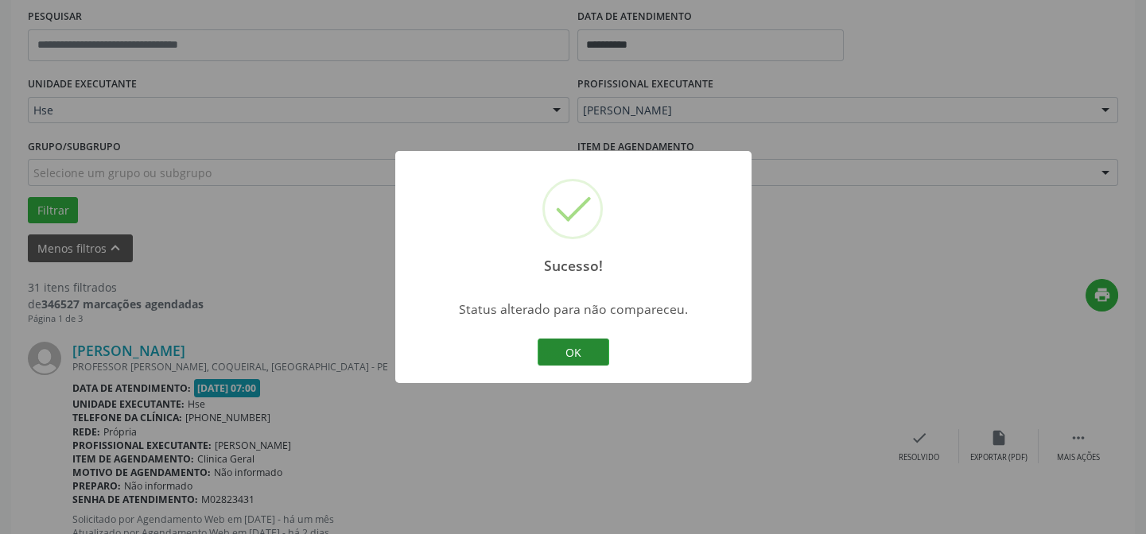
click at [564, 355] on button "OK" at bounding box center [574, 352] width 72 height 27
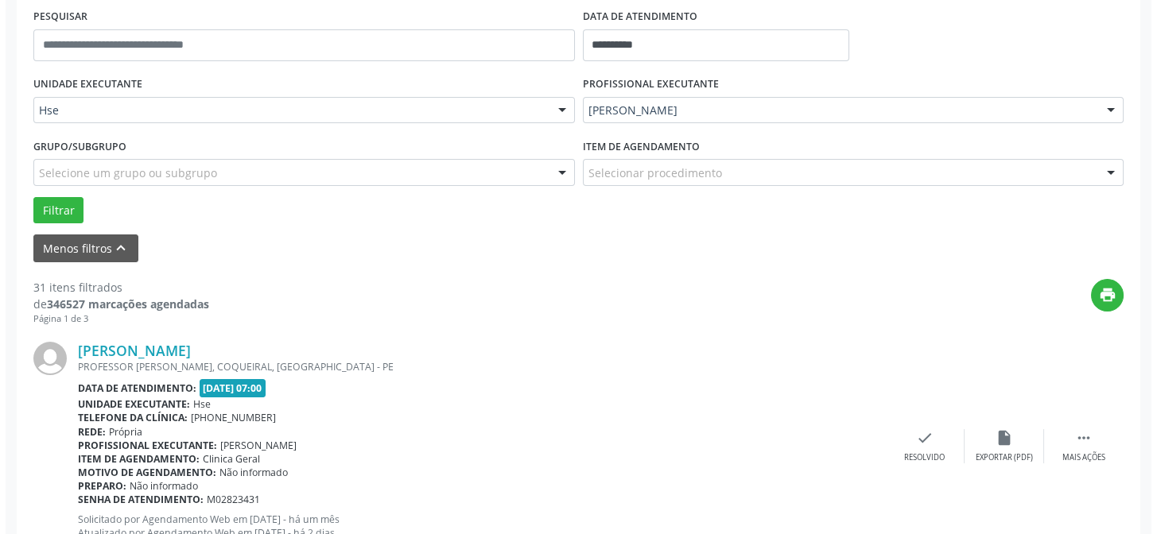
scroll to position [448, 0]
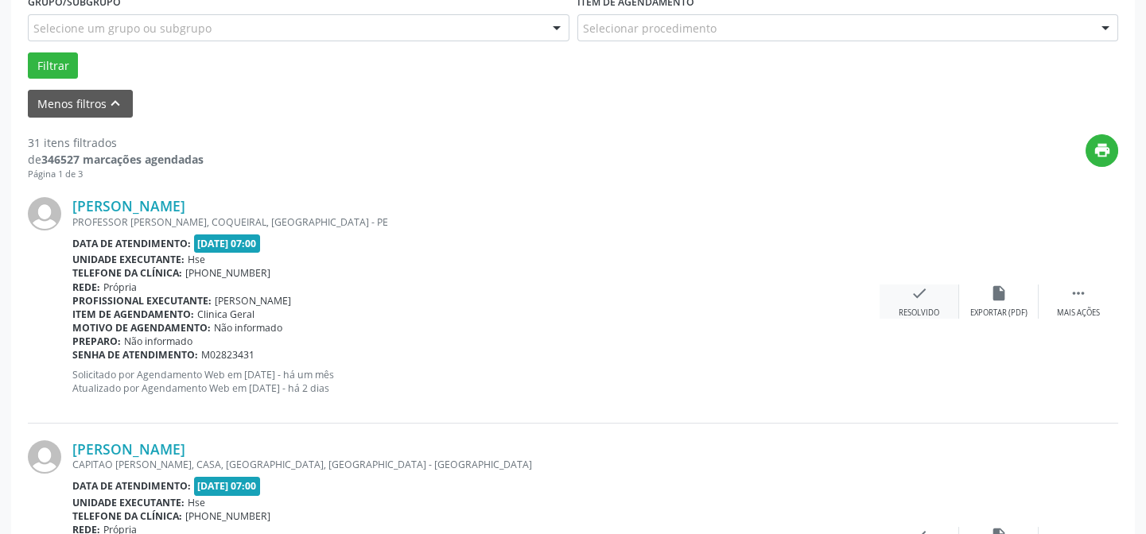
click at [915, 285] on icon "check" at bounding box center [919, 293] width 17 height 17
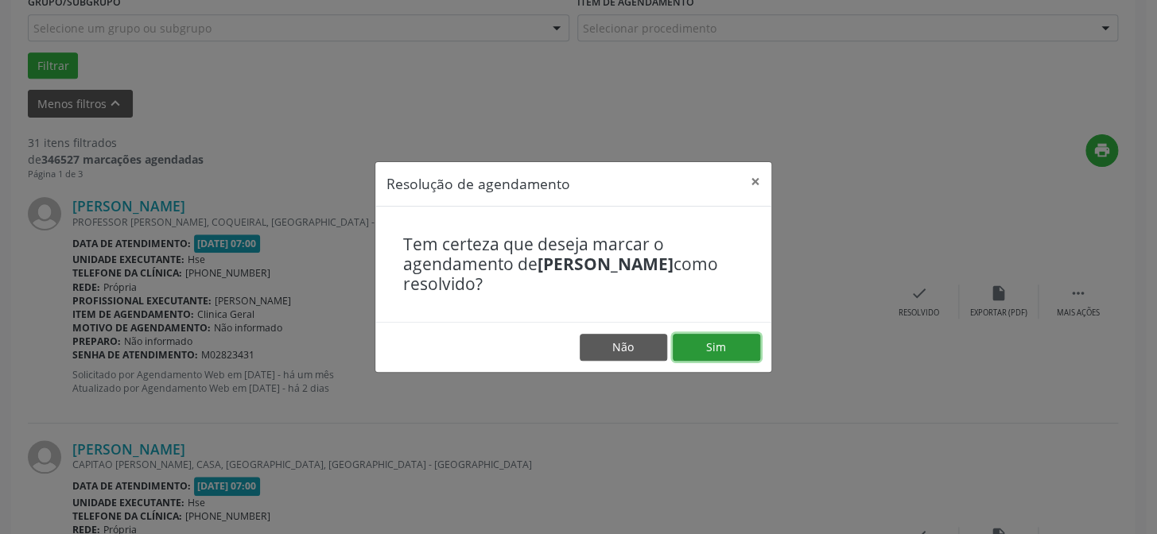
click at [714, 339] on button "Sim" at bounding box center [716, 347] width 87 height 27
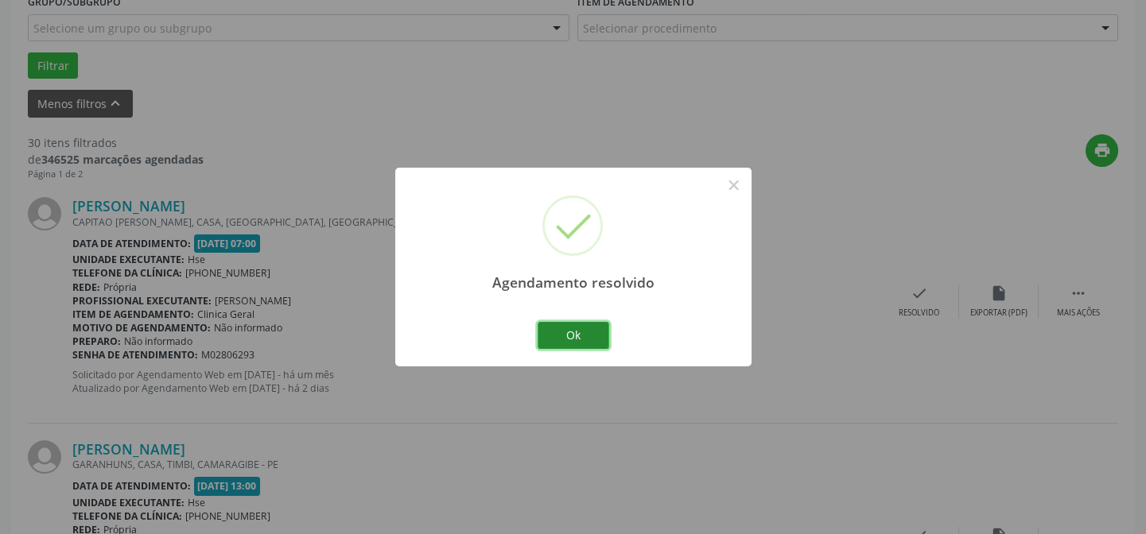
click at [573, 324] on button "Ok" at bounding box center [574, 335] width 72 height 27
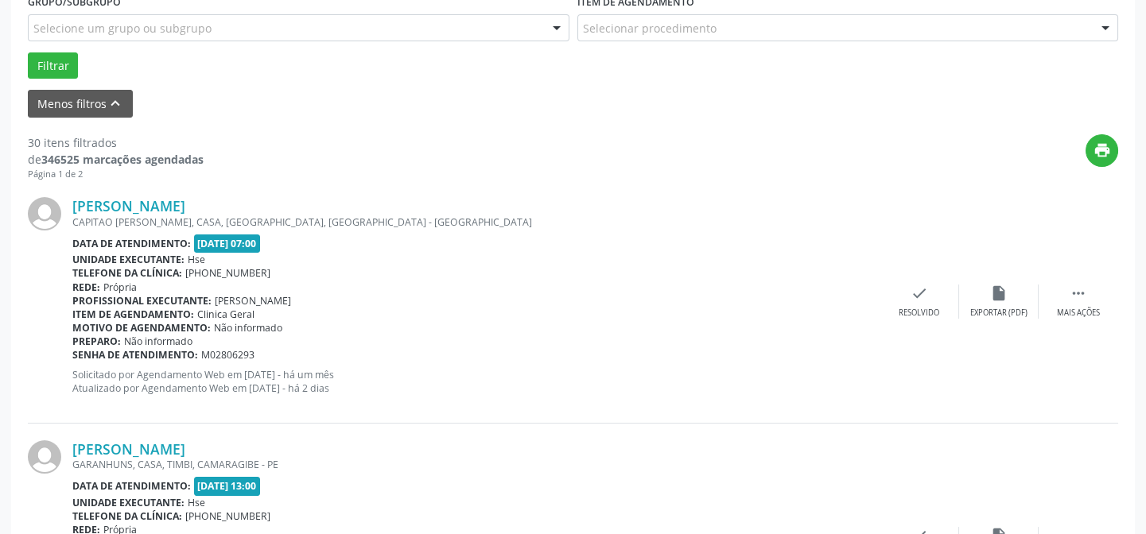
drag, startPoint x: 911, startPoint y: 296, endPoint x: 922, endPoint y: 278, distance: 21.4
click at [922, 278] on div "[PERSON_NAME] CAPITAO [PERSON_NAME], CASA, [GEOGRAPHIC_DATA], [GEOGRAPHIC_DATA]…" at bounding box center [573, 302] width 1090 height 243
click at [726, 328] on div "Motivo de agendamento: Não informado" at bounding box center [475, 328] width 807 height 14
click at [907, 290] on div "check Resolvido" at bounding box center [920, 302] width 80 height 34
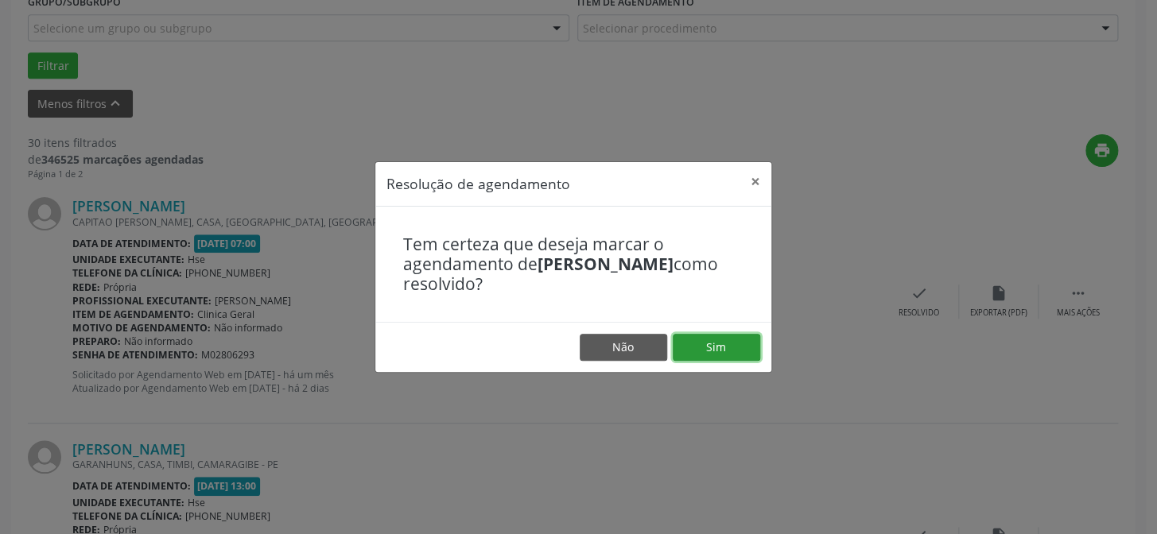
click at [716, 342] on button "Sim" at bounding box center [716, 347] width 87 height 27
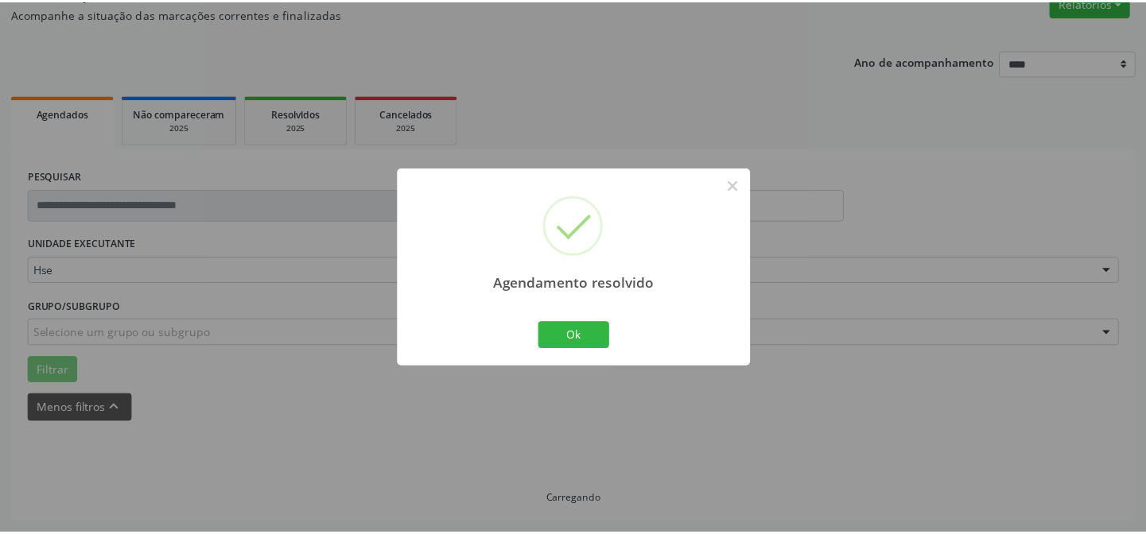
scroll to position [142, 0]
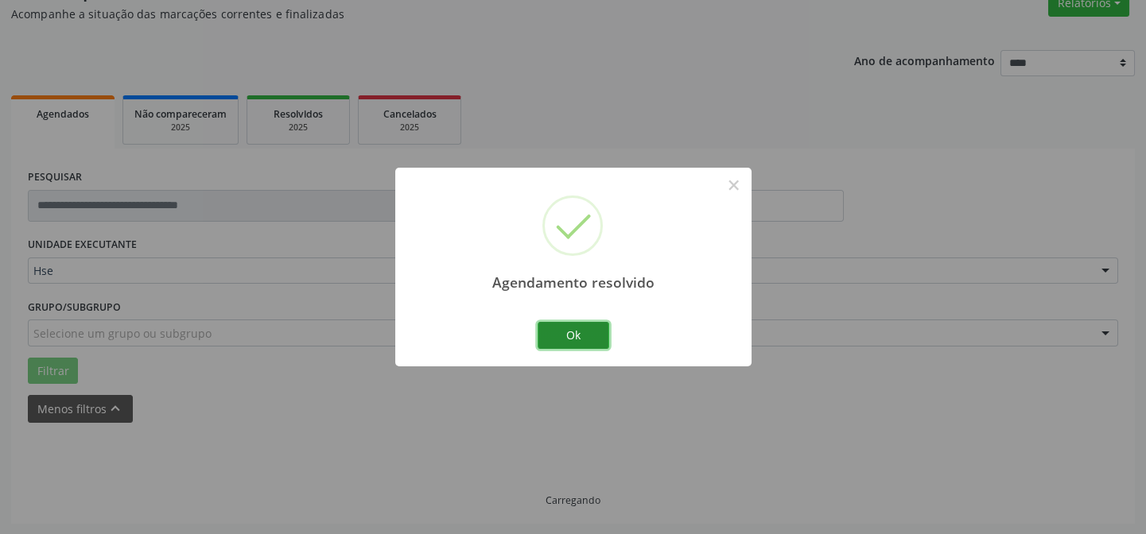
click at [576, 327] on button "Ok" at bounding box center [574, 335] width 72 height 27
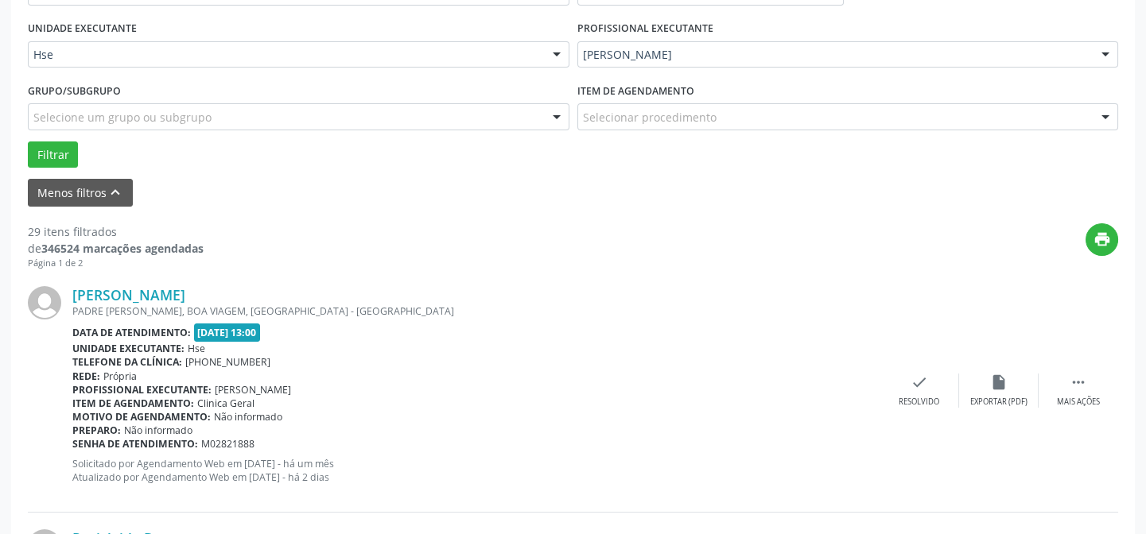
scroll to position [431, 0]
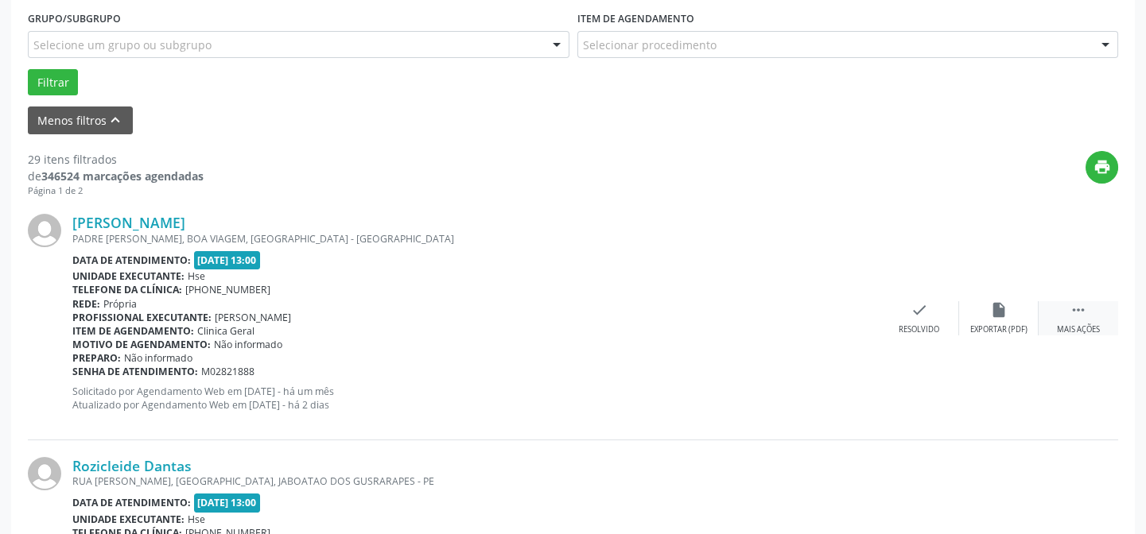
click at [1086, 313] on icon "" at bounding box center [1078, 309] width 17 height 17
click at [1001, 319] on div "alarm_off Não compareceu" at bounding box center [999, 318] width 80 height 34
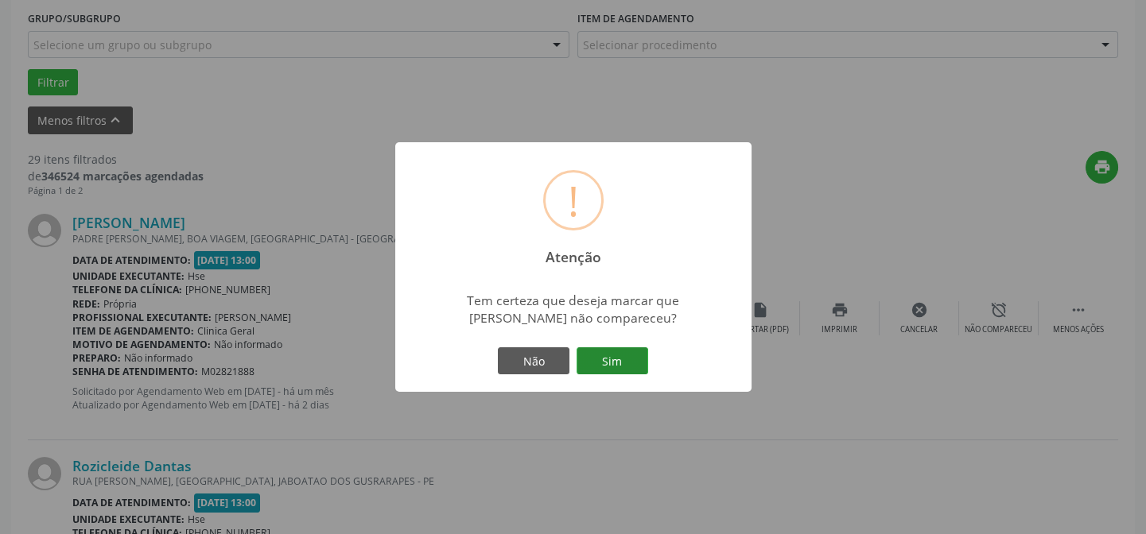
click at [615, 358] on button "Sim" at bounding box center [613, 361] width 72 height 27
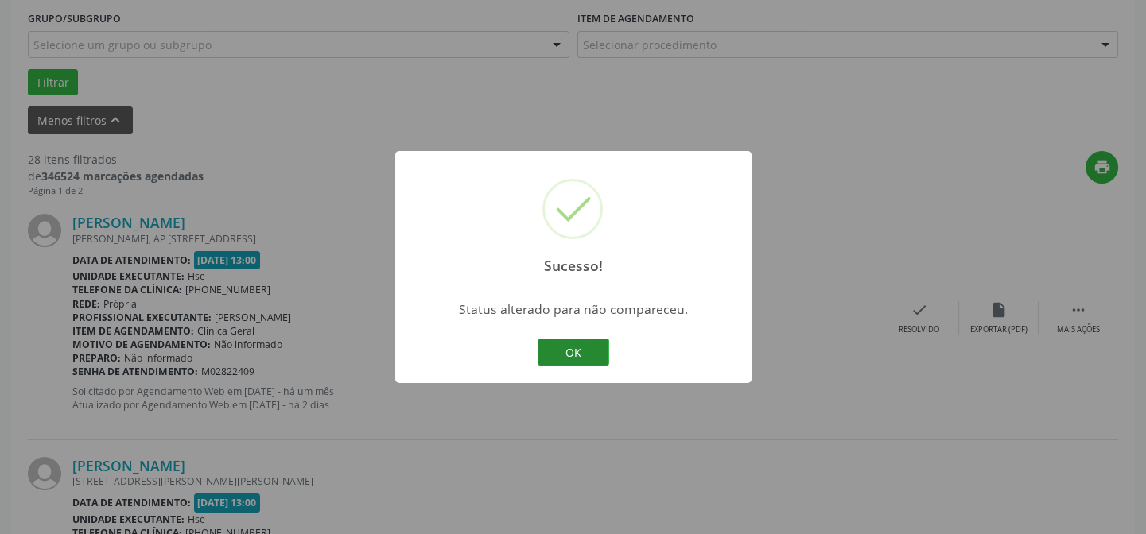
click at [592, 353] on button "OK" at bounding box center [574, 352] width 72 height 27
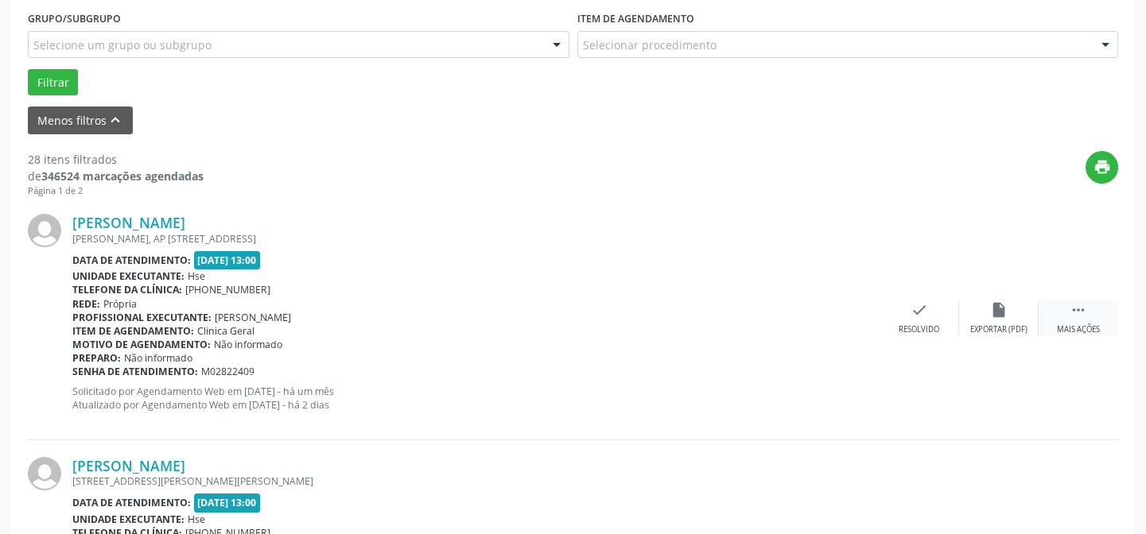
click at [1069, 325] on div "Mais ações" at bounding box center [1078, 330] width 43 height 11
click at [993, 313] on icon "alarm_off" at bounding box center [998, 309] width 17 height 17
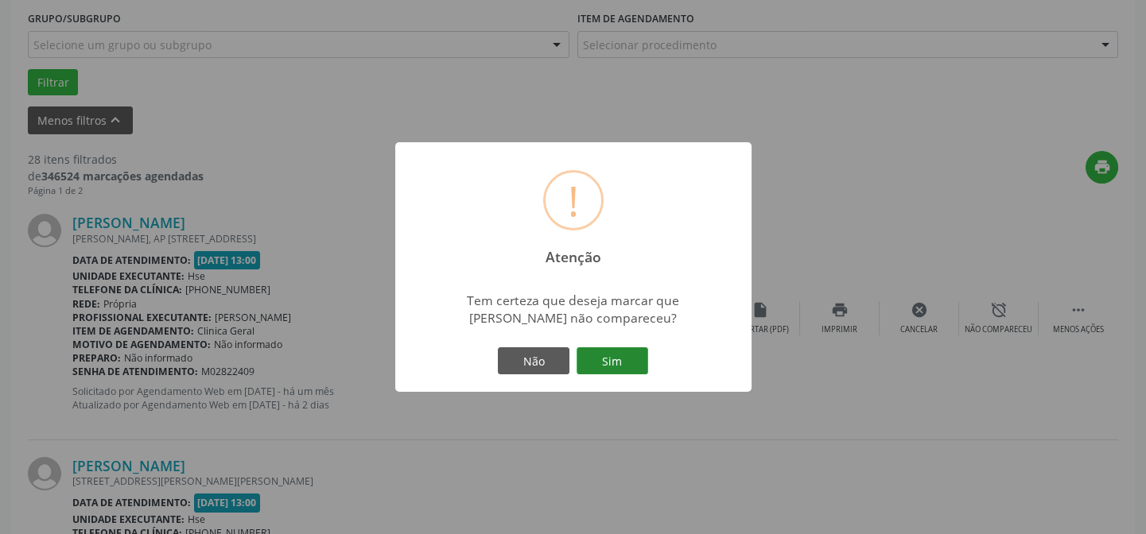
click at [600, 352] on button "Sim" at bounding box center [613, 361] width 72 height 27
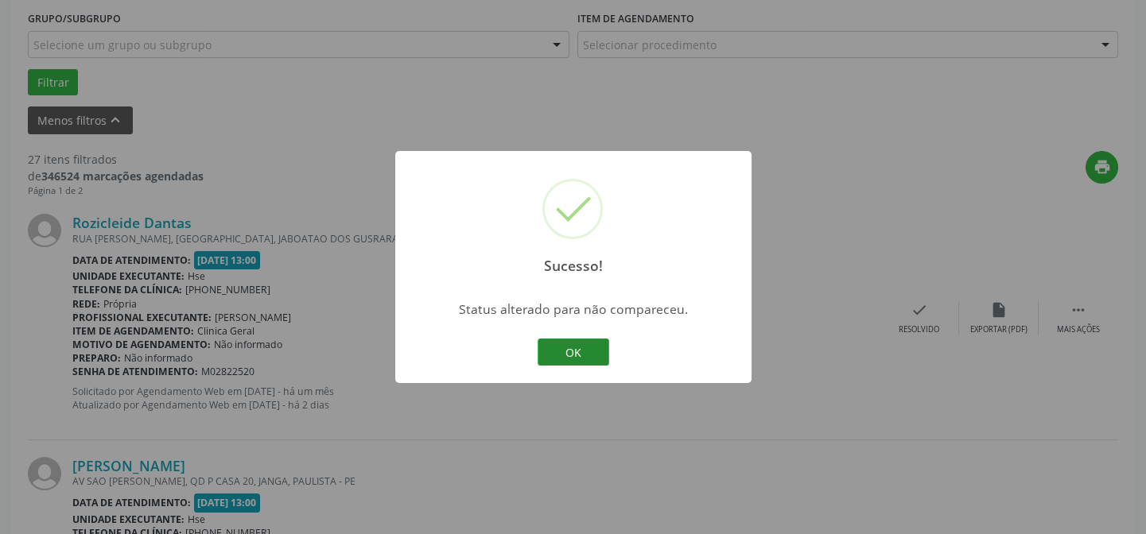
click at [581, 351] on button "OK" at bounding box center [574, 352] width 72 height 27
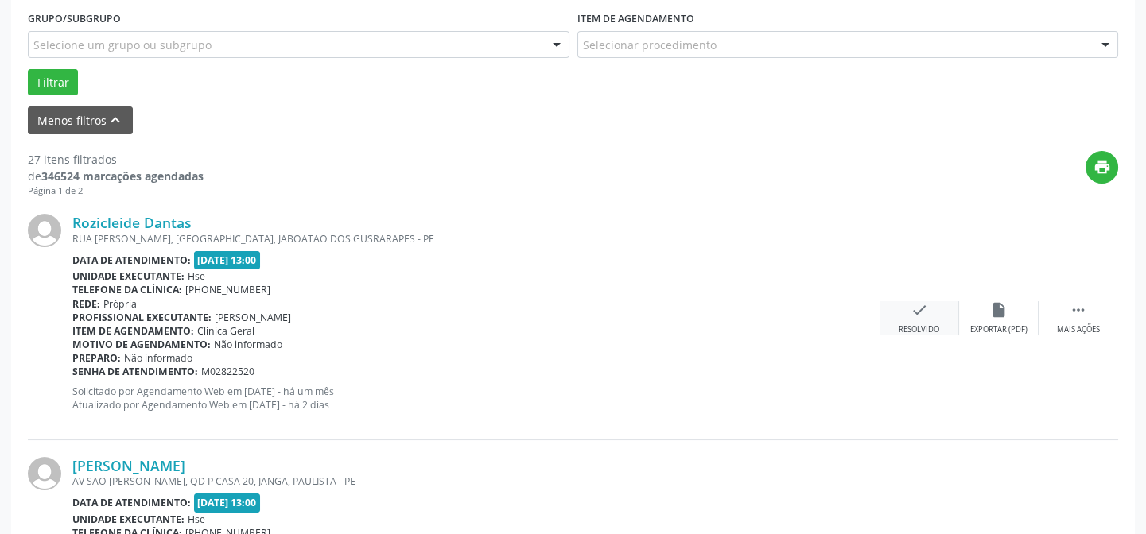
click at [923, 321] on div "check Resolvido" at bounding box center [920, 318] width 80 height 34
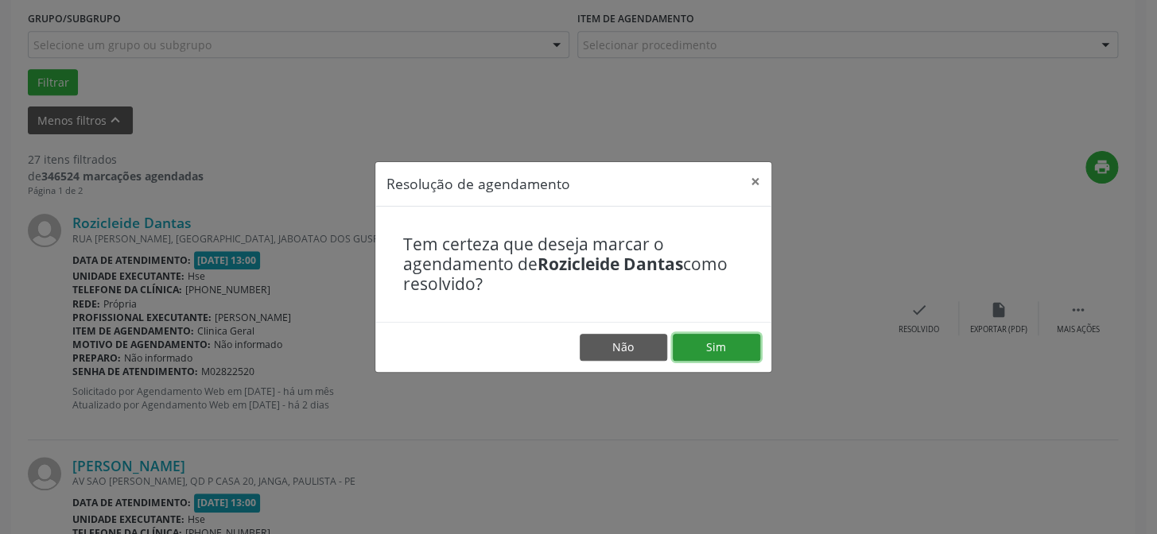
click at [717, 345] on button "Sim" at bounding box center [716, 347] width 87 height 27
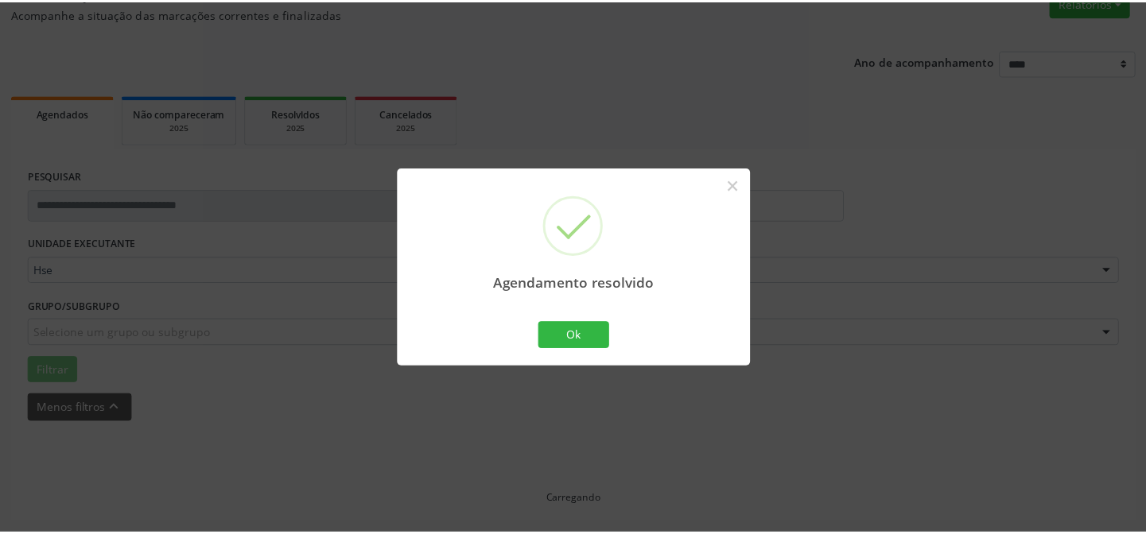
scroll to position [142, 0]
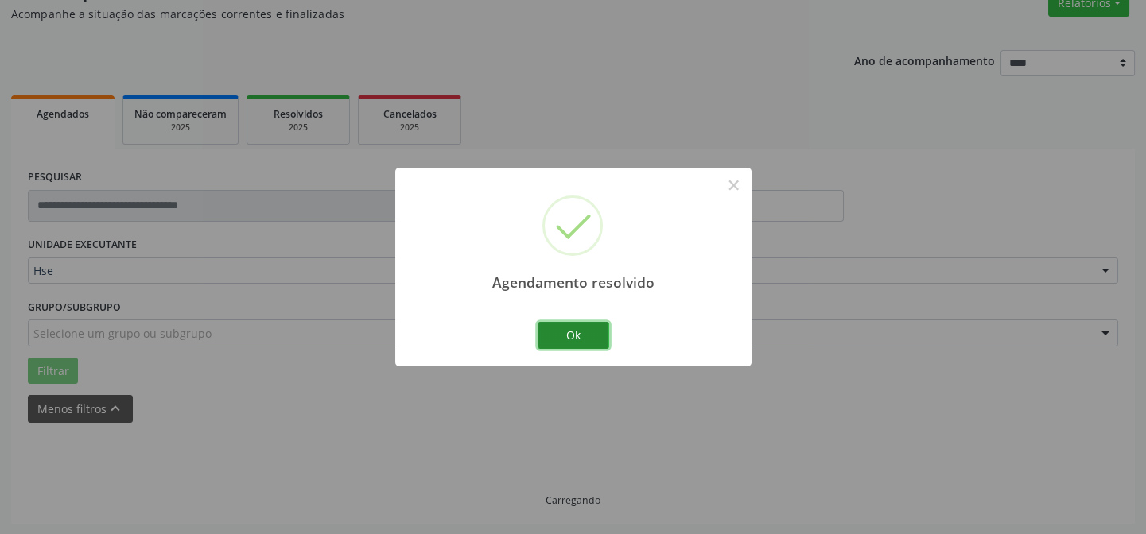
click at [574, 332] on button "Ok" at bounding box center [574, 335] width 72 height 27
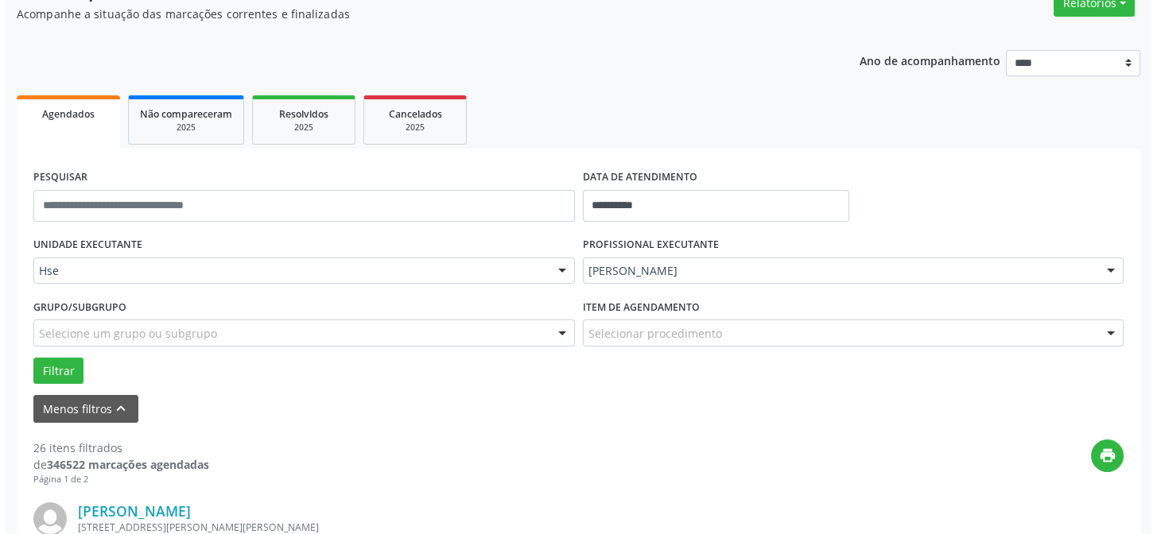
scroll to position [359, 0]
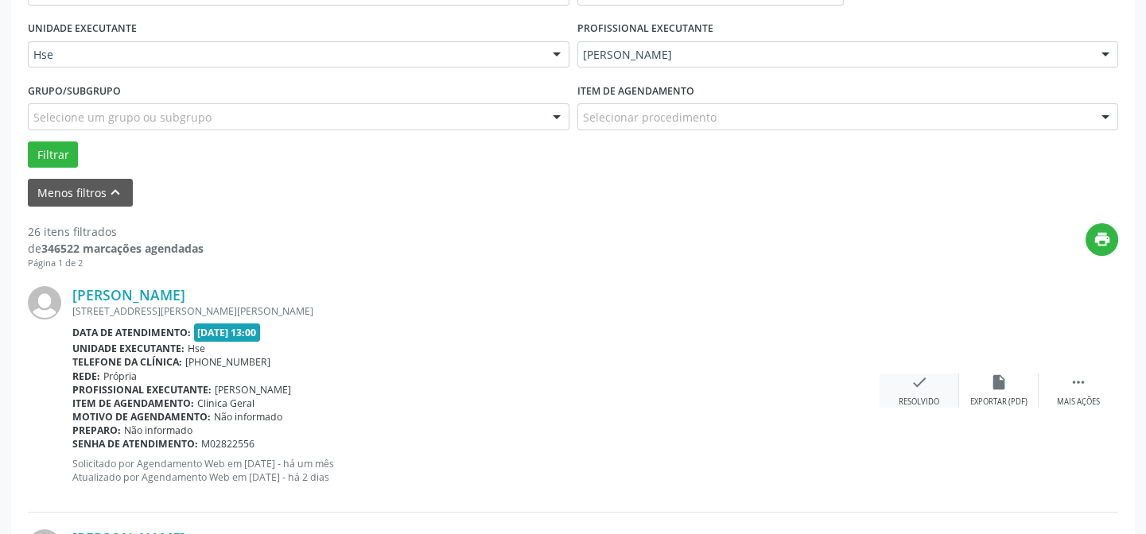
click at [922, 376] on icon "check" at bounding box center [919, 382] width 17 height 17
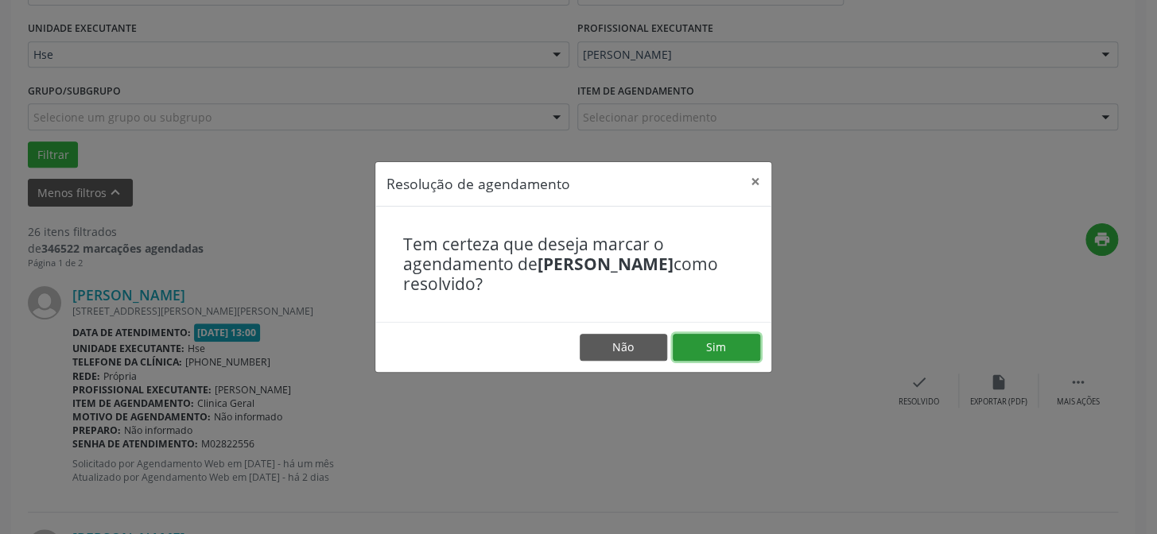
click at [711, 345] on button "Sim" at bounding box center [716, 347] width 87 height 27
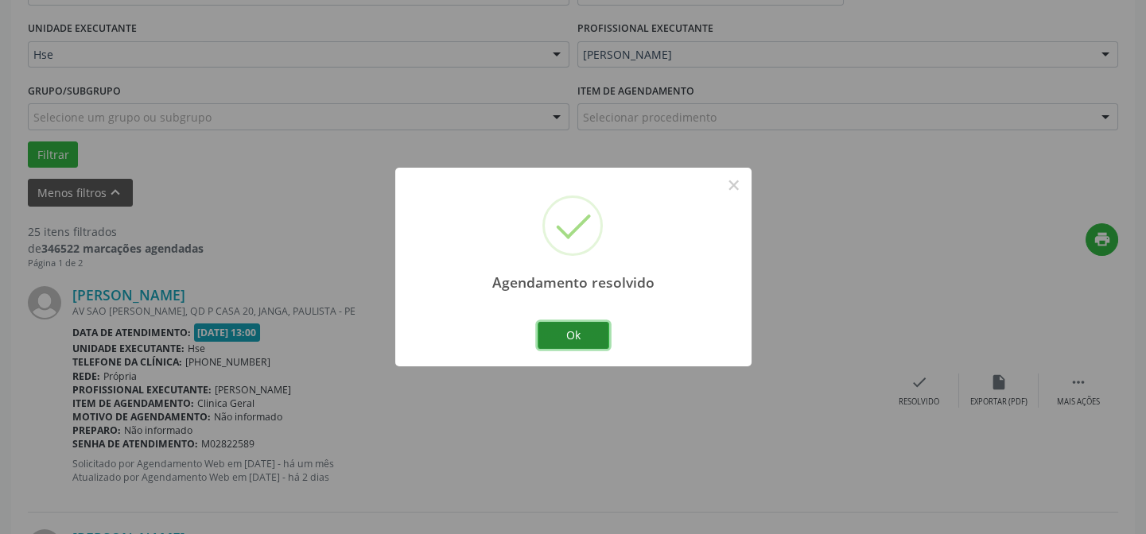
click at [569, 329] on button "Ok" at bounding box center [574, 335] width 72 height 27
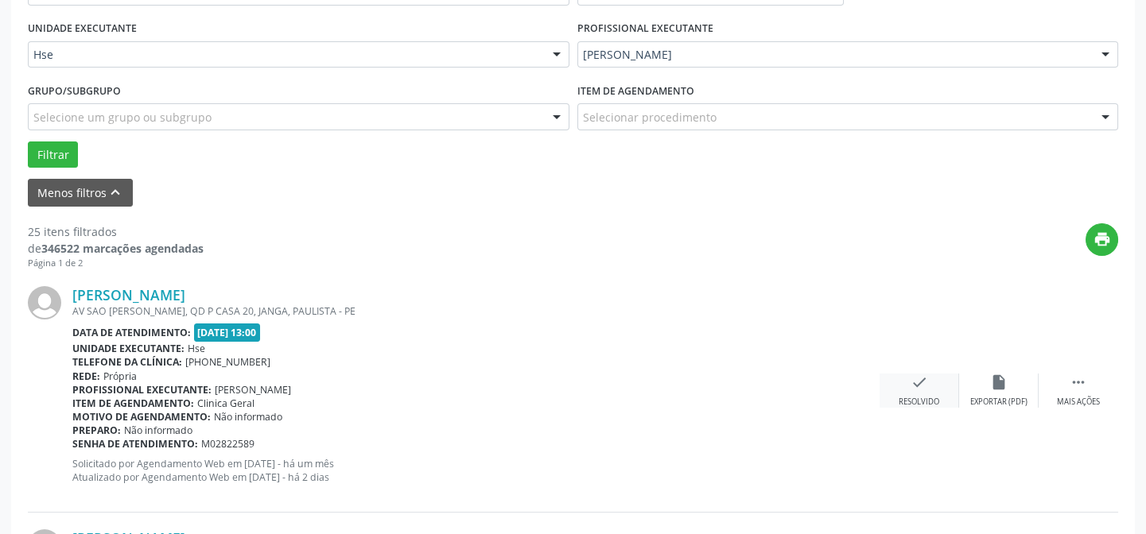
click at [918, 385] on icon "check" at bounding box center [919, 382] width 17 height 17
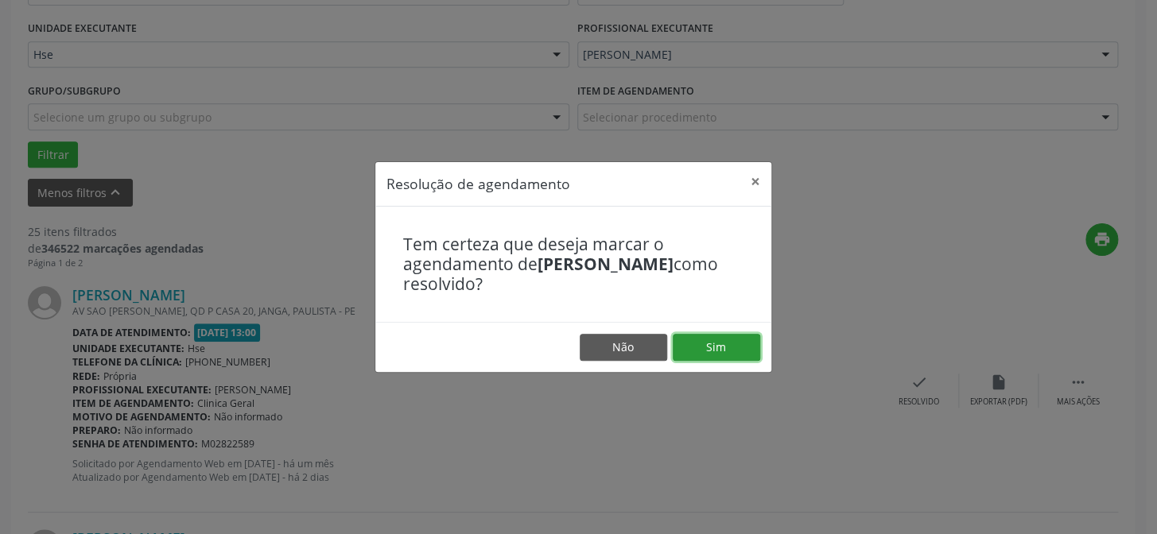
click at [721, 340] on button "Sim" at bounding box center [716, 347] width 87 height 27
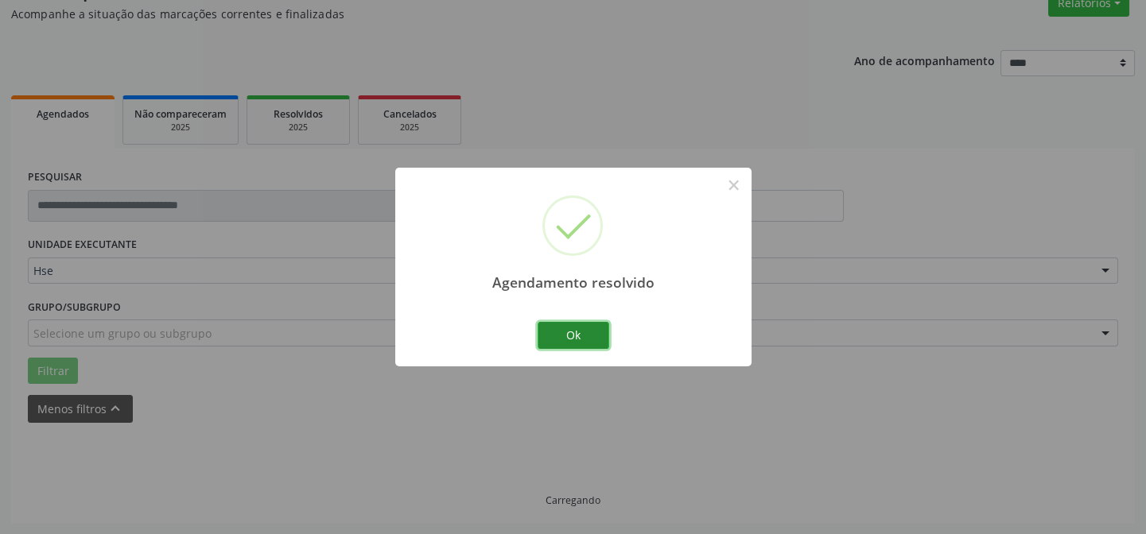
scroll to position [159, 0]
click at [574, 325] on button "Ok" at bounding box center [574, 335] width 72 height 27
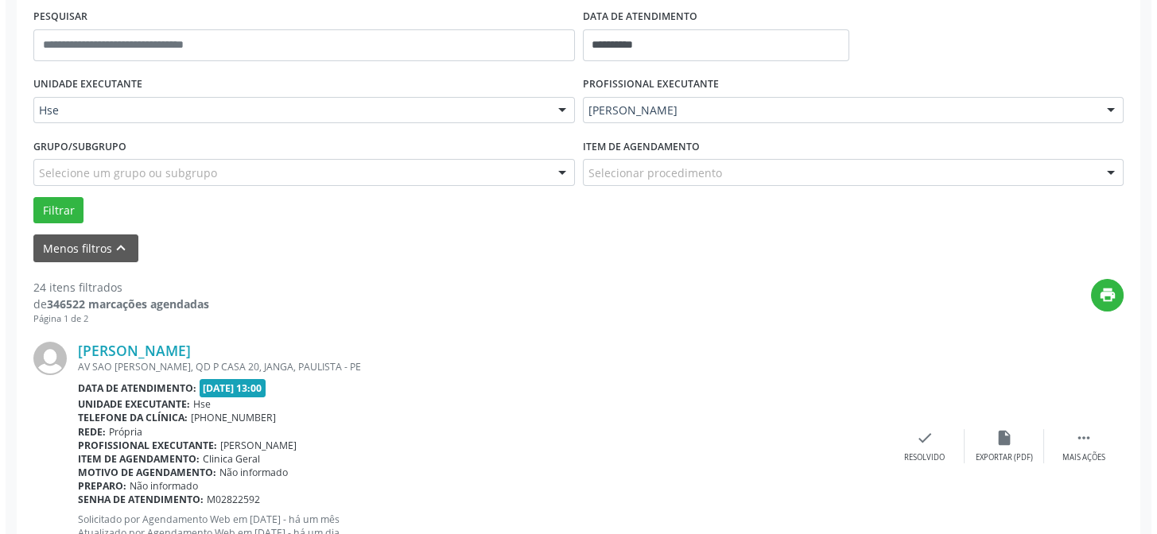
scroll to position [375, 0]
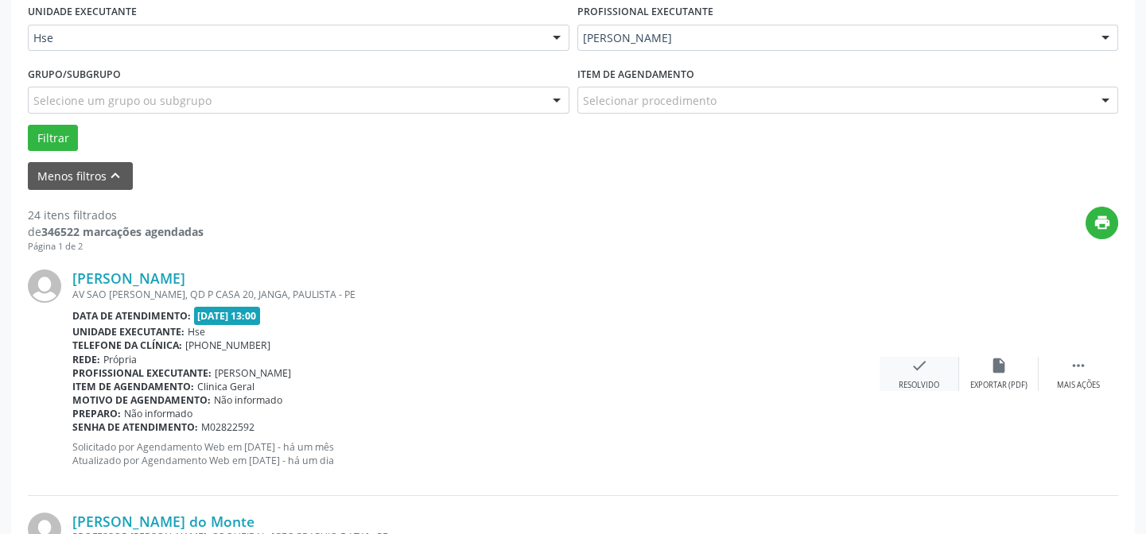
click at [924, 363] on icon "check" at bounding box center [919, 365] width 17 height 17
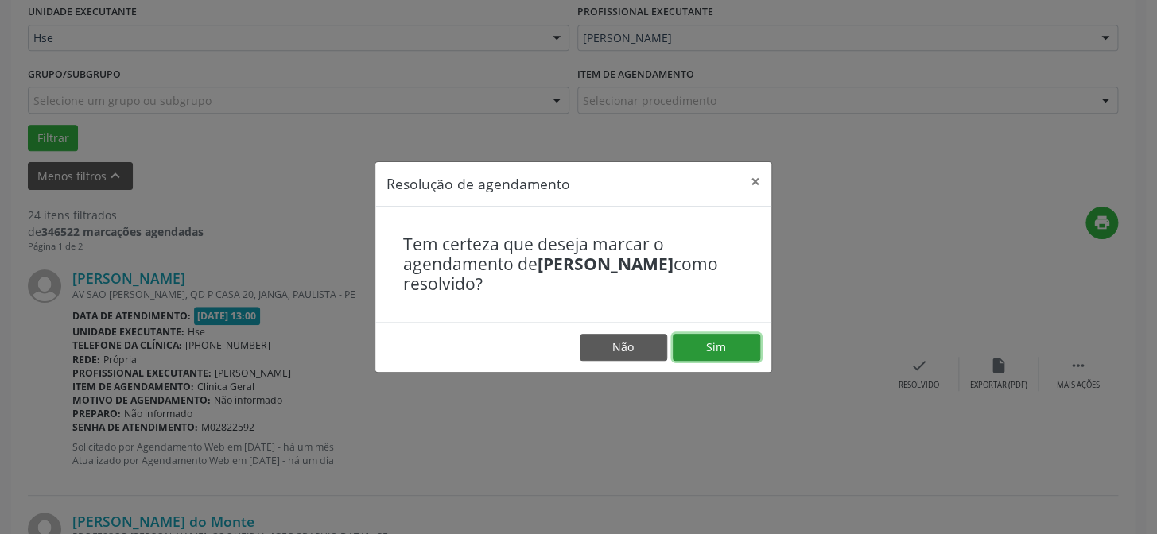
click at [716, 343] on button "Sim" at bounding box center [716, 347] width 87 height 27
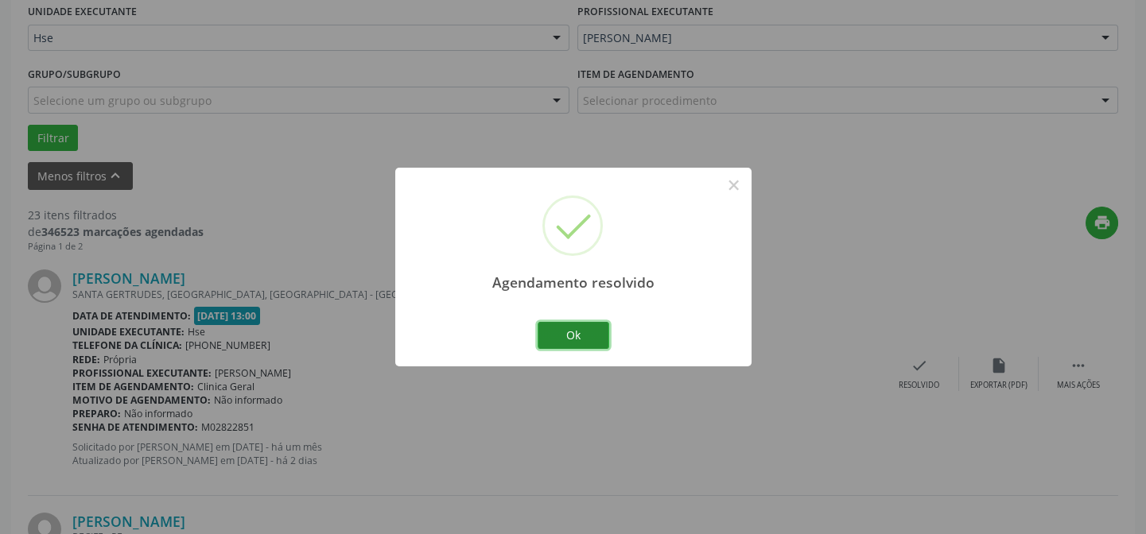
click at [566, 329] on button "Ok" at bounding box center [574, 335] width 72 height 27
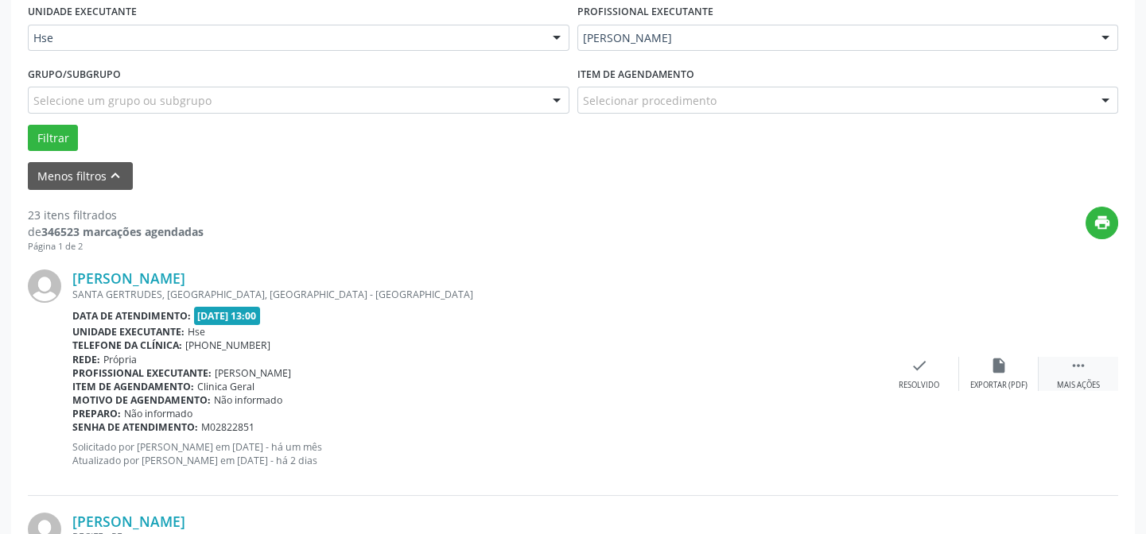
click at [1078, 369] on icon "" at bounding box center [1078, 365] width 17 height 17
click at [1005, 371] on icon "alarm_off" at bounding box center [998, 365] width 17 height 17
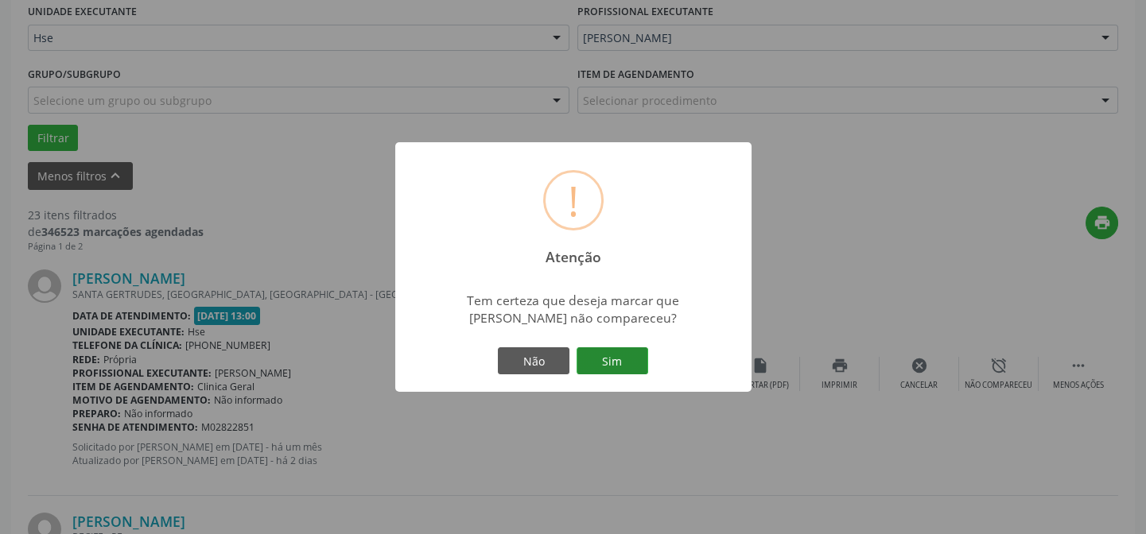
click at [607, 351] on button "Sim" at bounding box center [613, 361] width 72 height 27
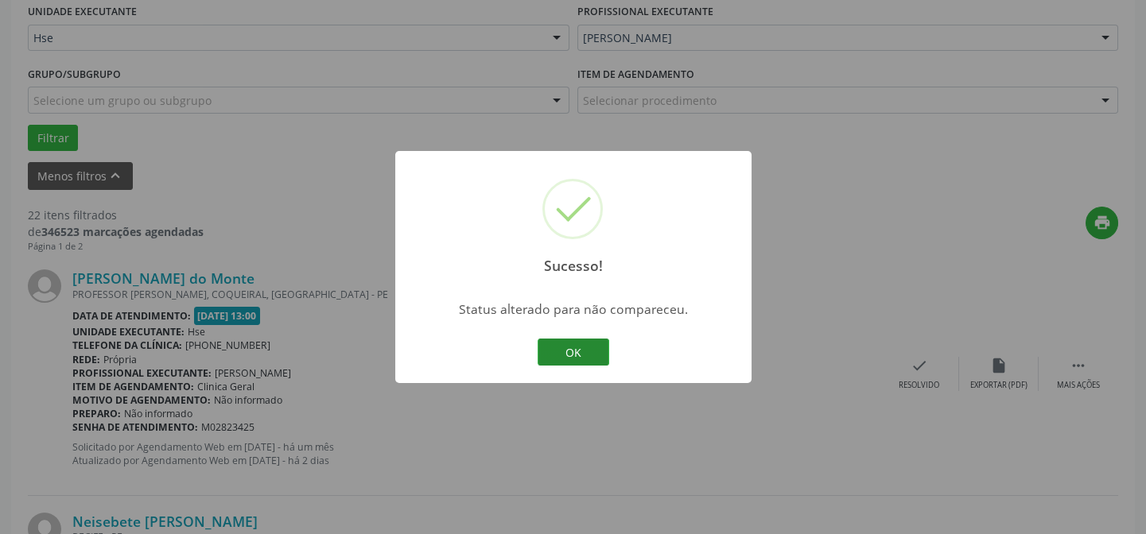
click at [584, 343] on button "OK" at bounding box center [574, 352] width 72 height 27
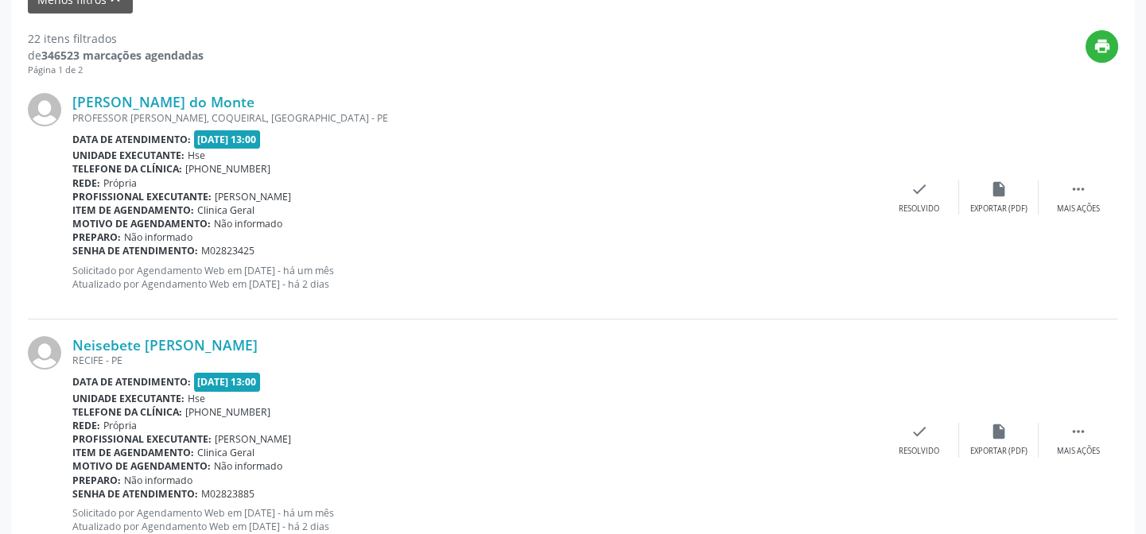
scroll to position [480, 0]
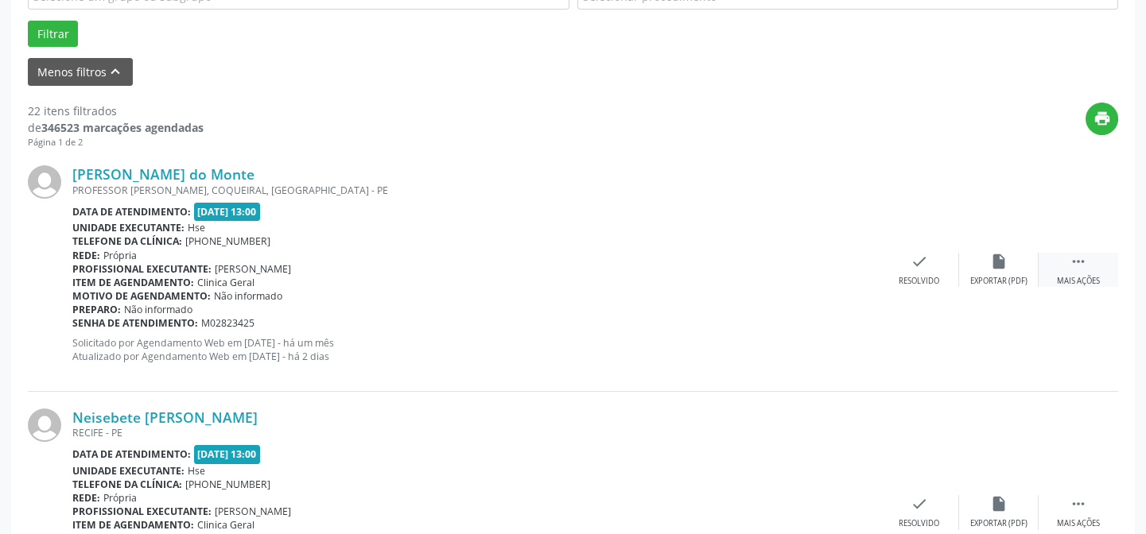
click at [1069, 266] on div " Mais ações" at bounding box center [1079, 270] width 80 height 34
click at [991, 268] on icon "alarm_off" at bounding box center [998, 261] width 17 height 17
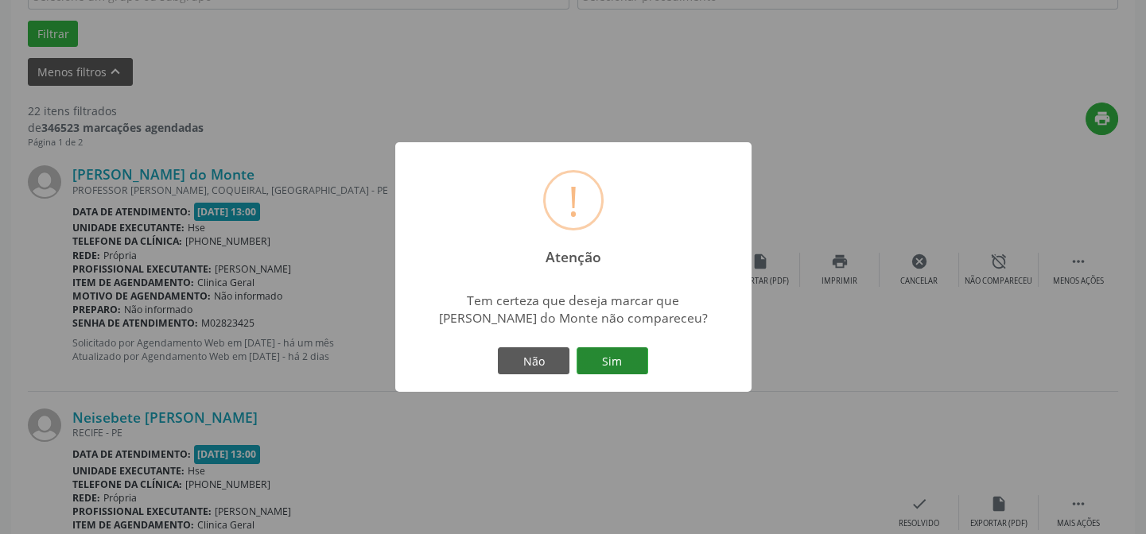
click at [632, 357] on button "Sim" at bounding box center [613, 361] width 72 height 27
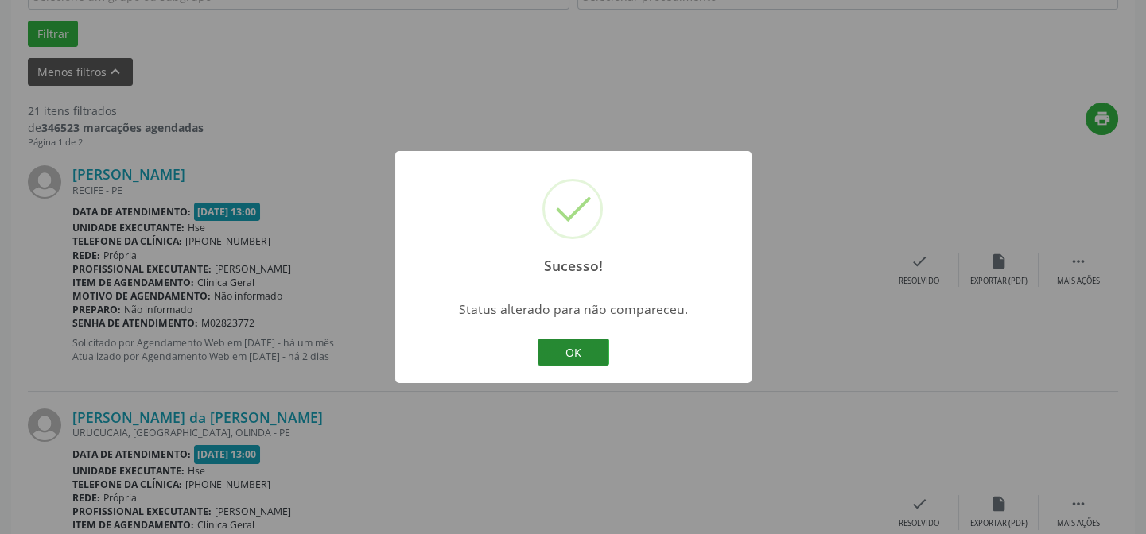
click at [565, 352] on button "OK" at bounding box center [574, 352] width 72 height 27
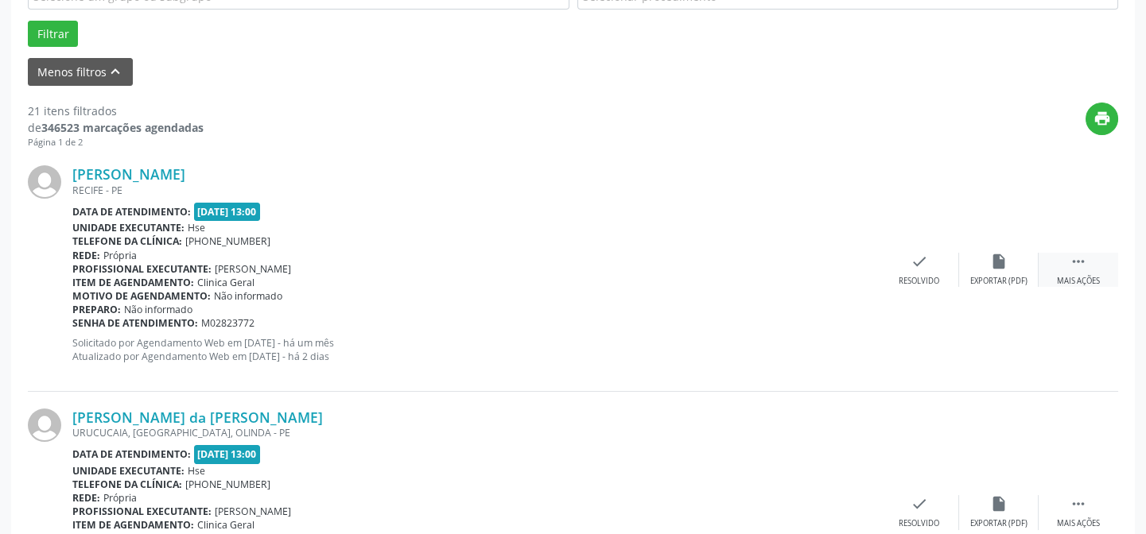
click at [1082, 263] on icon "" at bounding box center [1078, 261] width 17 height 17
click at [1013, 269] on div "alarm_off Não compareceu" at bounding box center [999, 270] width 80 height 34
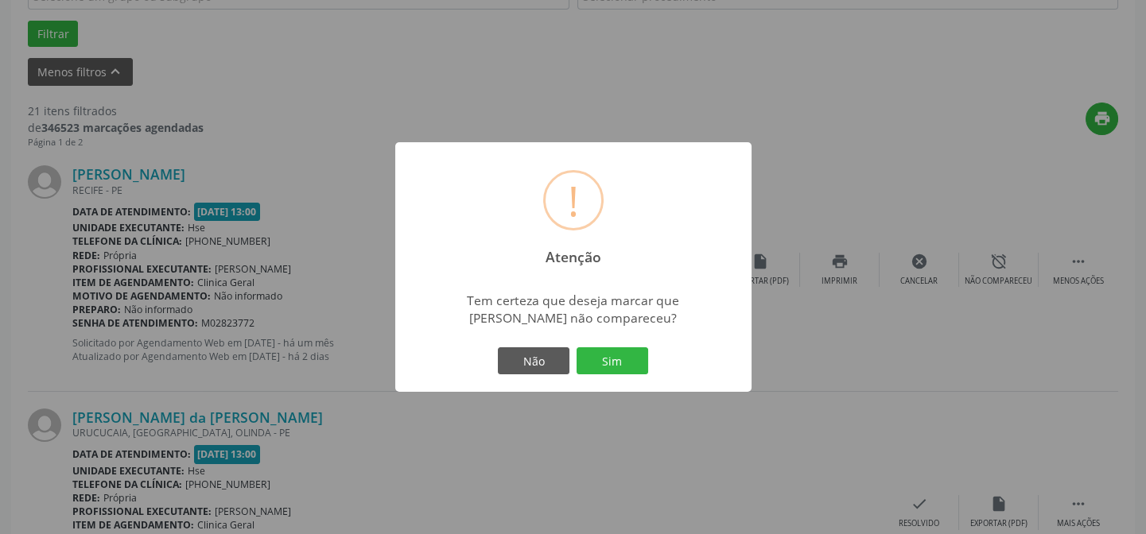
click at [604, 339] on div "! Atenção × Tem certeza que deseja marcar que [PERSON_NAME] não compareceu? Não…" at bounding box center [573, 267] width 356 height 250
click at [601, 352] on button "Sim" at bounding box center [613, 361] width 72 height 27
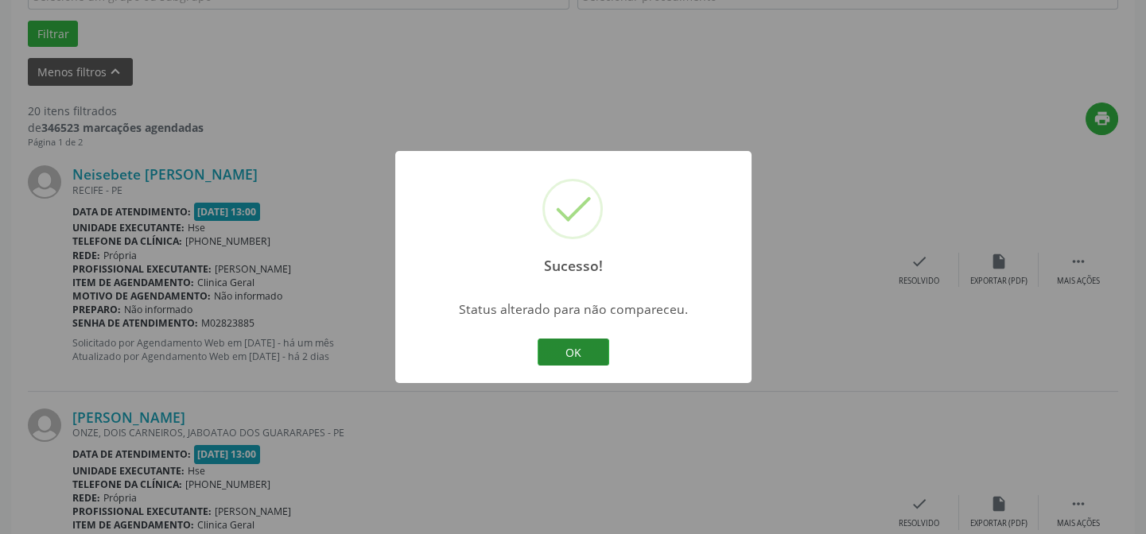
click at [575, 342] on button "OK" at bounding box center [574, 352] width 72 height 27
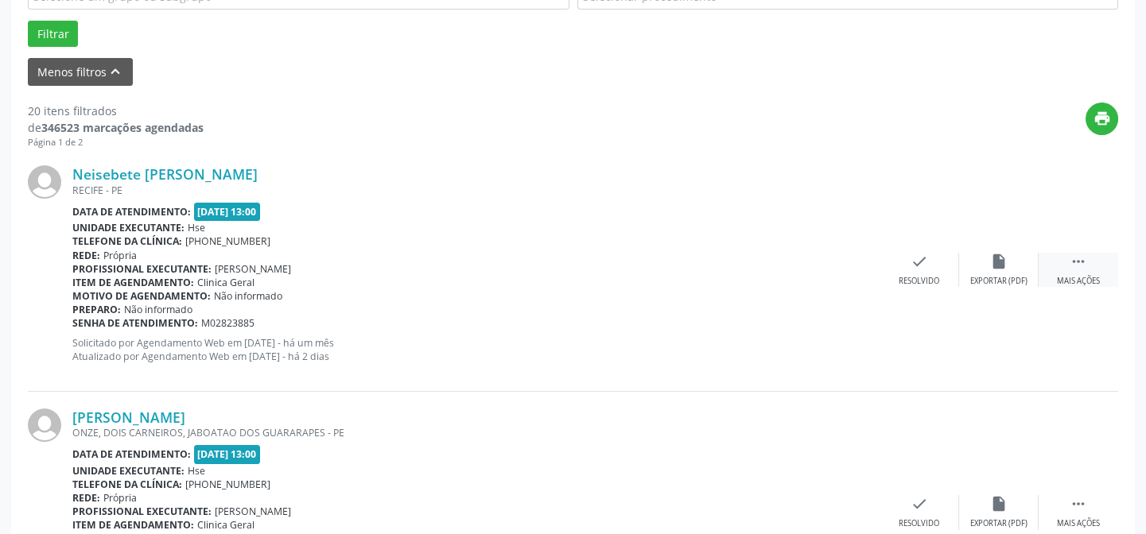
click at [1070, 256] on icon "" at bounding box center [1078, 261] width 17 height 17
click at [997, 262] on icon "alarm_off" at bounding box center [998, 261] width 17 height 17
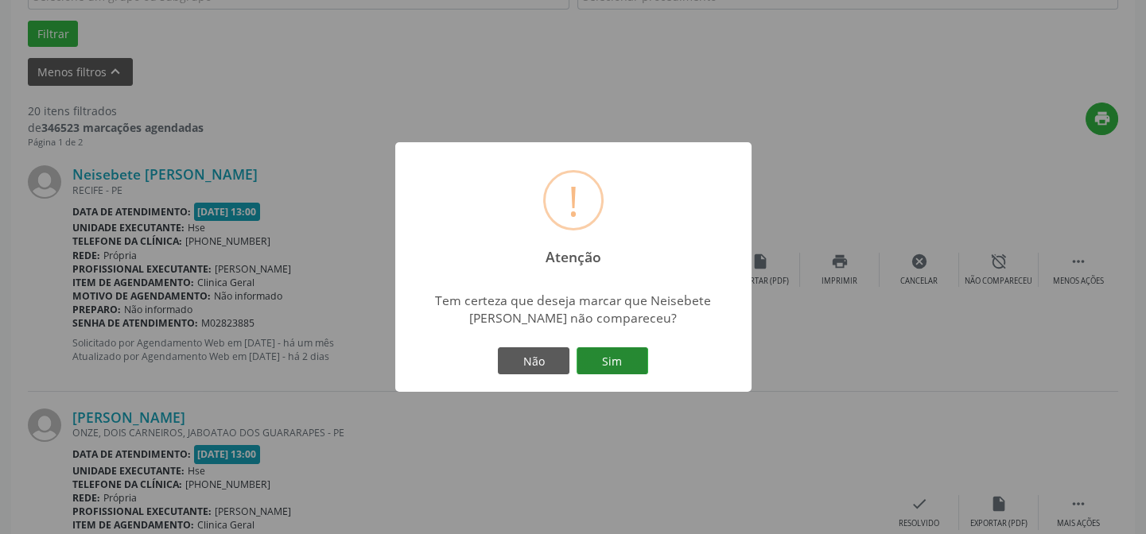
click at [619, 354] on button "Sim" at bounding box center [613, 361] width 72 height 27
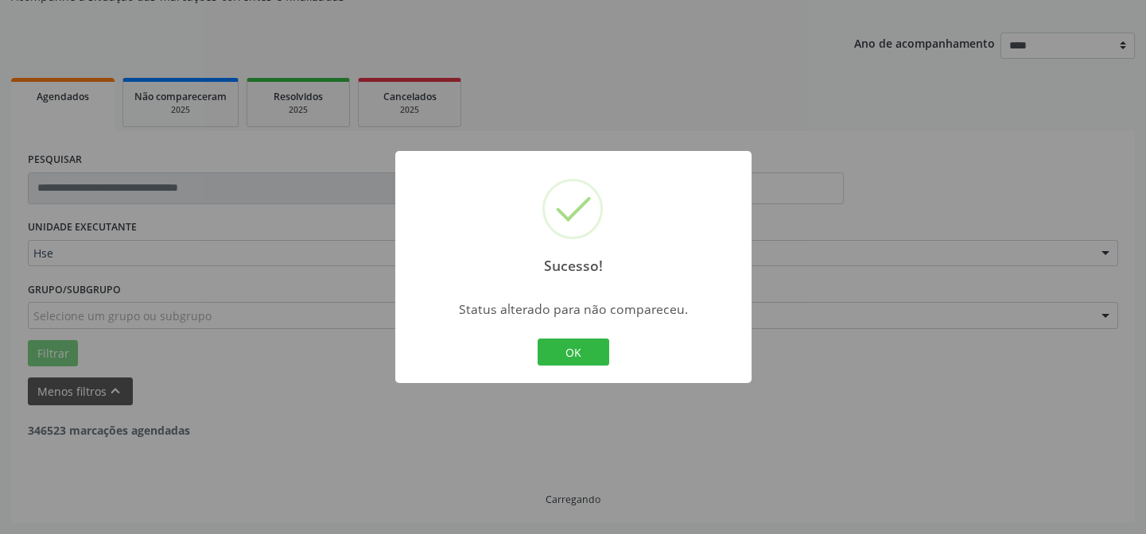
scroll to position [159, 0]
click at [560, 356] on button "OK" at bounding box center [574, 352] width 72 height 27
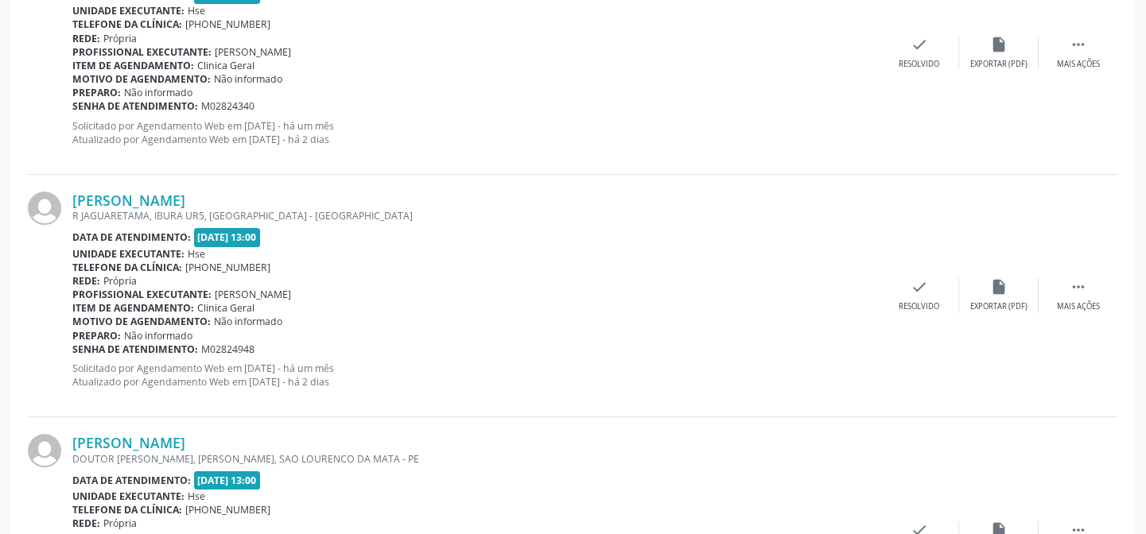
scroll to position [552, 0]
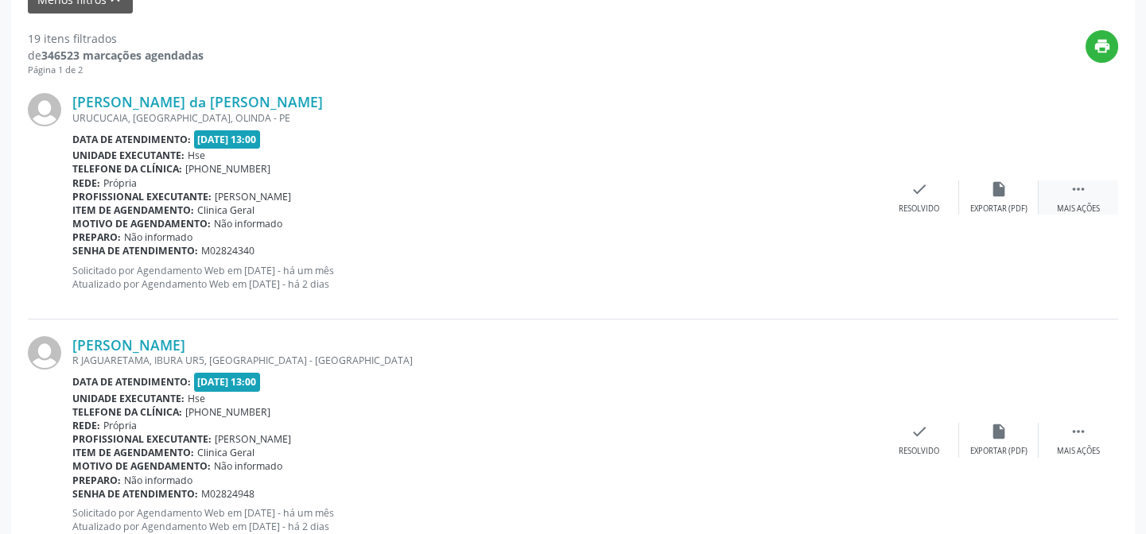
click at [1092, 184] on div " Mais ações" at bounding box center [1079, 198] width 80 height 34
click at [996, 199] on div "alarm_off Não compareceu" at bounding box center [999, 198] width 80 height 34
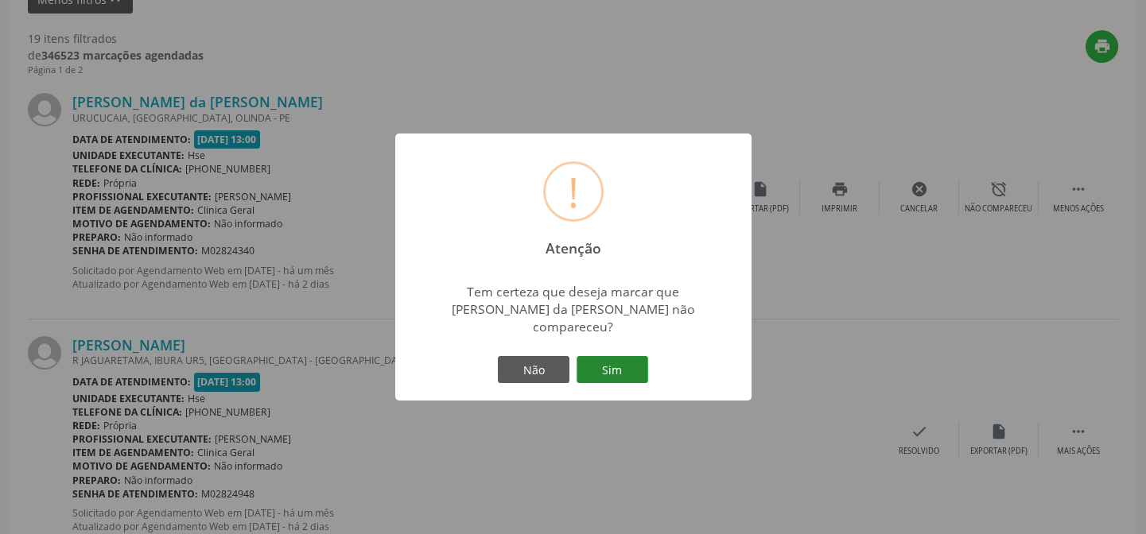
click at [612, 360] on button "Sim" at bounding box center [613, 369] width 72 height 27
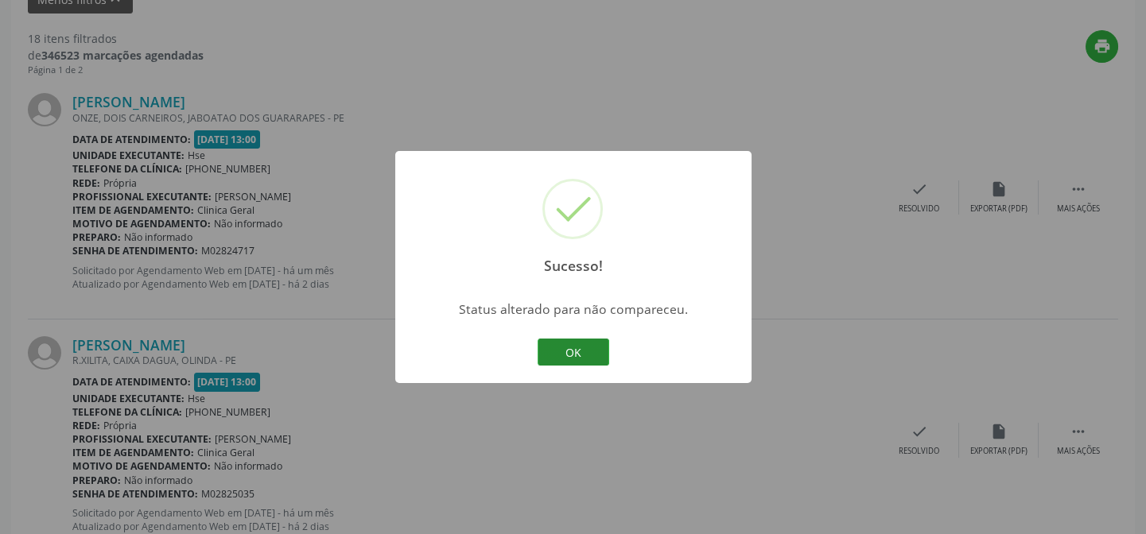
click at [577, 341] on button "OK" at bounding box center [574, 352] width 72 height 27
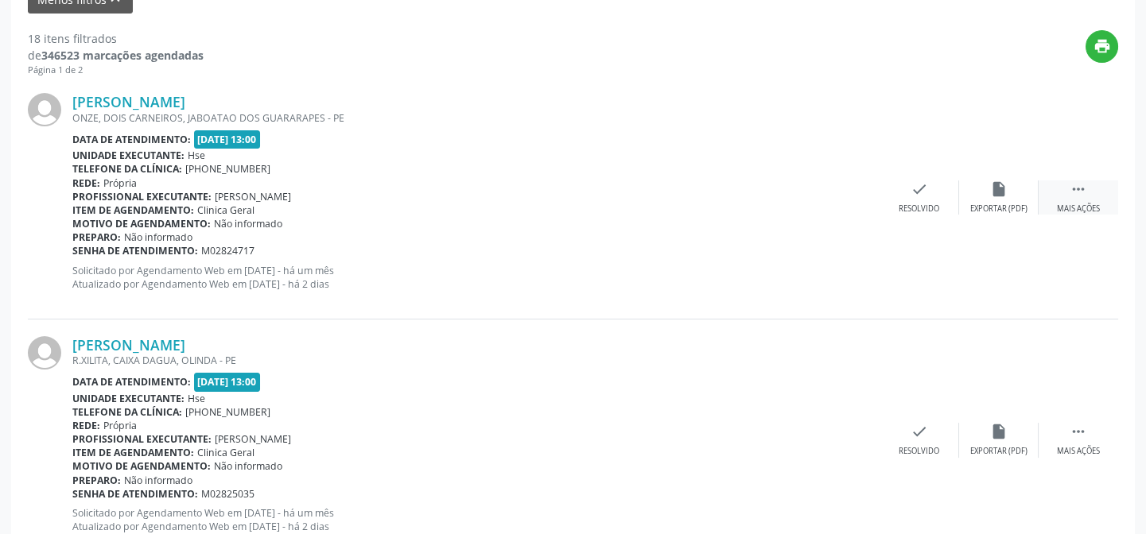
click at [1070, 199] on div " Mais ações" at bounding box center [1079, 198] width 80 height 34
click at [989, 204] on div "Não compareceu" at bounding box center [999, 209] width 68 height 11
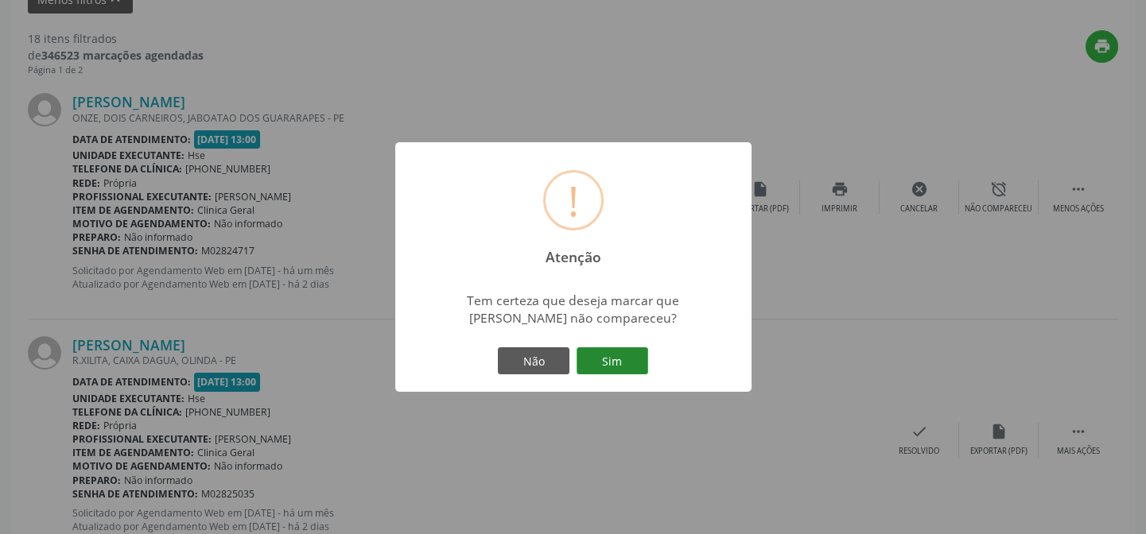
click at [620, 354] on button "Sim" at bounding box center [613, 361] width 72 height 27
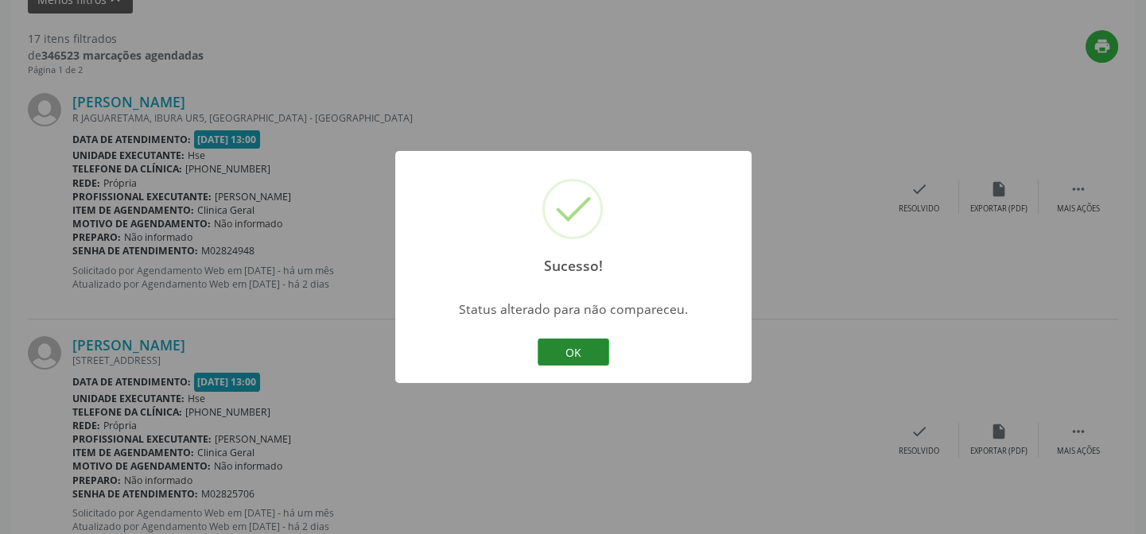
click at [569, 345] on button "OK" at bounding box center [574, 352] width 72 height 27
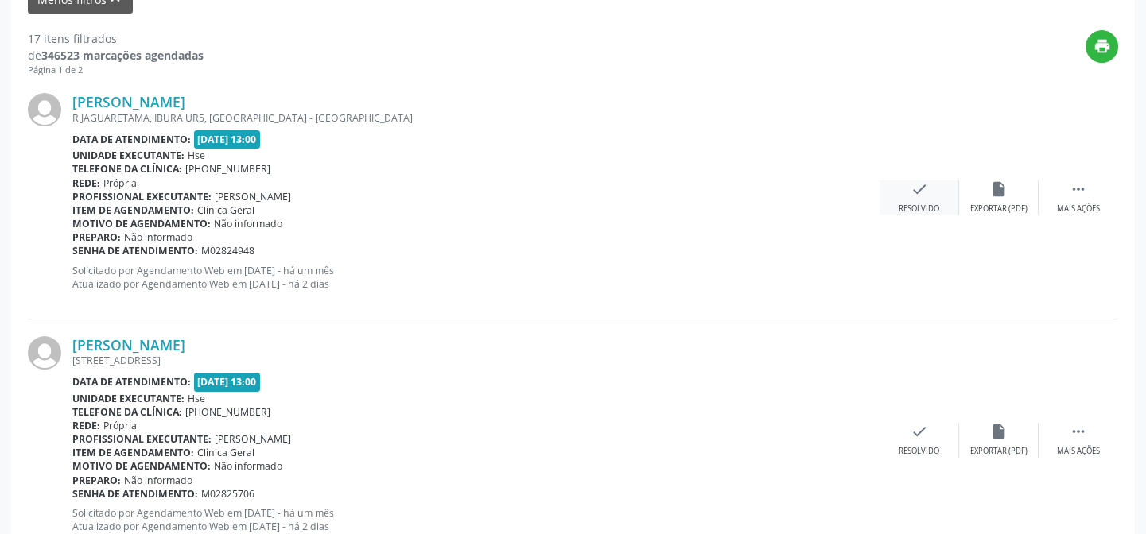
click at [899, 198] on div "check Resolvido" at bounding box center [920, 198] width 80 height 34
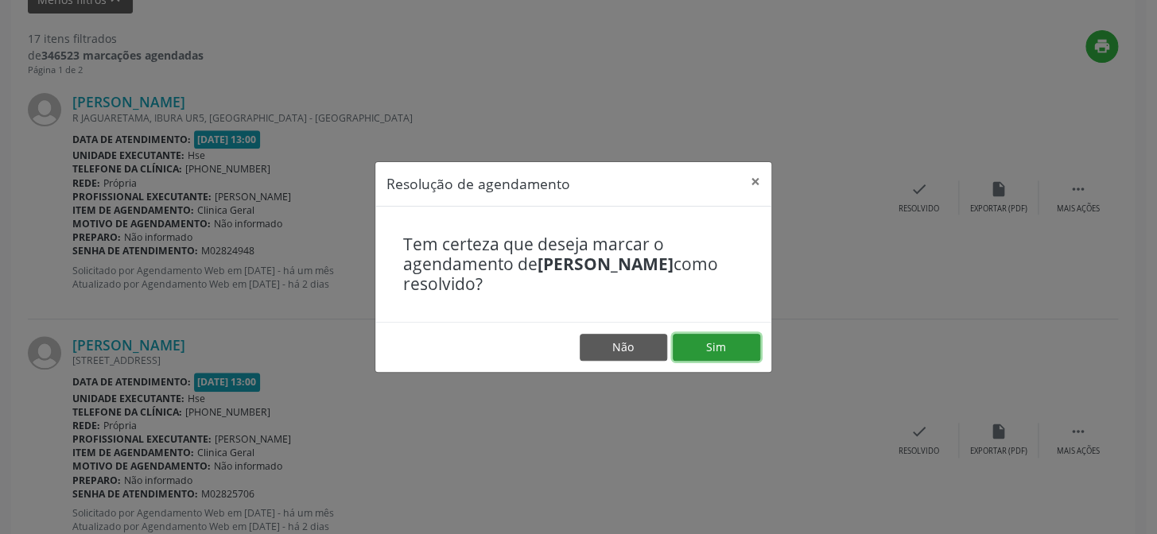
click at [729, 341] on button "Sim" at bounding box center [716, 347] width 87 height 27
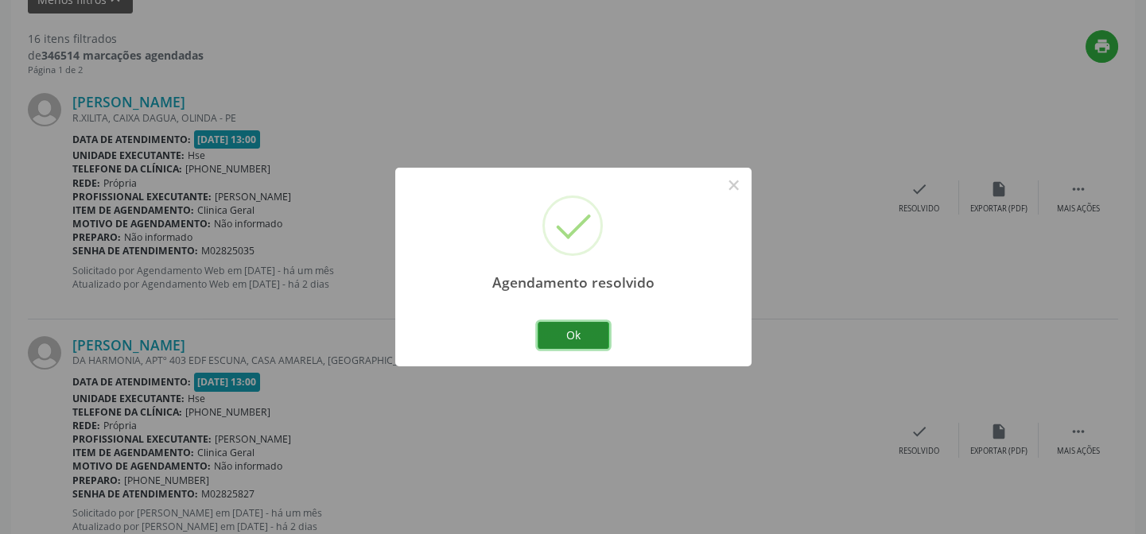
click at [570, 332] on button "Ok" at bounding box center [574, 335] width 72 height 27
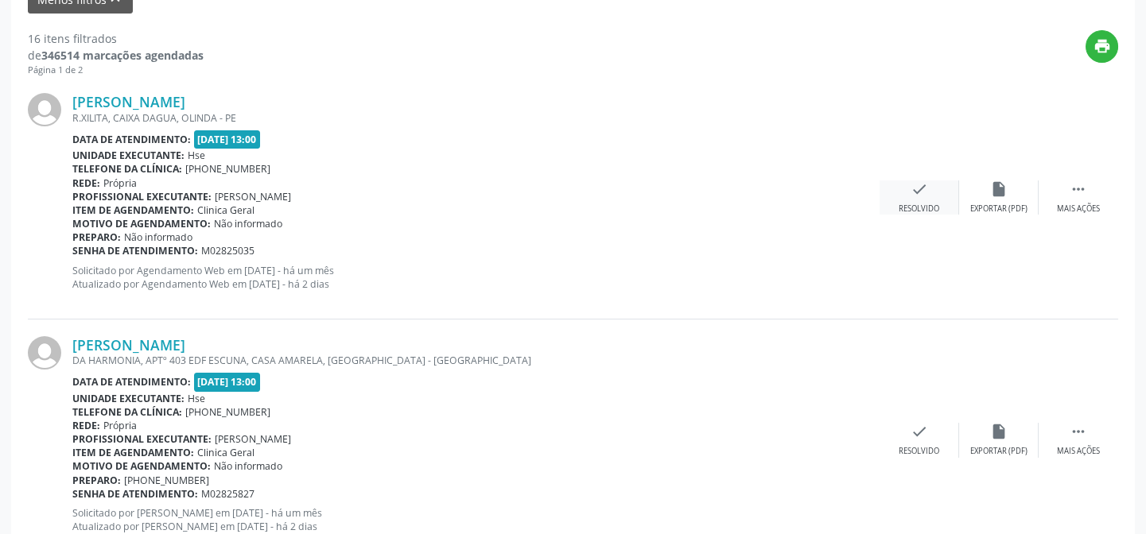
click at [931, 189] on div "check Resolvido" at bounding box center [920, 198] width 80 height 34
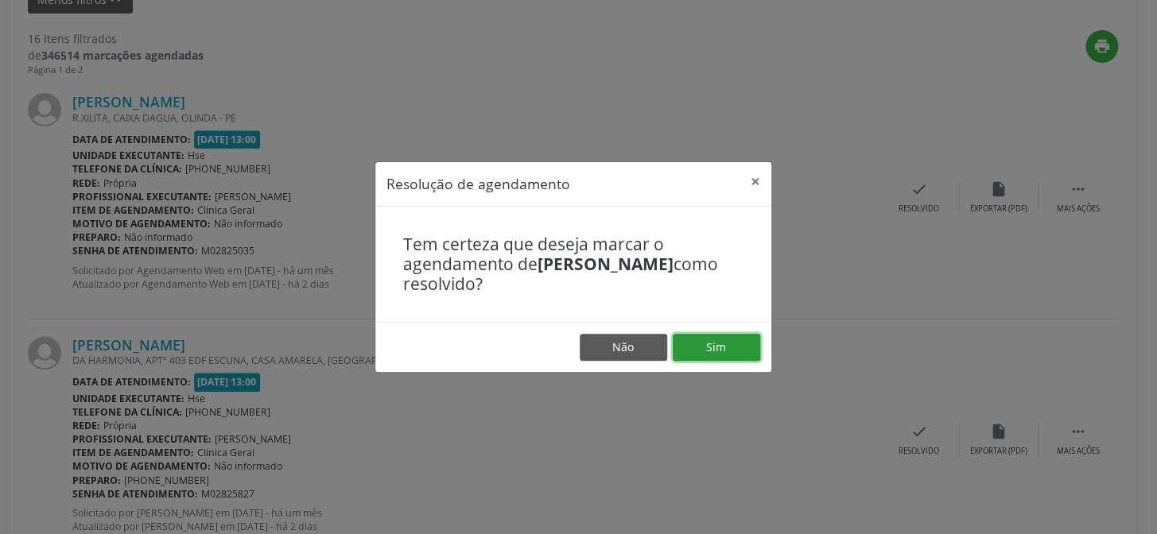
click at [725, 342] on button "Sim" at bounding box center [716, 347] width 87 height 27
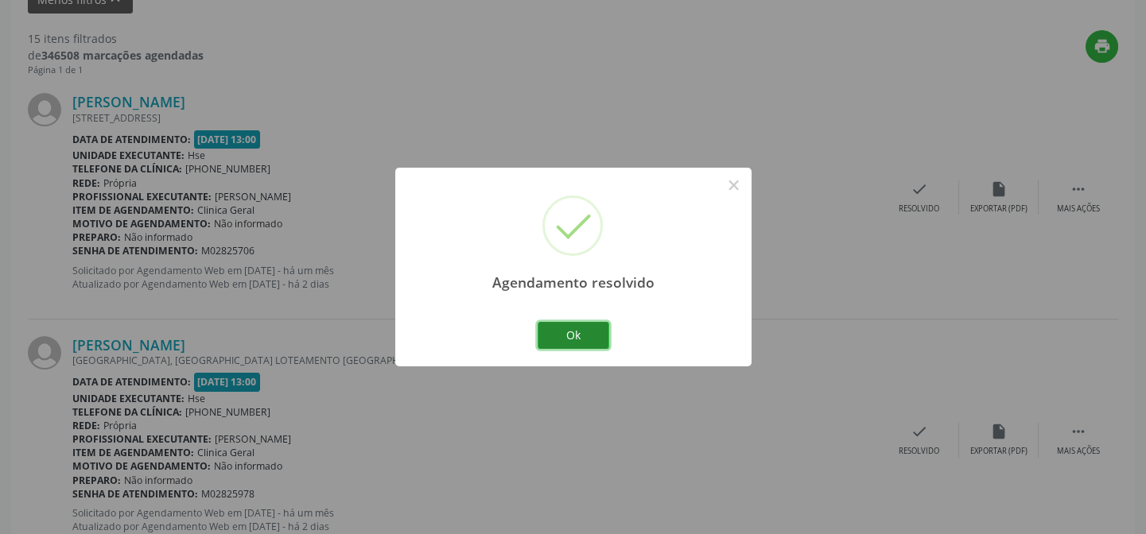
click at [583, 330] on button "Ok" at bounding box center [574, 335] width 72 height 27
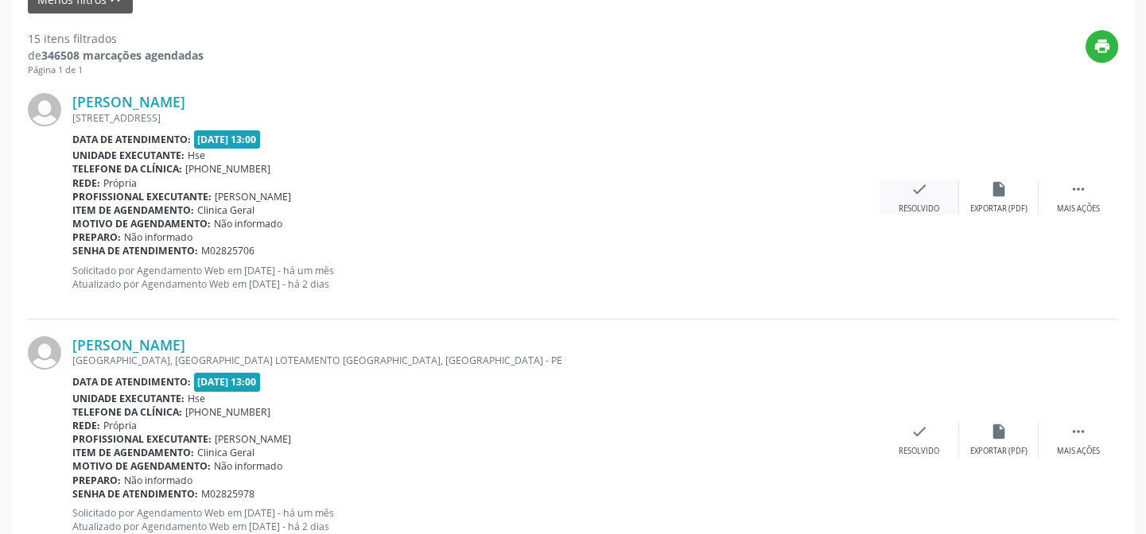
click at [916, 186] on icon "check" at bounding box center [919, 189] width 17 height 17
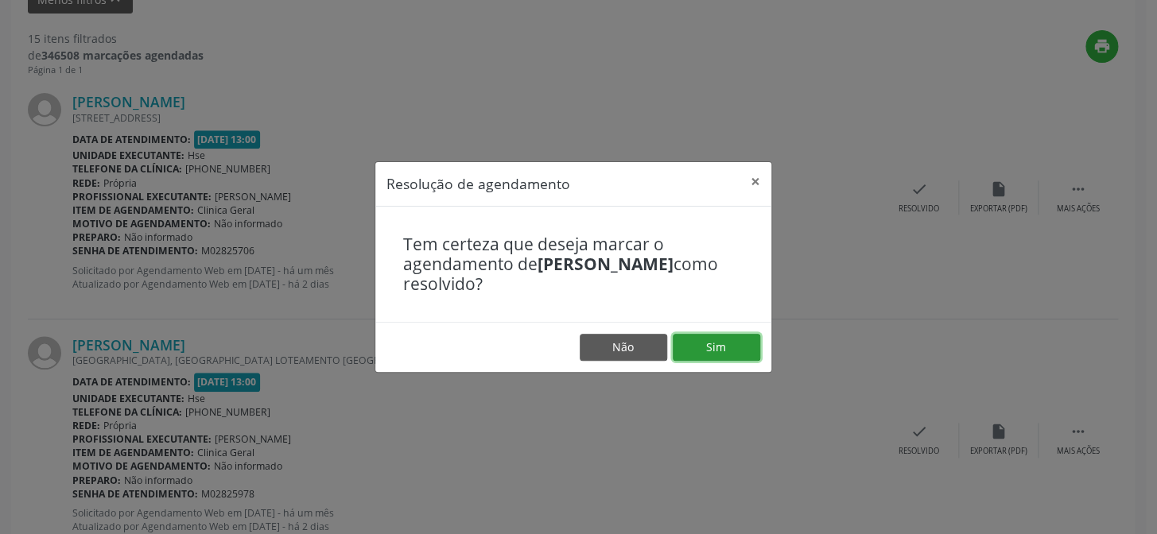
click at [708, 341] on button "Sim" at bounding box center [716, 347] width 87 height 27
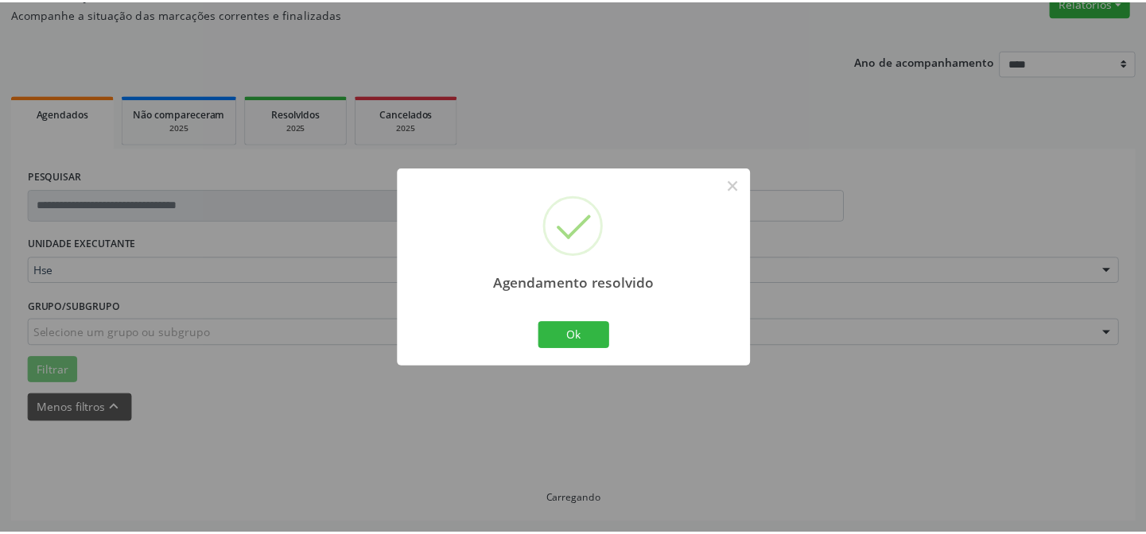
scroll to position [142, 0]
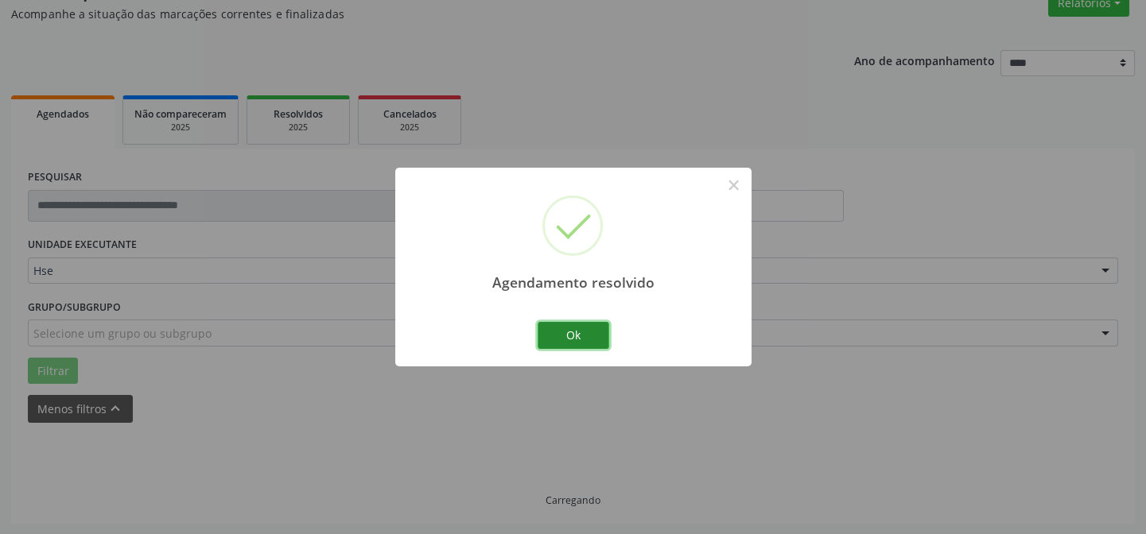
click at [580, 332] on button "Ok" at bounding box center [574, 335] width 72 height 27
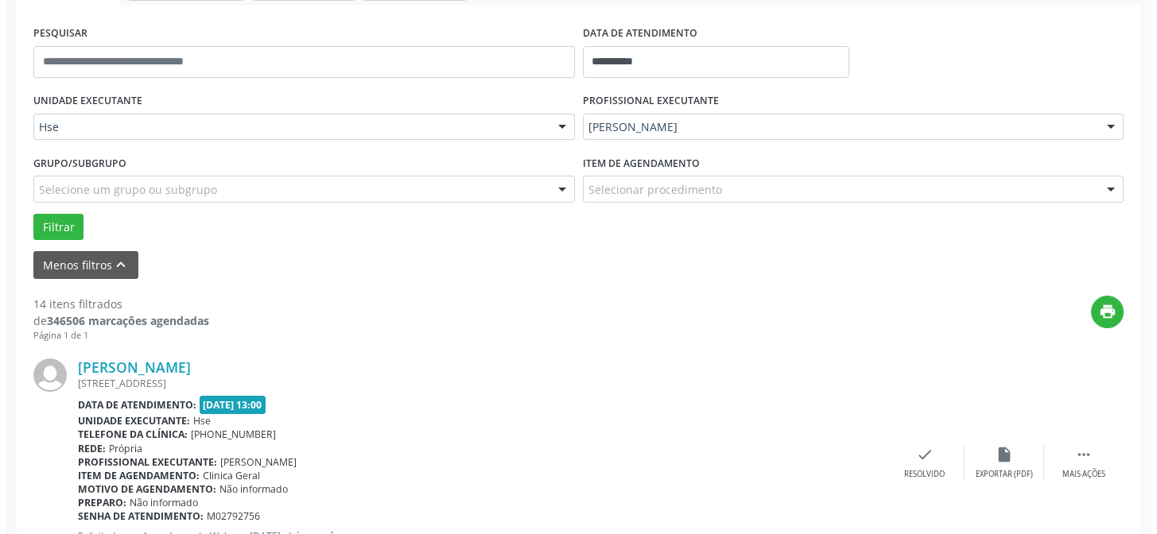
scroll to position [359, 0]
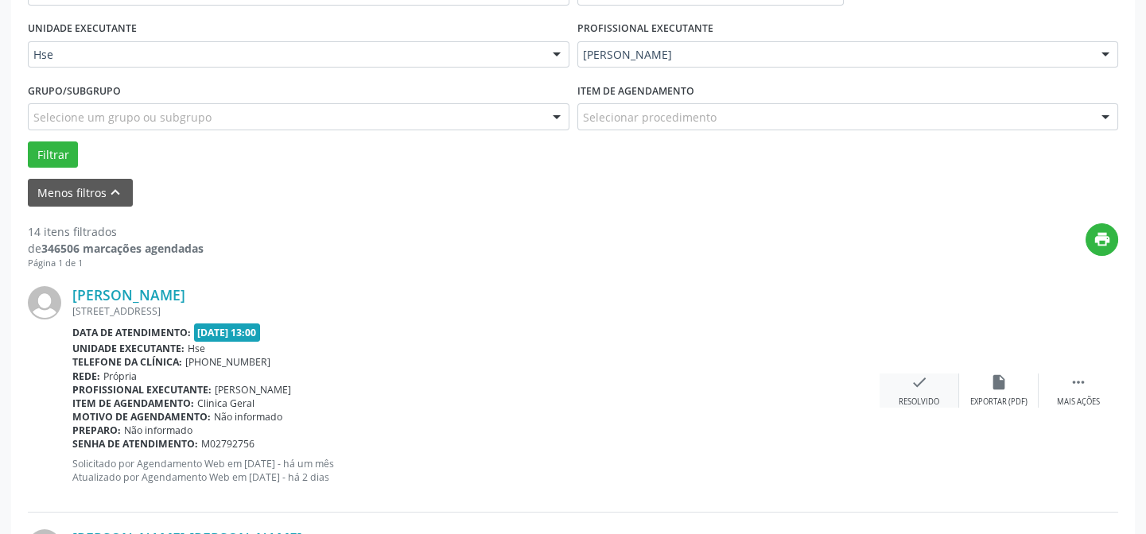
click at [918, 381] on icon "check" at bounding box center [919, 382] width 17 height 17
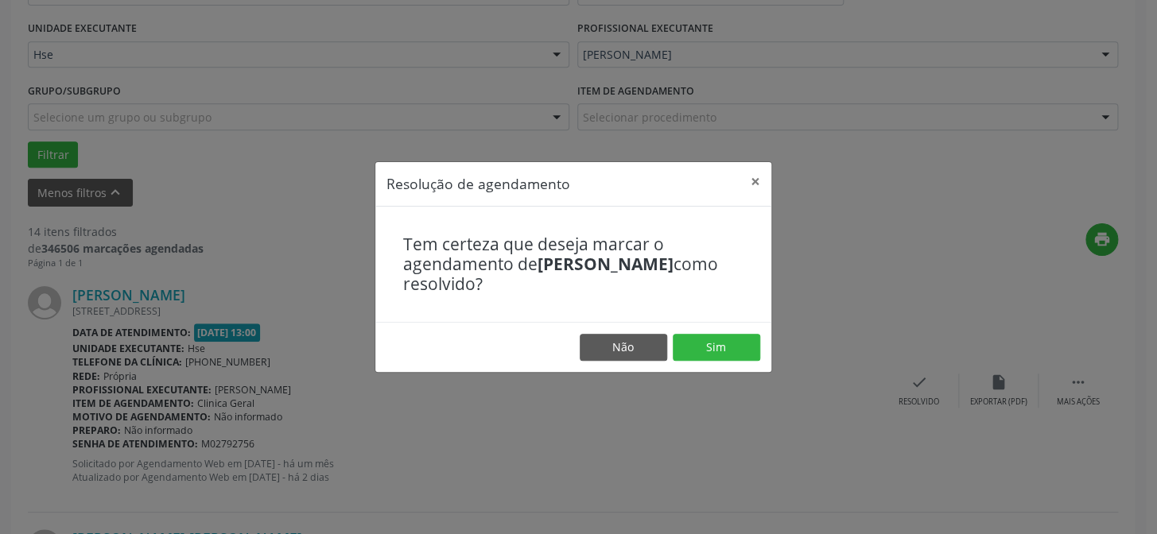
click at [709, 333] on footer "Não Sim" at bounding box center [573, 347] width 396 height 50
click at [709, 339] on button "Sim" at bounding box center [716, 347] width 87 height 27
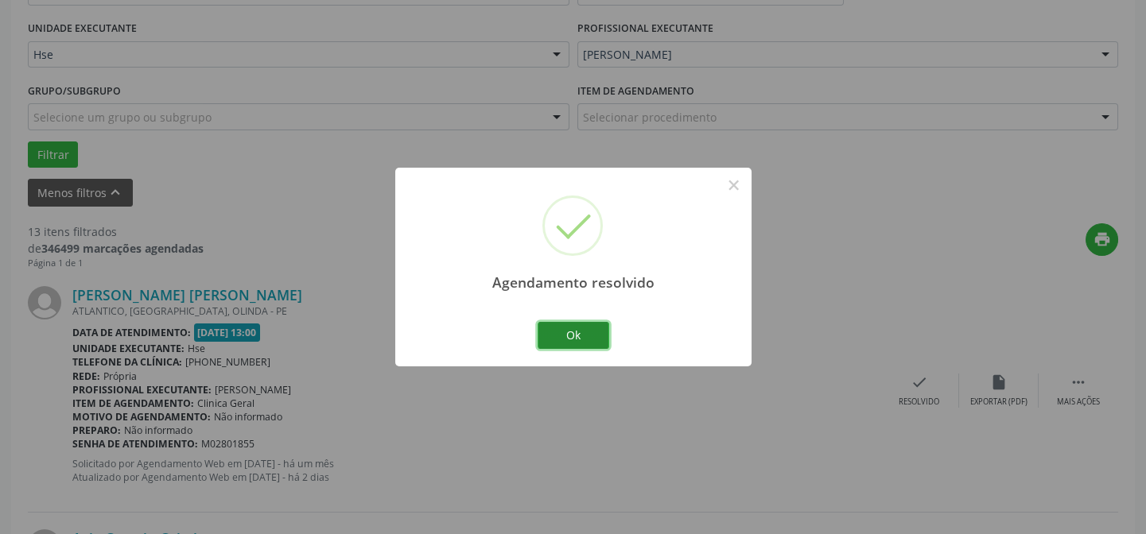
click at [577, 328] on button "Ok" at bounding box center [574, 335] width 72 height 27
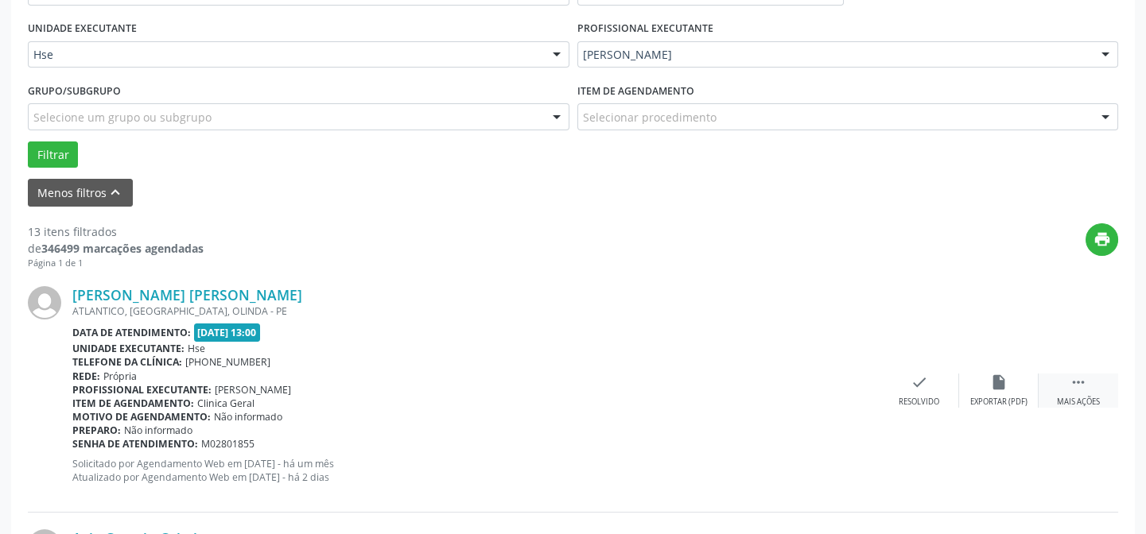
click at [1083, 385] on icon "" at bounding box center [1078, 382] width 17 height 17
click at [998, 388] on icon "alarm_off" at bounding box center [998, 382] width 17 height 17
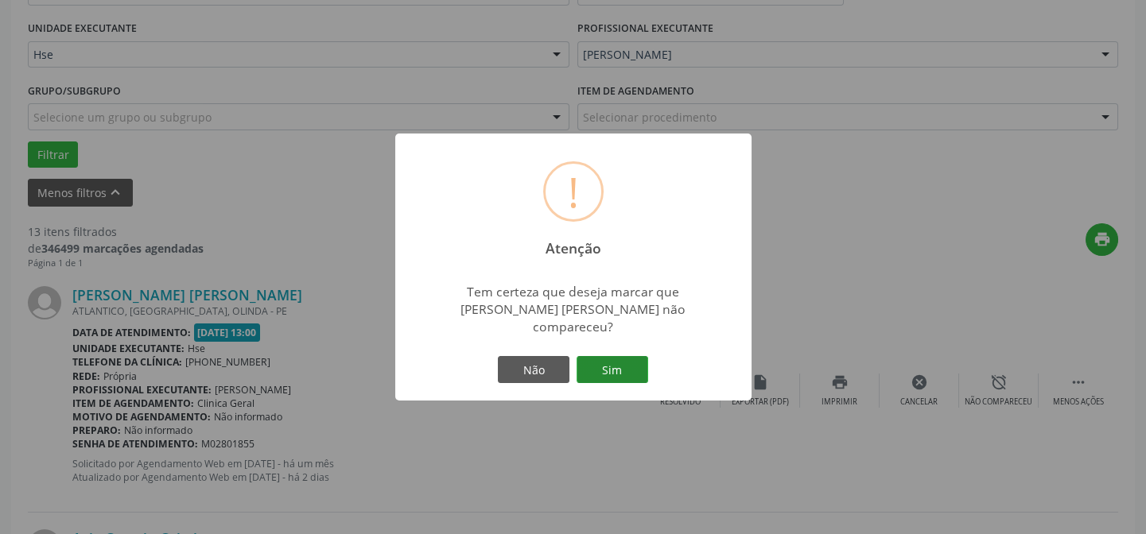
click at [610, 356] on button "Sim" at bounding box center [613, 369] width 72 height 27
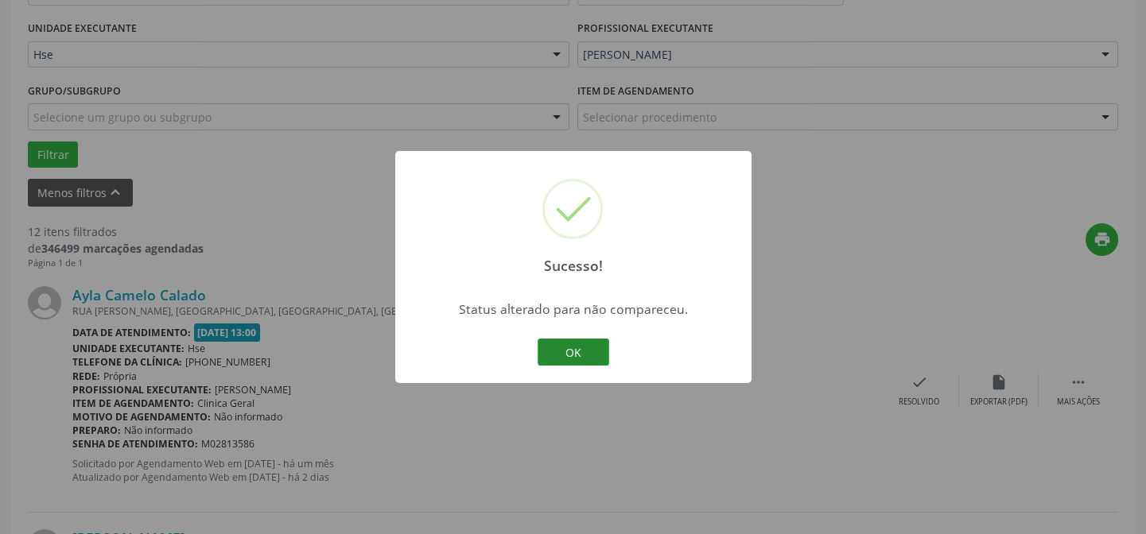
click at [572, 343] on button "OK" at bounding box center [574, 352] width 72 height 27
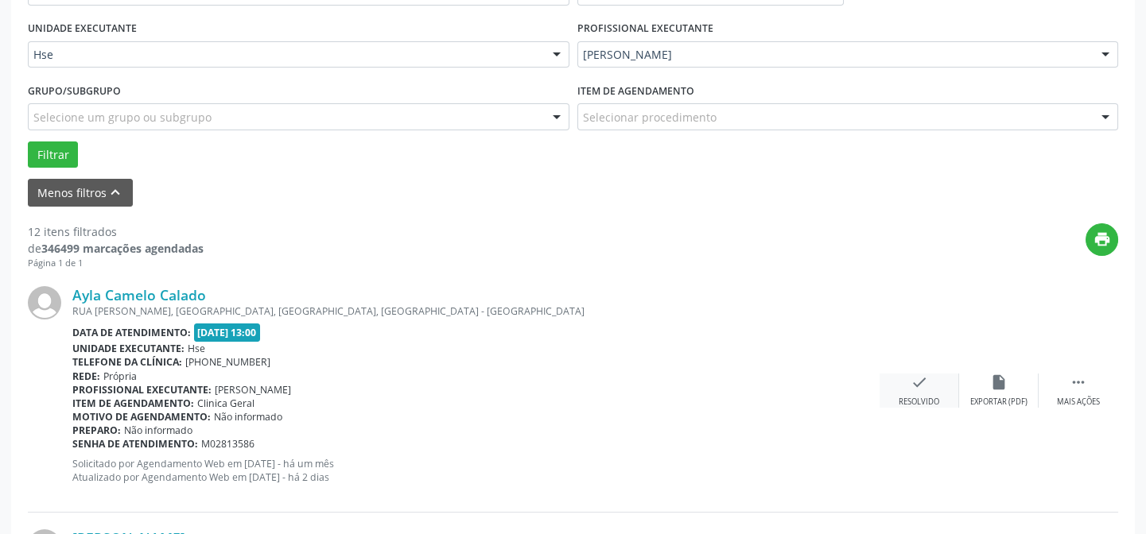
click at [915, 387] on icon "check" at bounding box center [919, 382] width 17 height 17
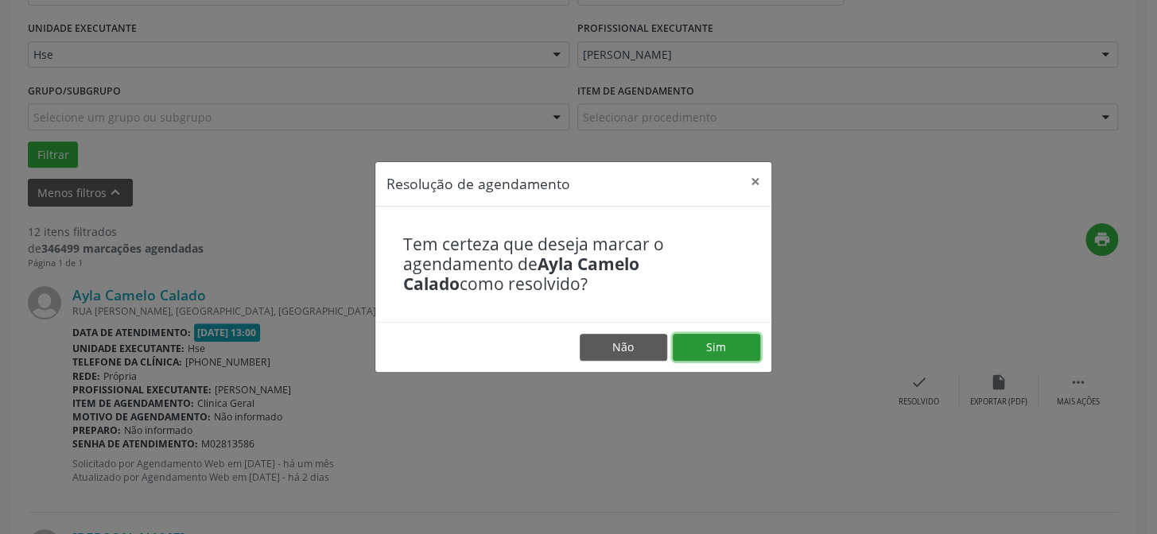
click at [723, 348] on button "Sim" at bounding box center [716, 347] width 87 height 27
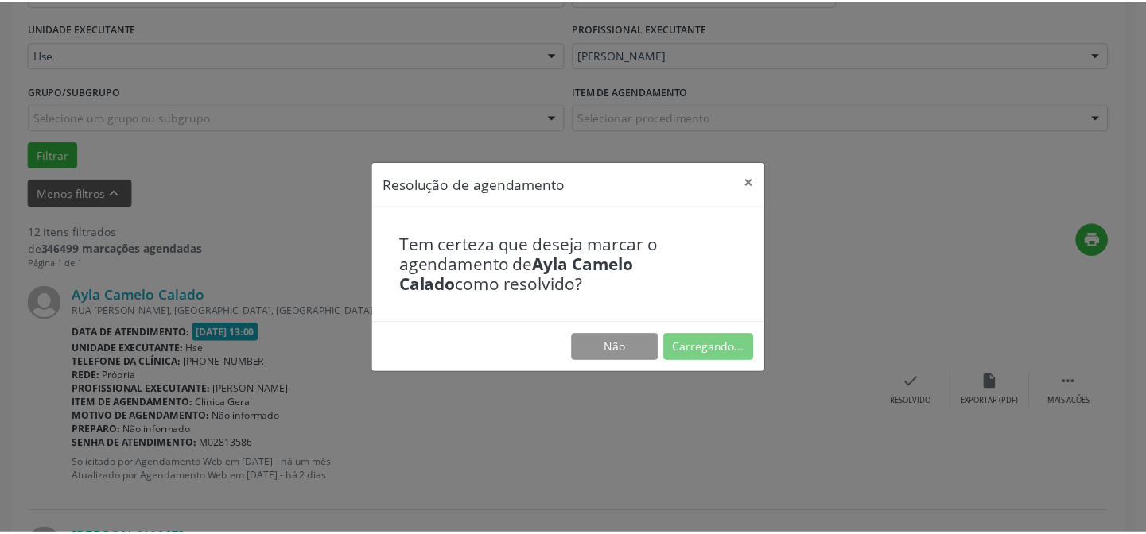
scroll to position [142, 0]
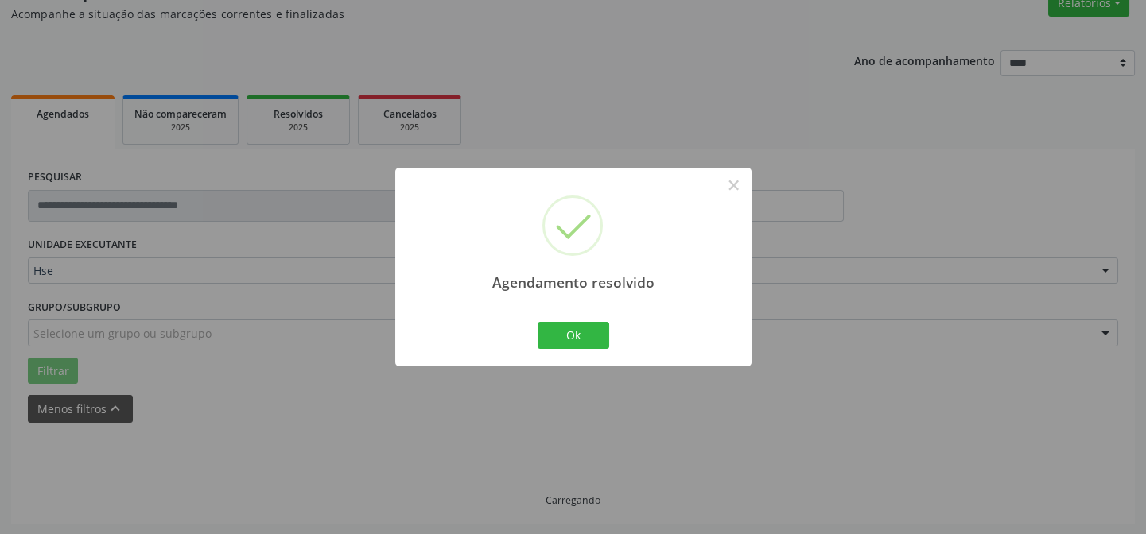
click at [584, 318] on div "Agendamento resolvido × Ok Cancel" at bounding box center [573, 267] width 356 height 198
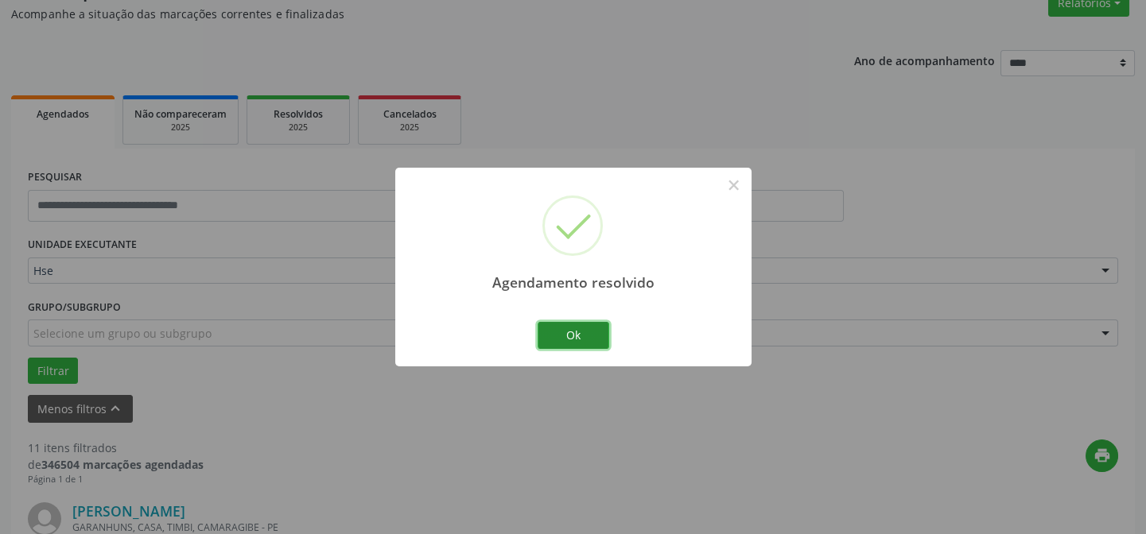
click at [577, 327] on button "Ok" at bounding box center [574, 335] width 72 height 27
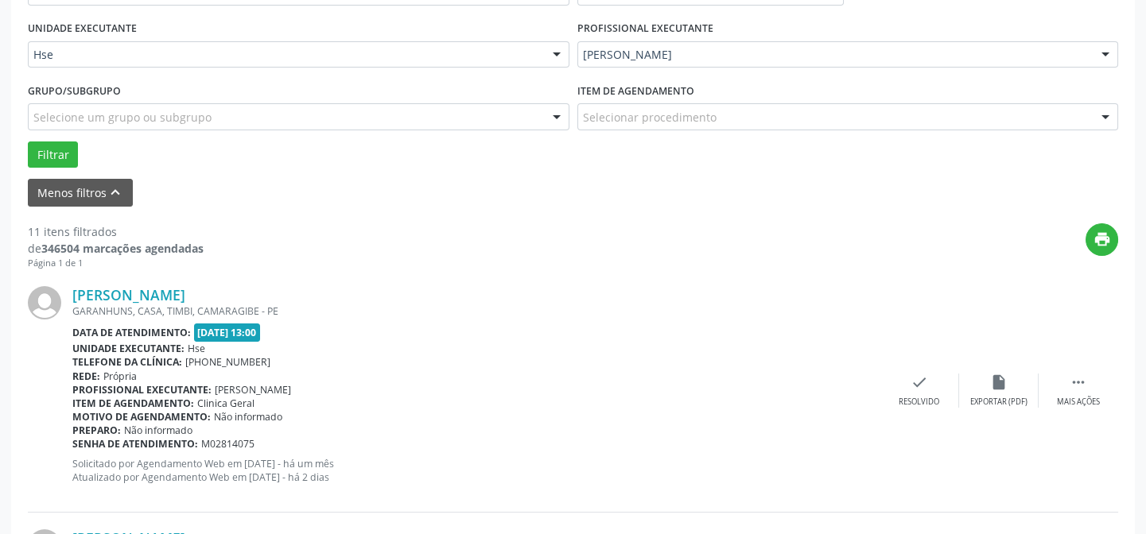
scroll to position [431, 0]
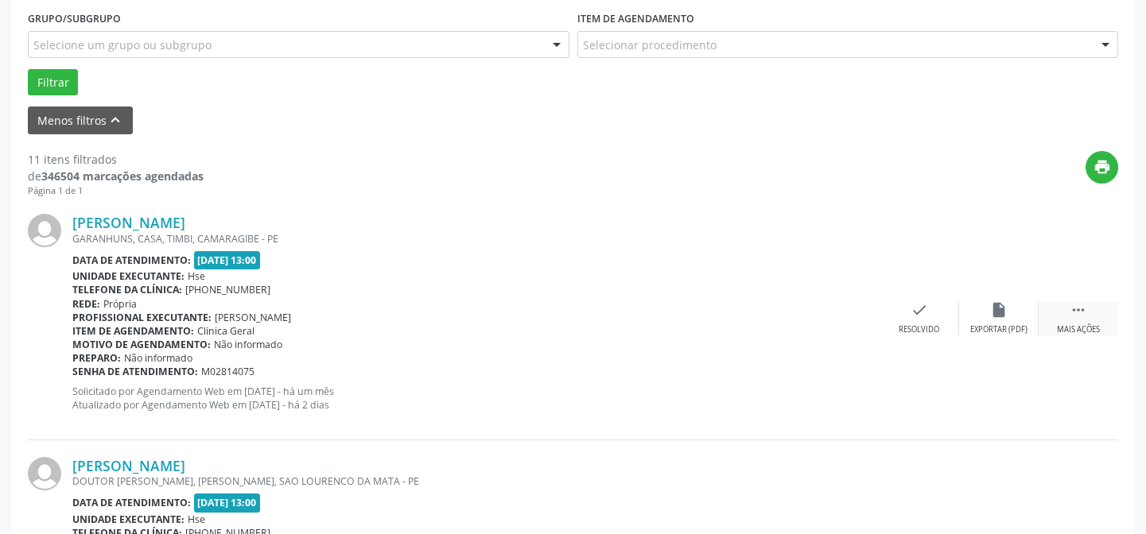
click at [1074, 309] on icon "" at bounding box center [1078, 309] width 17 height 17
click at [1002, 329] on div "Não compareceu" at bounding box center [999, 330] width 68 height 11
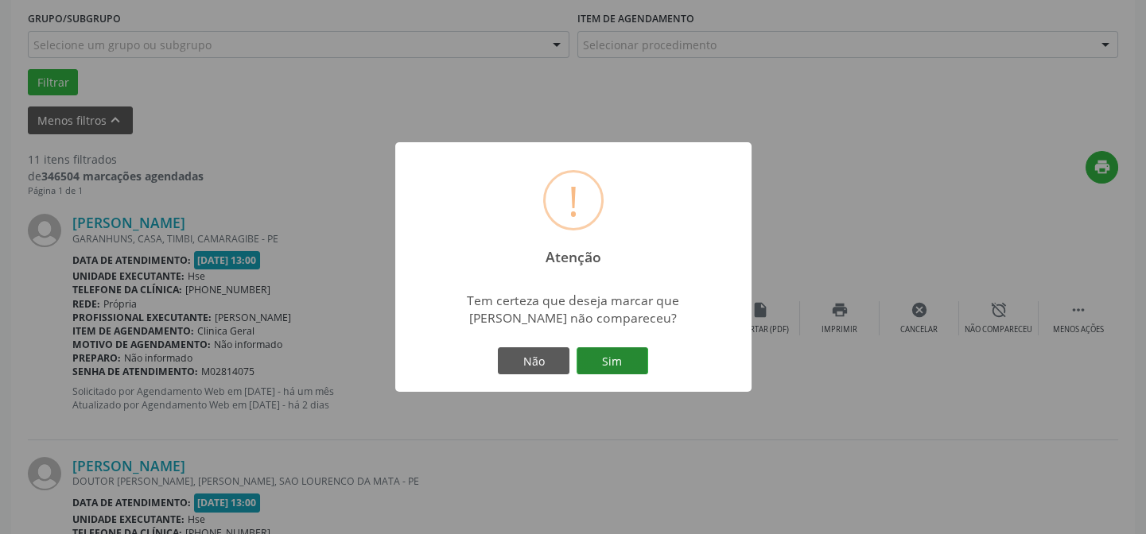
click at [638, 359] on button "Sim" at bounding box center [613, 361] width 72 height 27
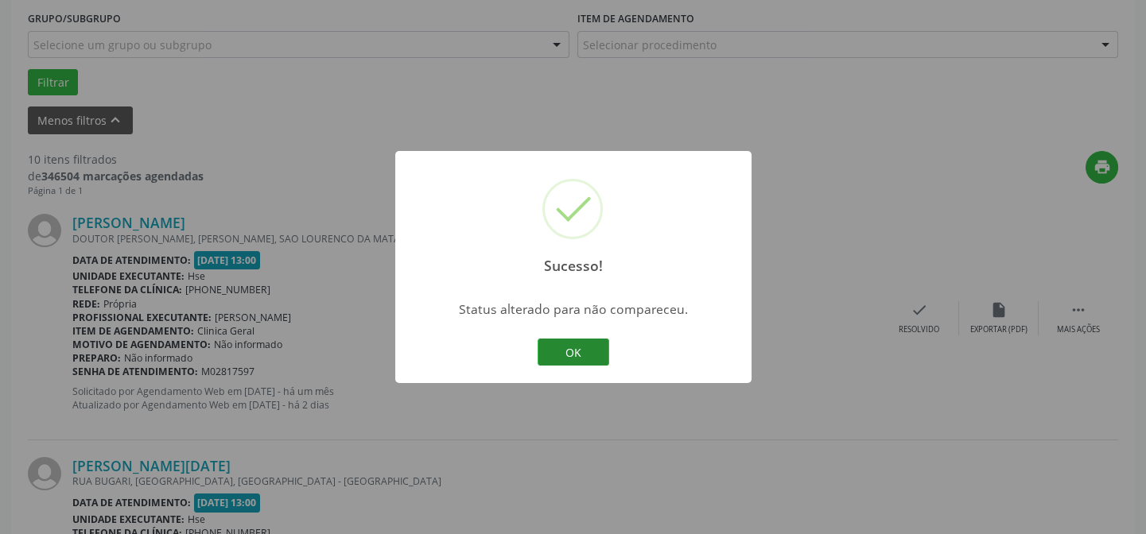
click at [573, 350] on button "OK" at bounding box center [574, 352] width 72 height 27
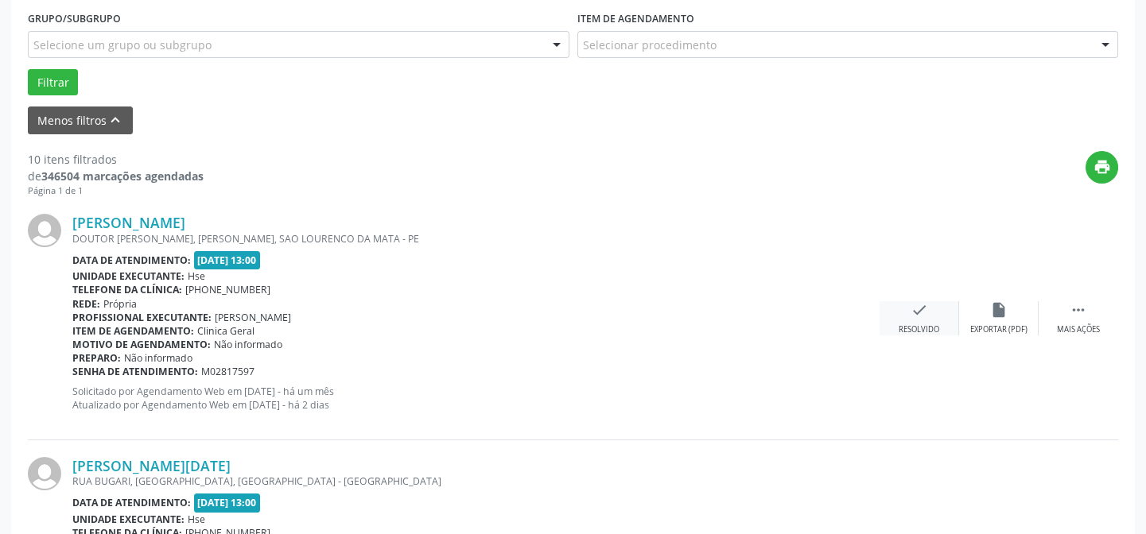
click at [917, 309] on icon "check" at bounding box center [919, 309] width 17 height 17
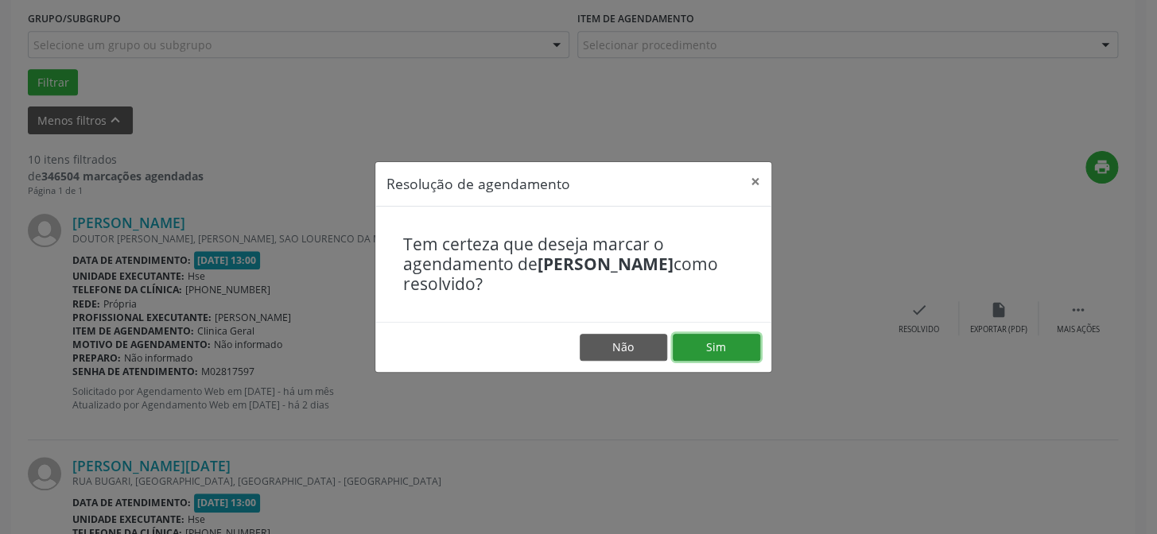
click at [720, 339] on button "Sim" at bounding box center [716, 347] width 87 height 27
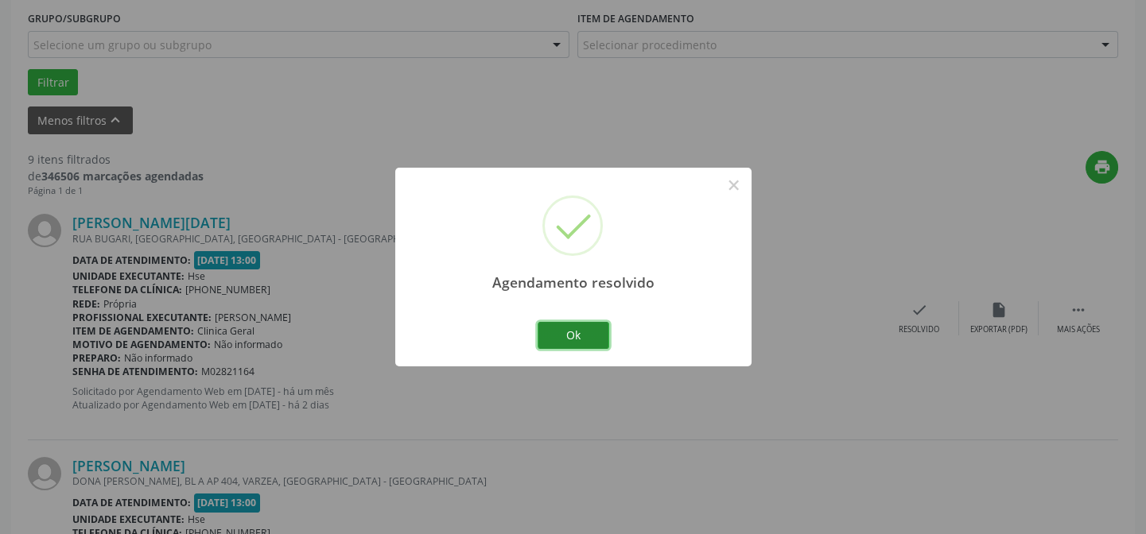
click at [562, 331] on button "Ok" at bounding box center [574, 335] width 72 height 27
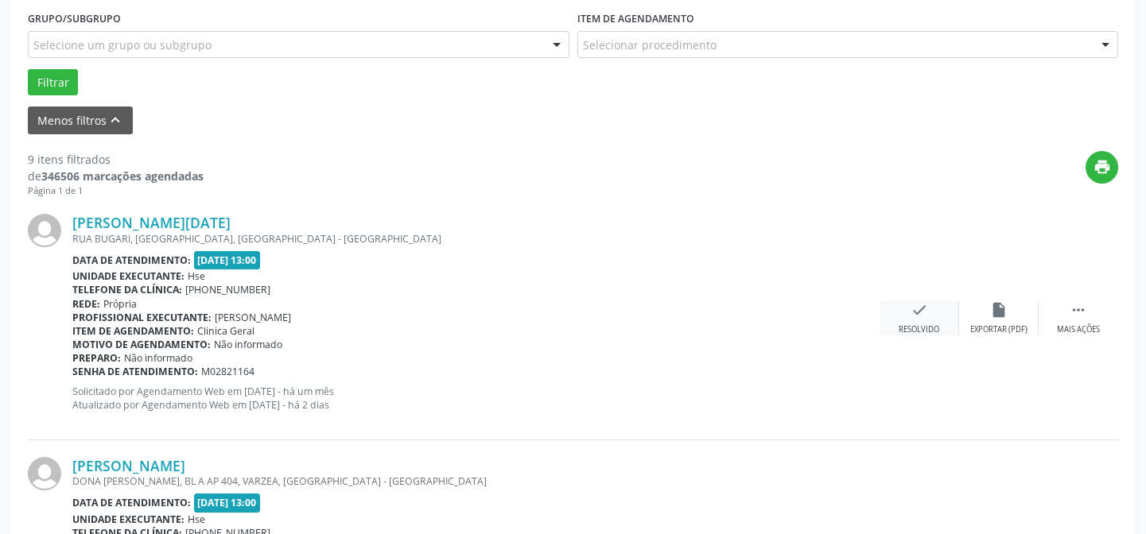
click at [927, 318] on div "check Resolvido" at bounding box center [920, 318] width 80 height 34
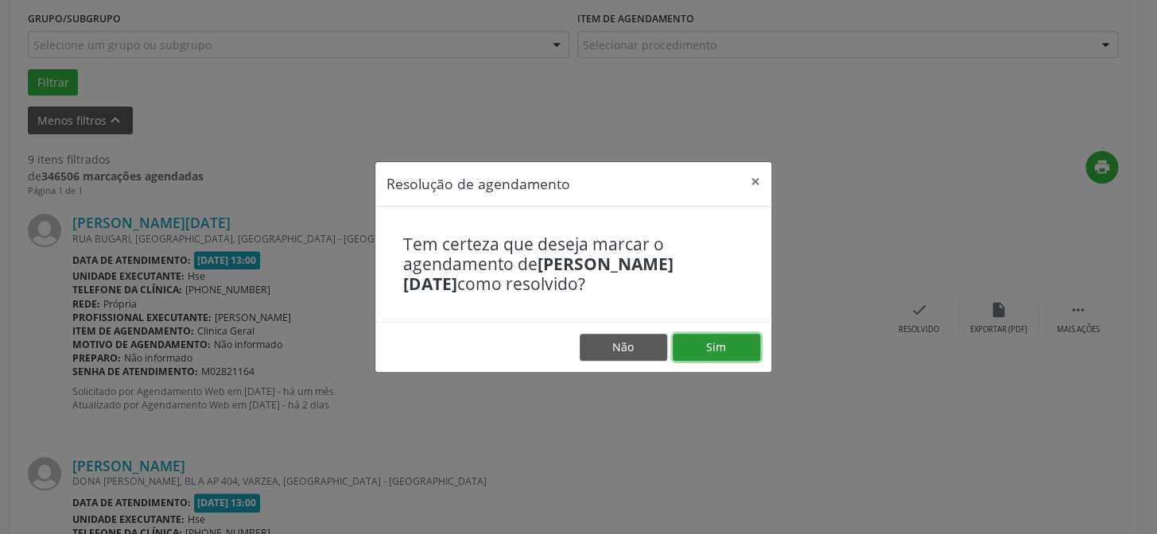
click at [726, 344] on button "Sim" at bounding box center [716, 347] width 87 height 27
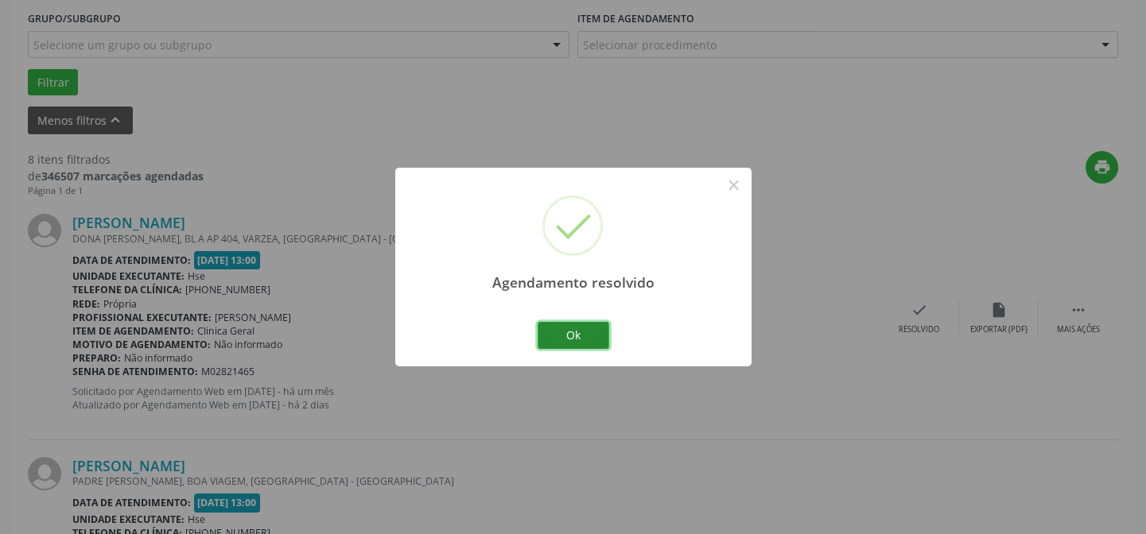
click at [583, 327] on button "Ok" at bounding box center [574, 335] width 72 height 27
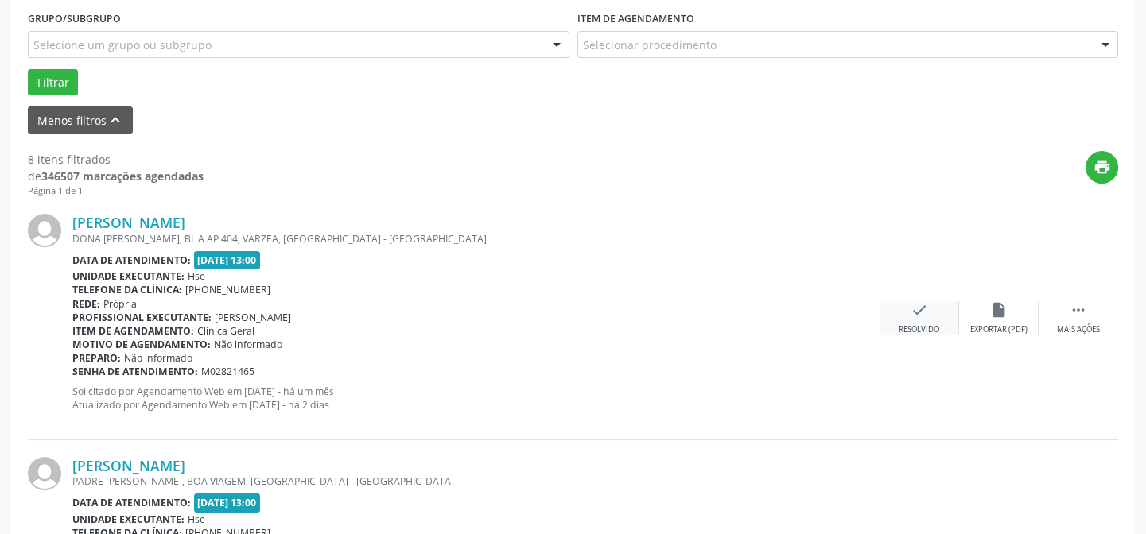
click at [907, 313] on div "check Resolvido" at bounding box center [920, 318] width 80 height 34
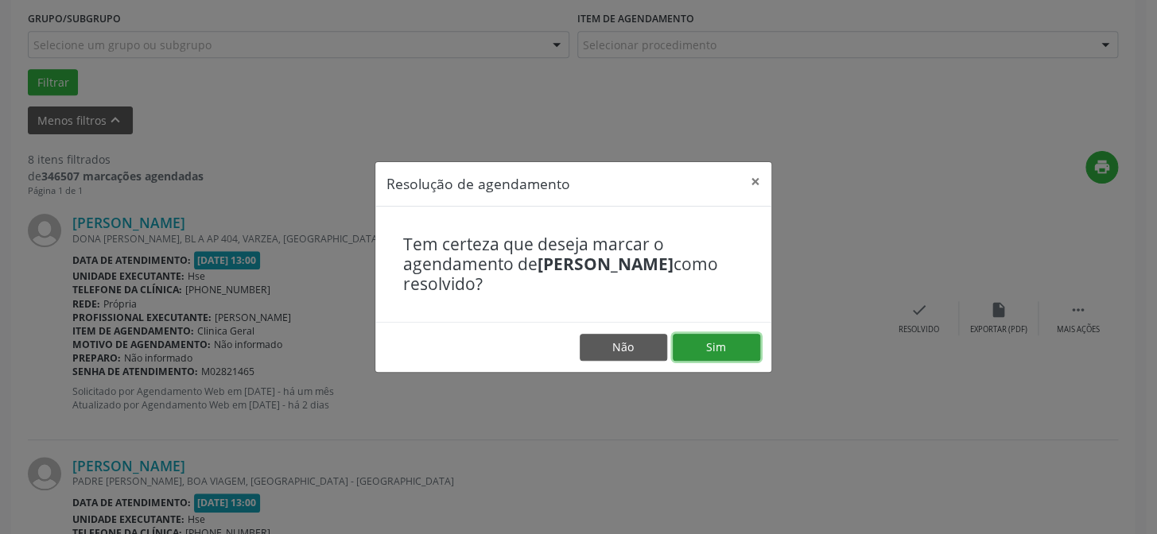
click at [719, 341] on button "Sim" at bounding box center [716, 347] width 87 height 27
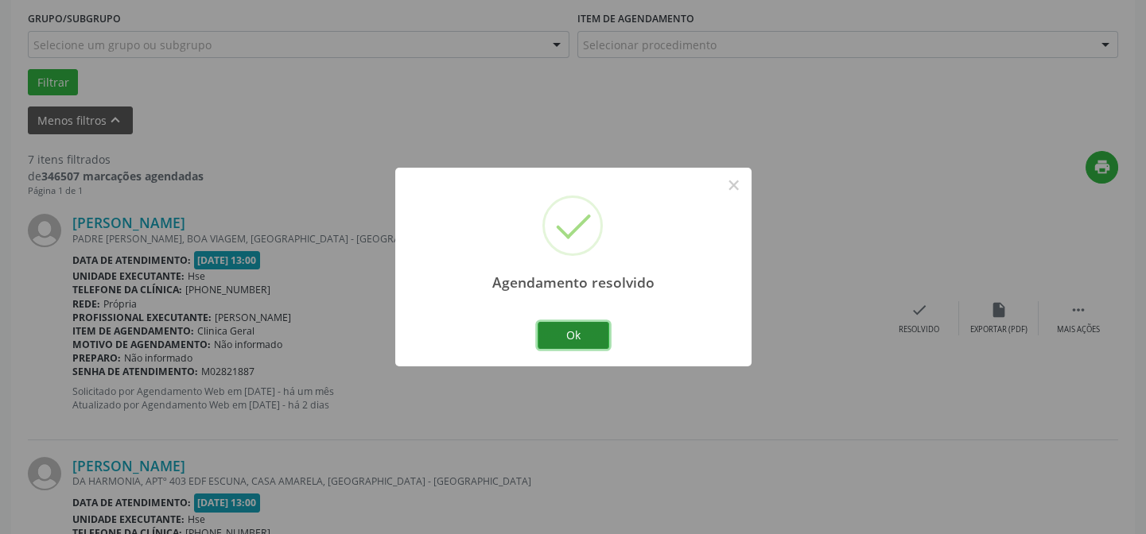
click at [581, 334] on button "Ok" at bounding box center [574, 335] width 72 height 27
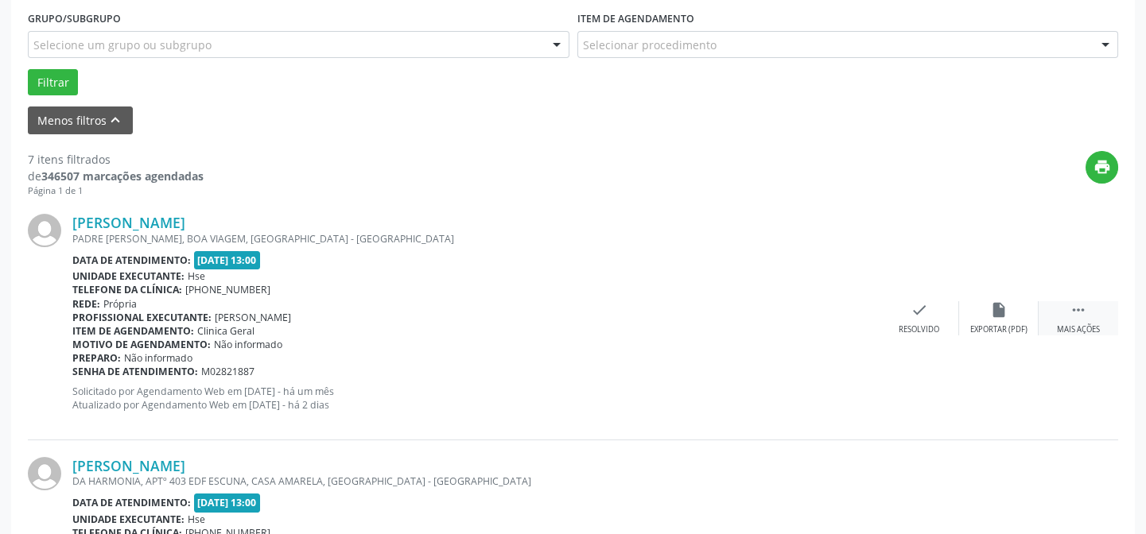
click at [1085, 313] on icon "" at bounding box center [1078, 309] width 17 height 17
click at [1017, 327] on div "Não compareceu" at bounding box center [999, 330] width 68 height 11
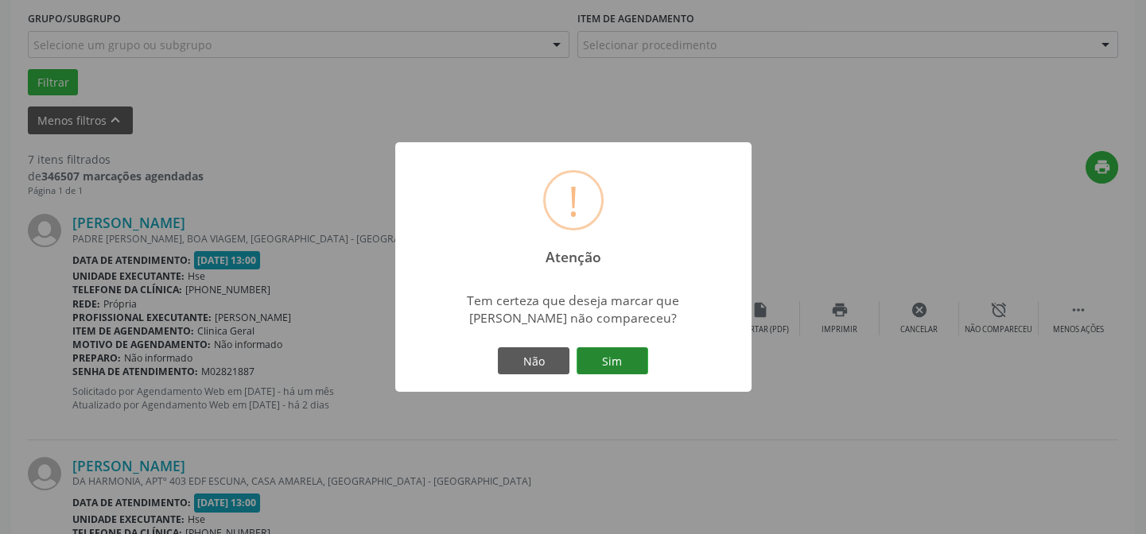
click at [605, 359] on button "Sim" at bounding box center [613, 361] width 72 height 27
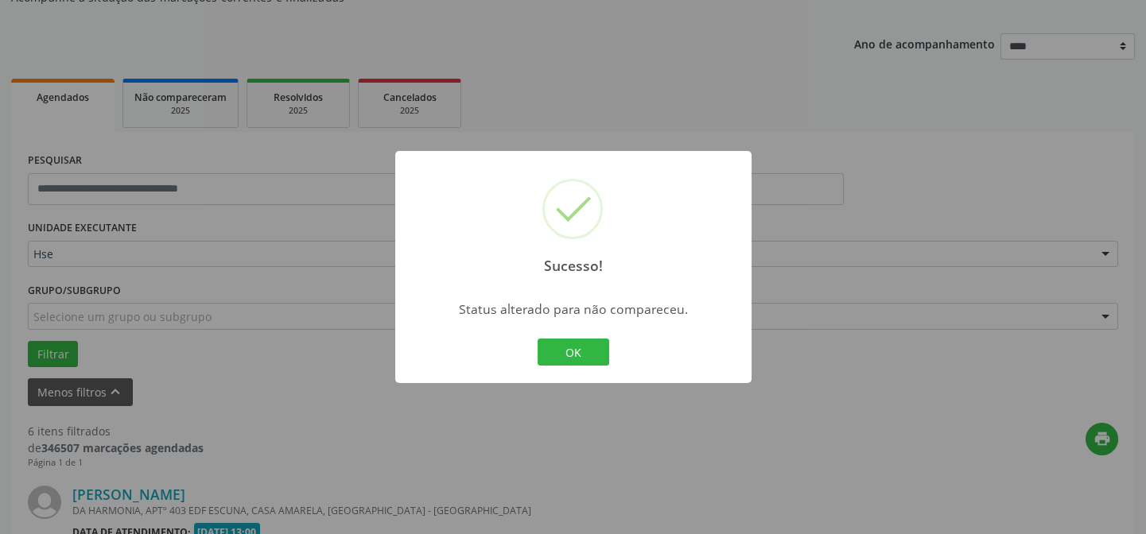
scroll to position [576, 0]
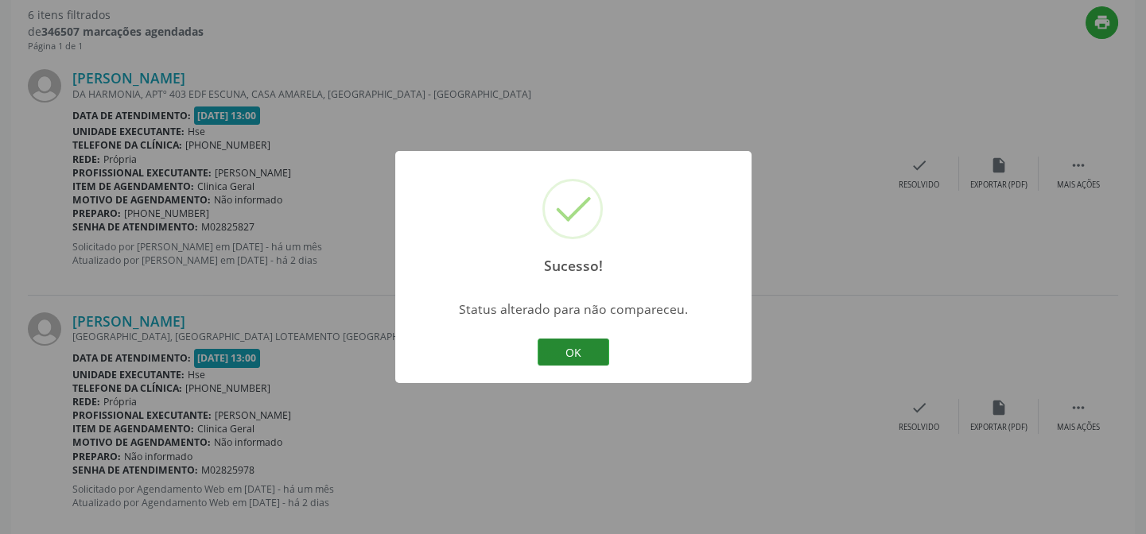
click at [566, 344] on button "OK" at bounding box center [574, 352] width 72 height 27
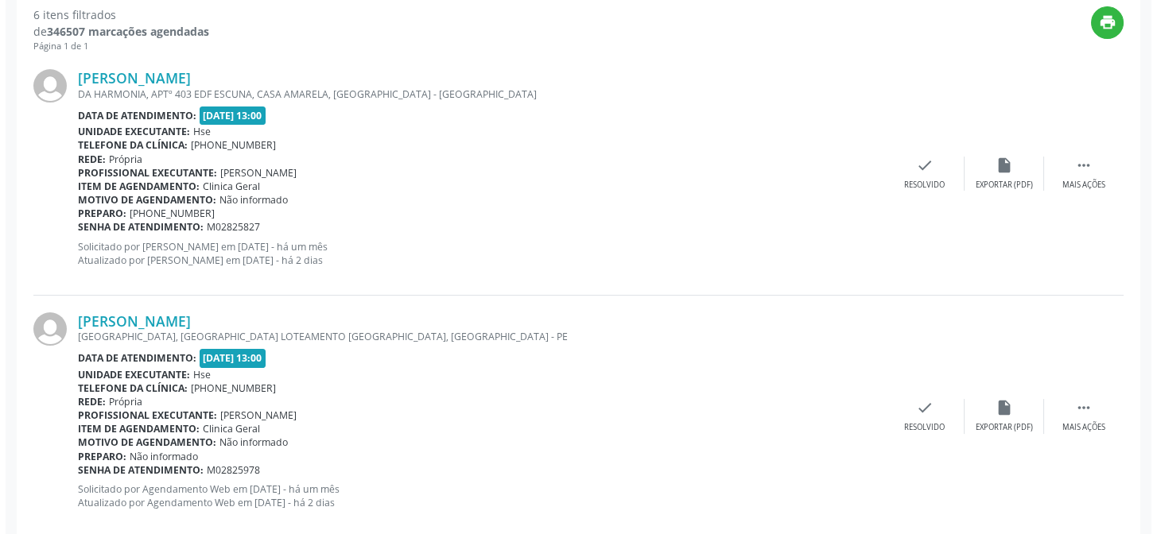
scroll to position [431, 0]
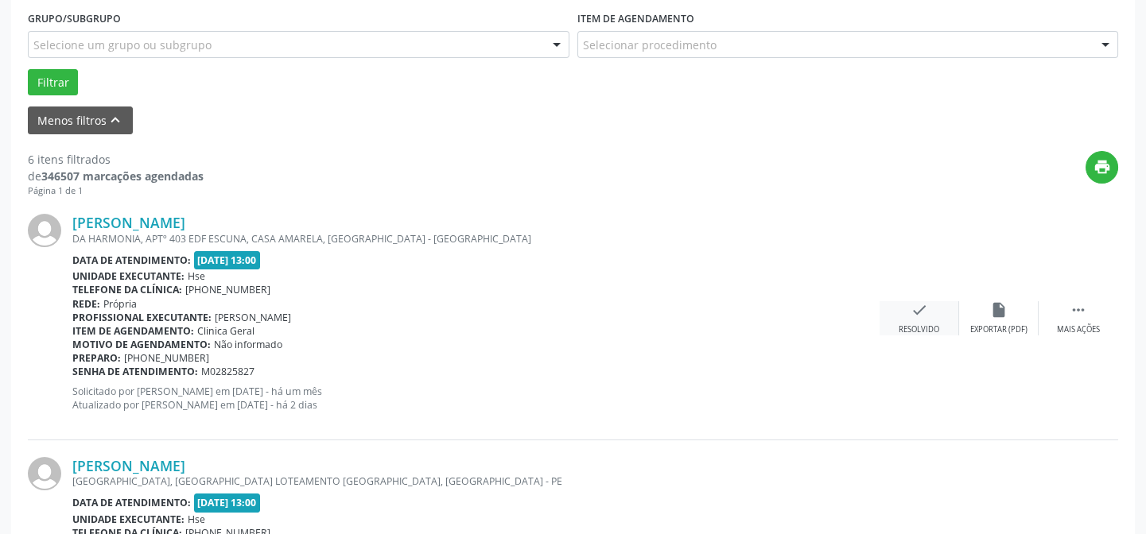
click at [917, 301] on icon "check" at bounding box center [919, 309] width 17 height 17
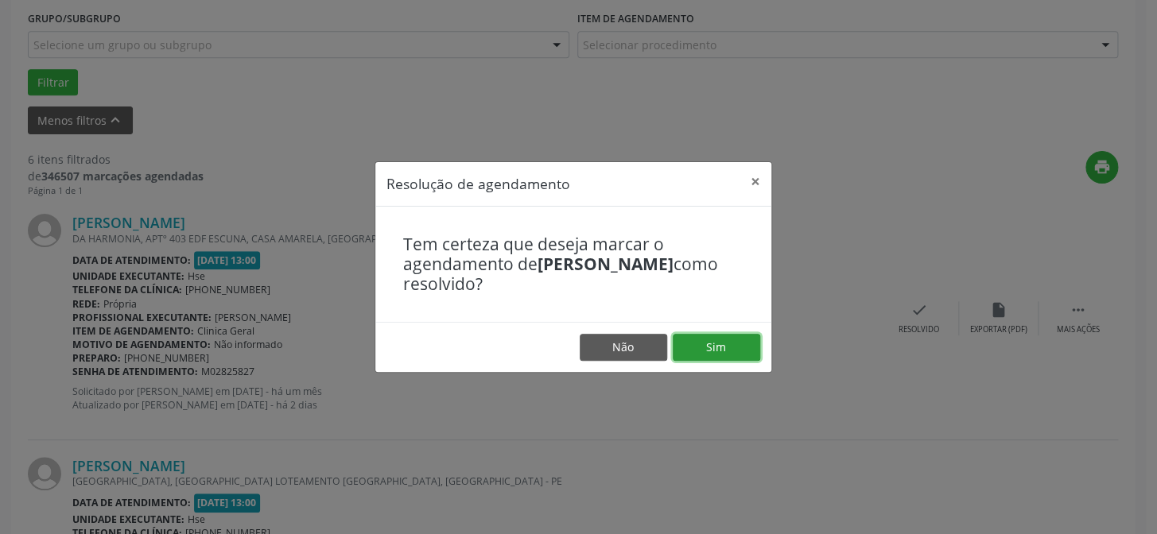
click at [731, 340] on button "Sim" at bounding box center [716, 347] width 87 height 27
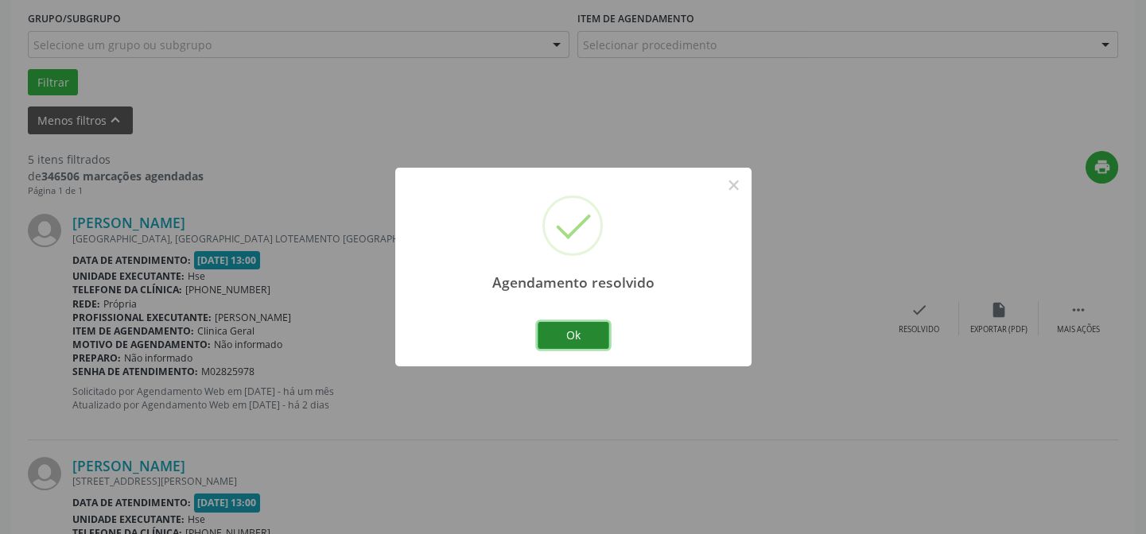
click at [582, 331] on button "Ok" at bounding box center [574, 335] width 72 height 27
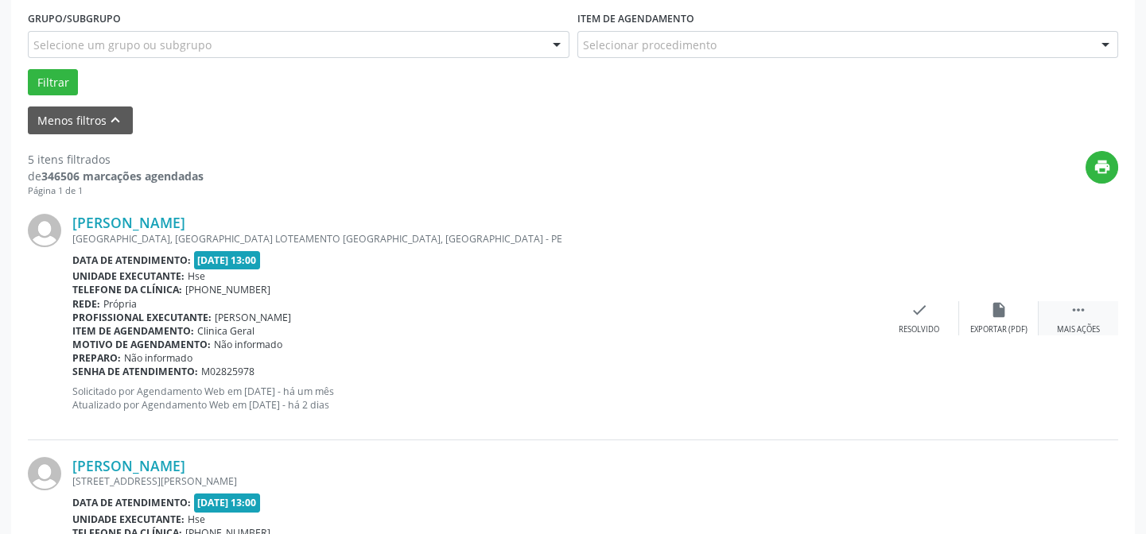
click at [1088, 302] on div " Mais ações" at bounding box center [1079, 318] width 80 height 34
click at [1001, 309] on icon "alarm_off" at bounding box center [998, 309] width 17 height 17
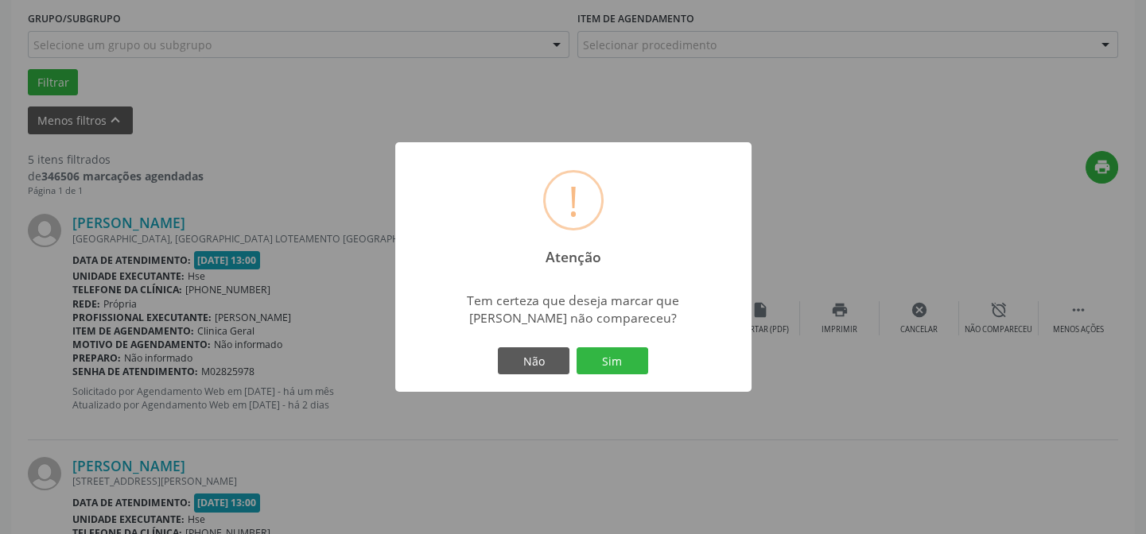
click at [608, 344] on div "Não Sim" at bounding box center [573, 360] width 157 height 33
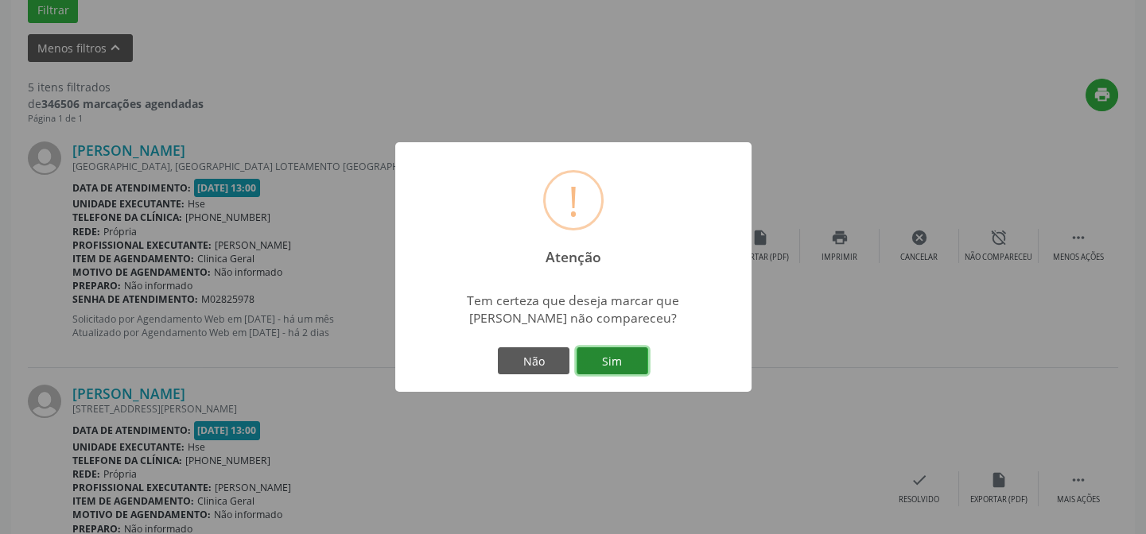
click at [624, 351] on button "Sim" at bounding box center [613, 361] width 72 height 27
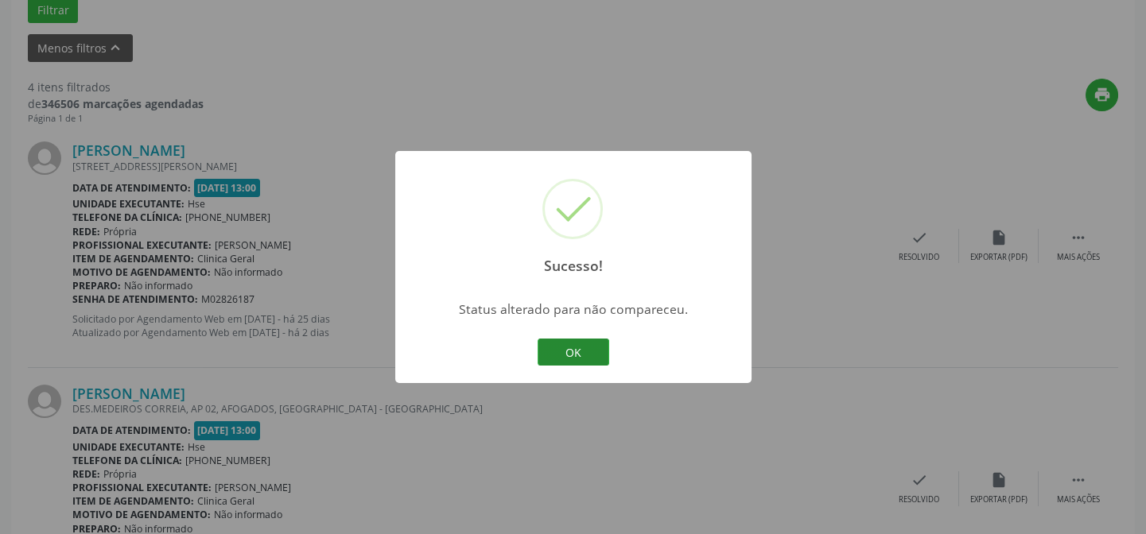
click at [572, 340] on button "OK" at bounding box center [574, 352] width 72 height 27
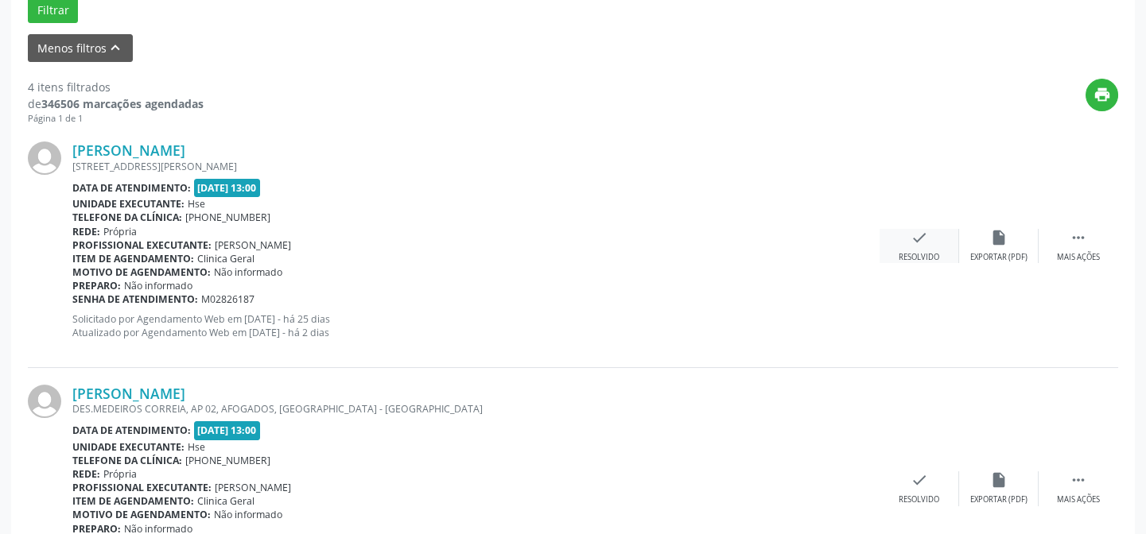
click at [919, 228] on div "[PERSON_NAME] [STREET_ADDRESS][PERSON_NAME] Data de atendimento: [DATE] 13:00 U…" at bounding box center [573, 246] width 1090 height 243
click at [649, 276] on div "Motivo de agendamento: Não informado" at bounding box center [475, 273] width 807 height 14
click at [923, 247] on div "check Resolvido" at bounding box center [920, 246] width 80 height 34
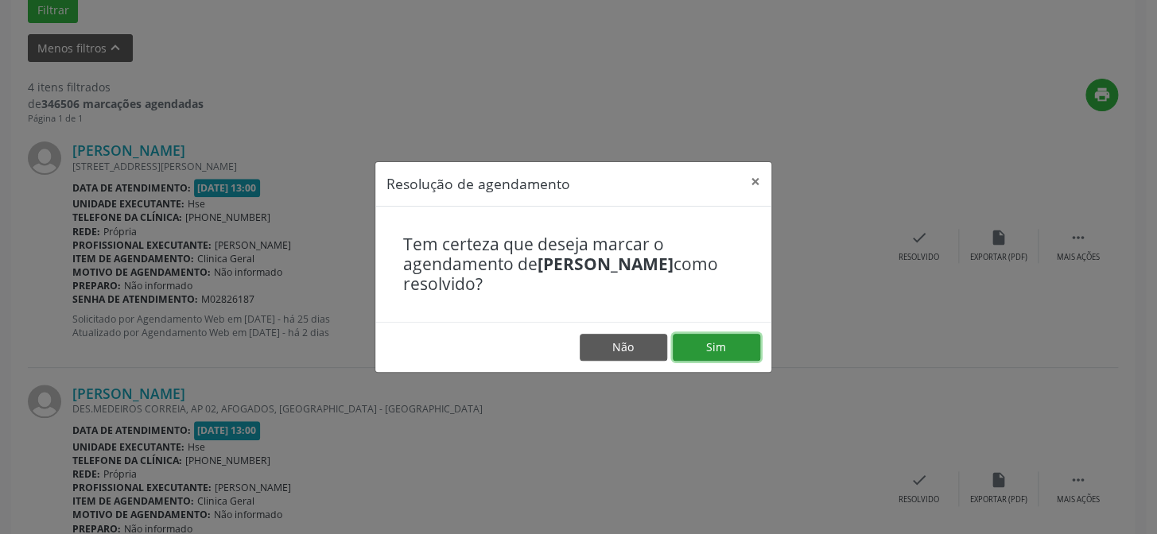
click at [726, 345] on button "Sim" at bounding box center [716, 347] width 87 height 27
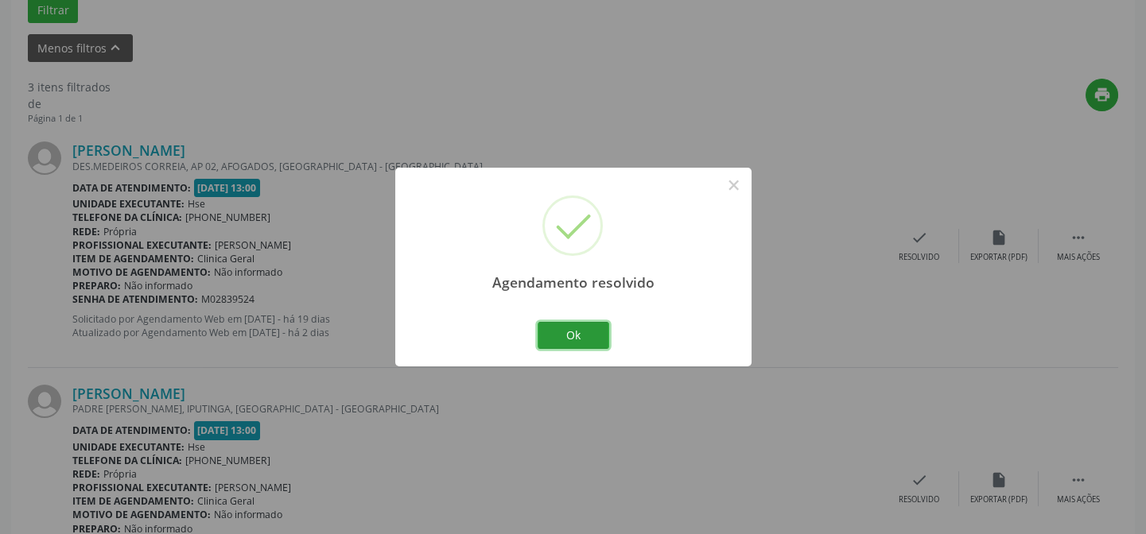
drag, startPoint x: 581, startPoint y: 334, endPoint x: 593, endPoint y: 350, distance: 20.4
click at [581, 334] on button "Ok" at bounding box center [574, 335] width 72 height 27
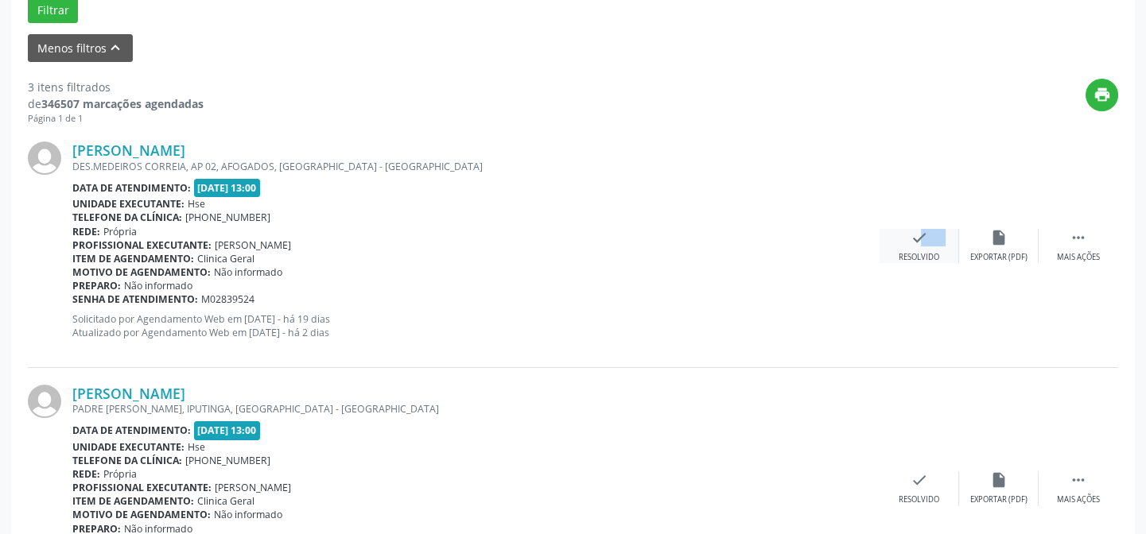
click at [904, 243] on div "check Resolvido" at bounding box center [920, 246] width 80 height 34
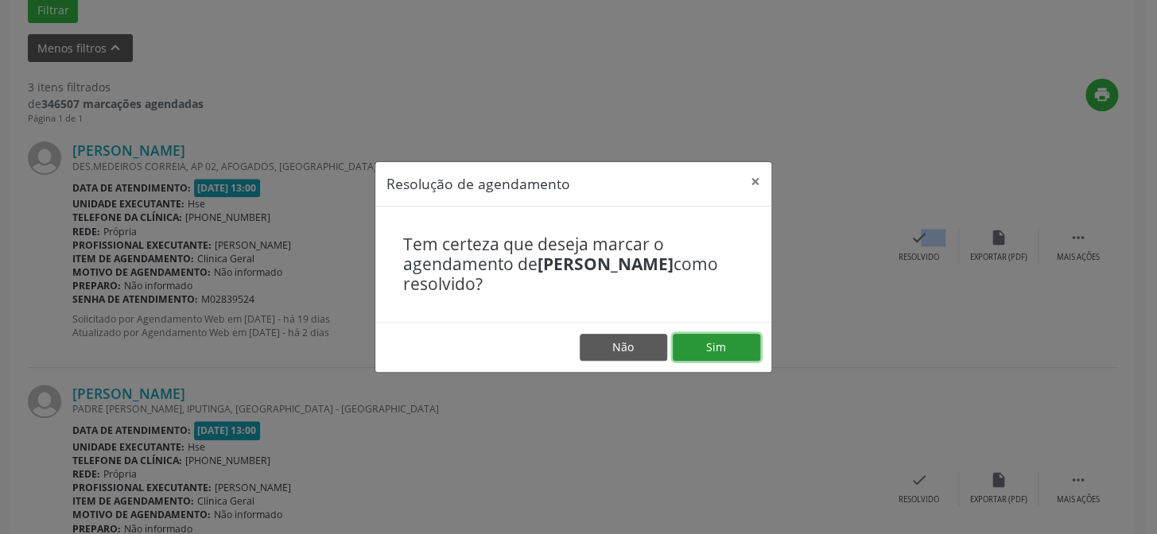
click at [746, 352] on button "Sim" at bounding box center [716, 347] width 87 height 27
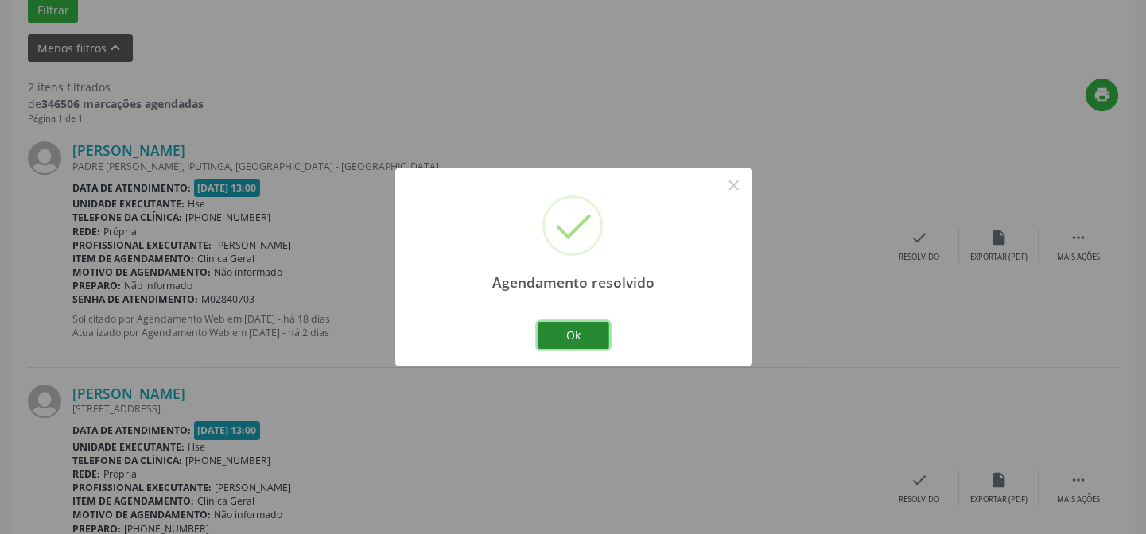
click at [579, 338] on button "Ok" at bounding box center [574, 335] width 72 height 27
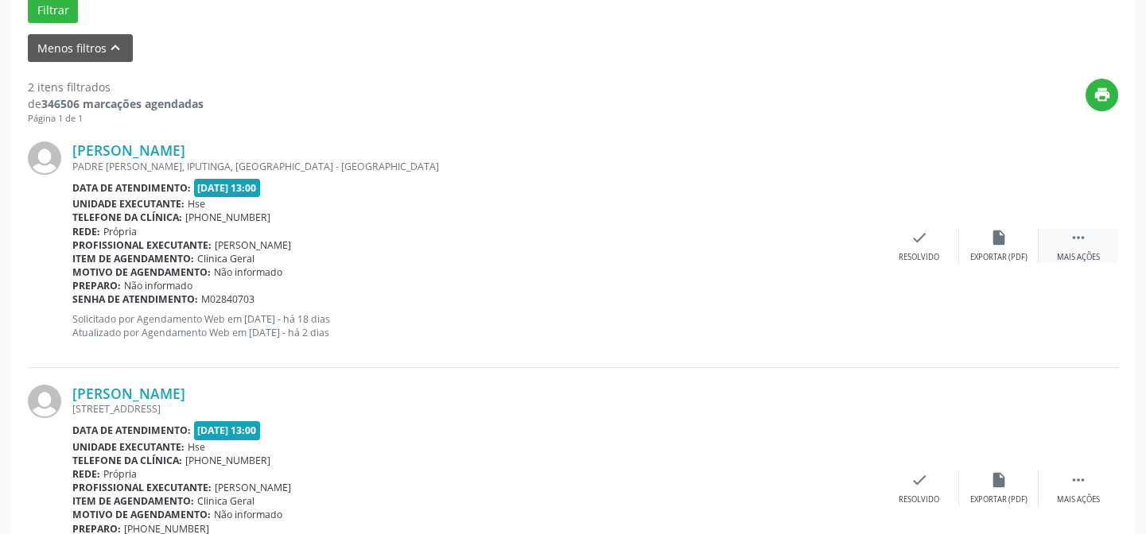
click at [1067, 229] on div " Mais ações" at bounding box center [1079, 246] width 80 height 34
click at [1015, 252] on div "Não compareceu" at bounding box center [999, 257] width 68 height 11
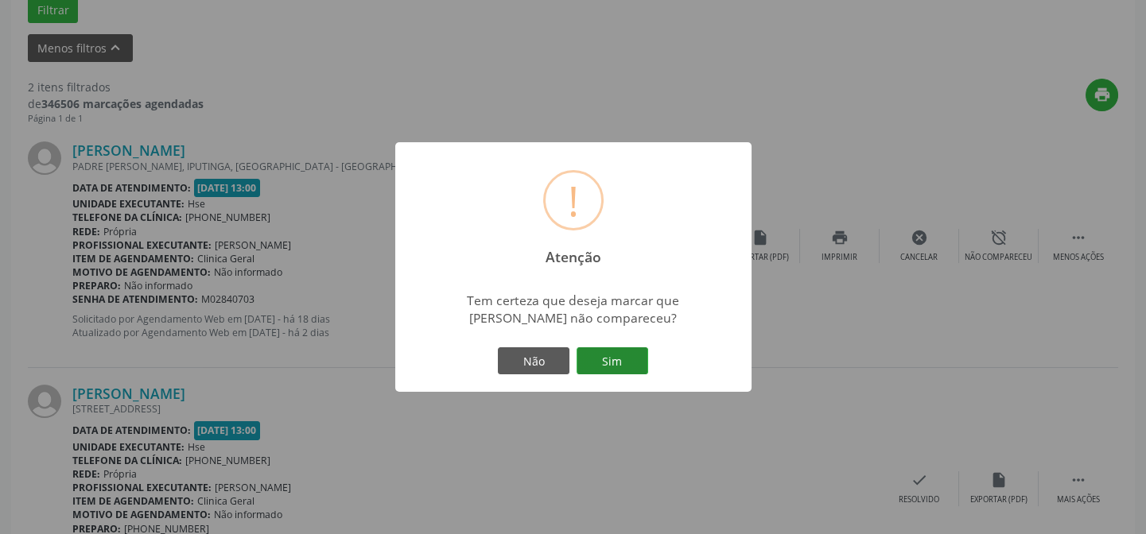
click at [596, 356] on button "Sim" at bounding box center [613, 361] width 72 height 27
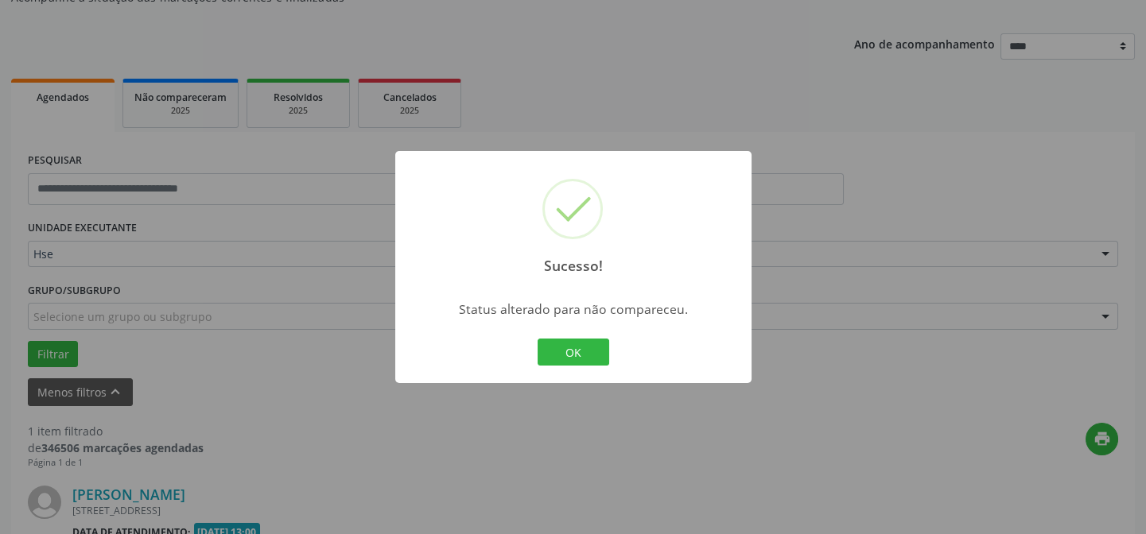
scroll to position [363, 0]
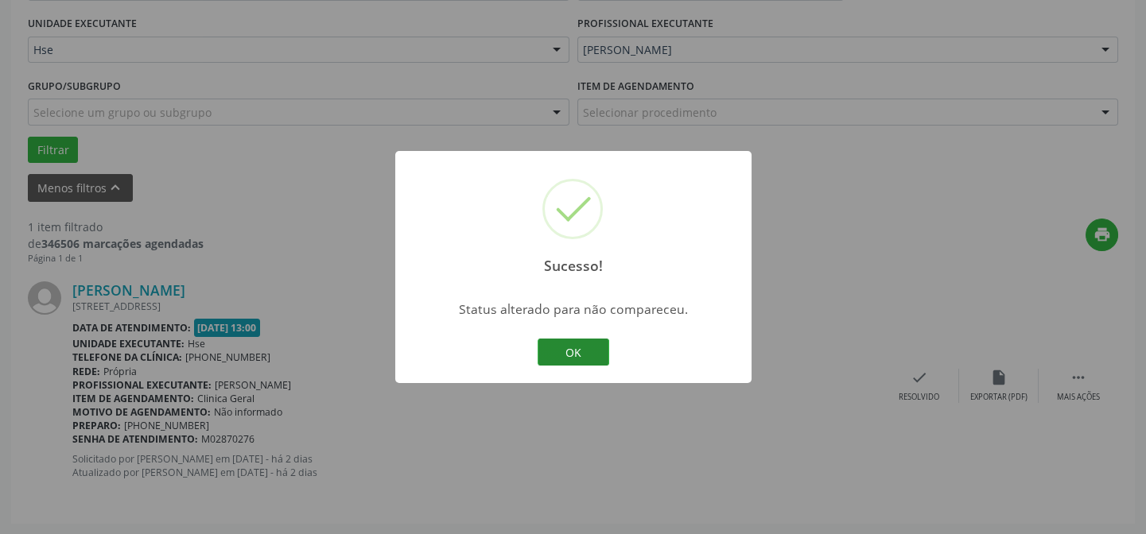
click at [589, 344] on button "OK" at bounding box center [574, 352] width 72 height 27
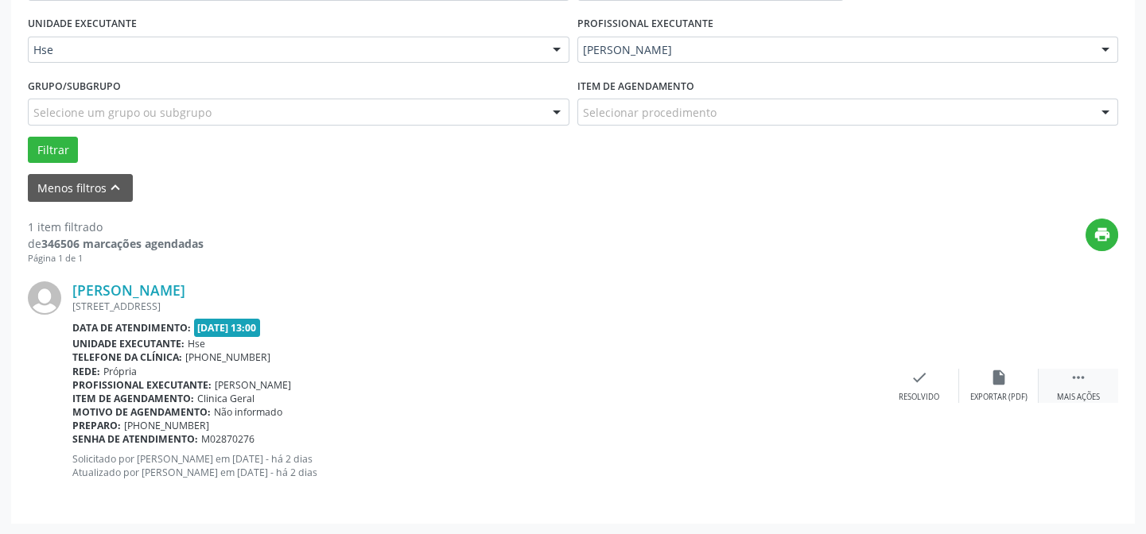
click at [1080, 385] on icon "" at bounding box center [1078, 377] width 17 height 17
click at [993, 392] on div "Não compareceu" at bounding box center [999, 397] width 68 height 11
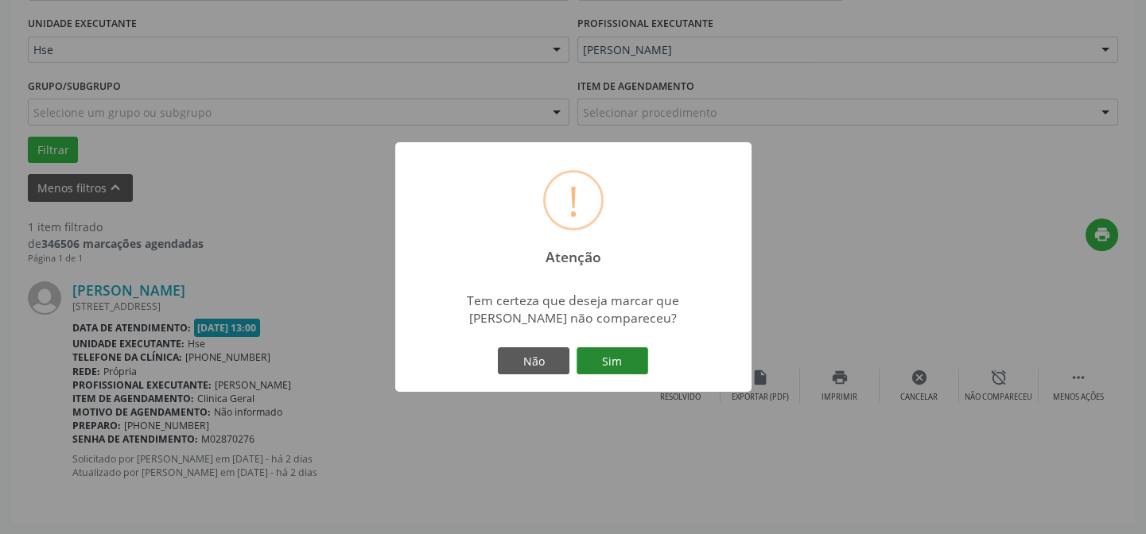
click at [603, 354] on button "Sim" at bounding box center [613, 361] width 72 height 27
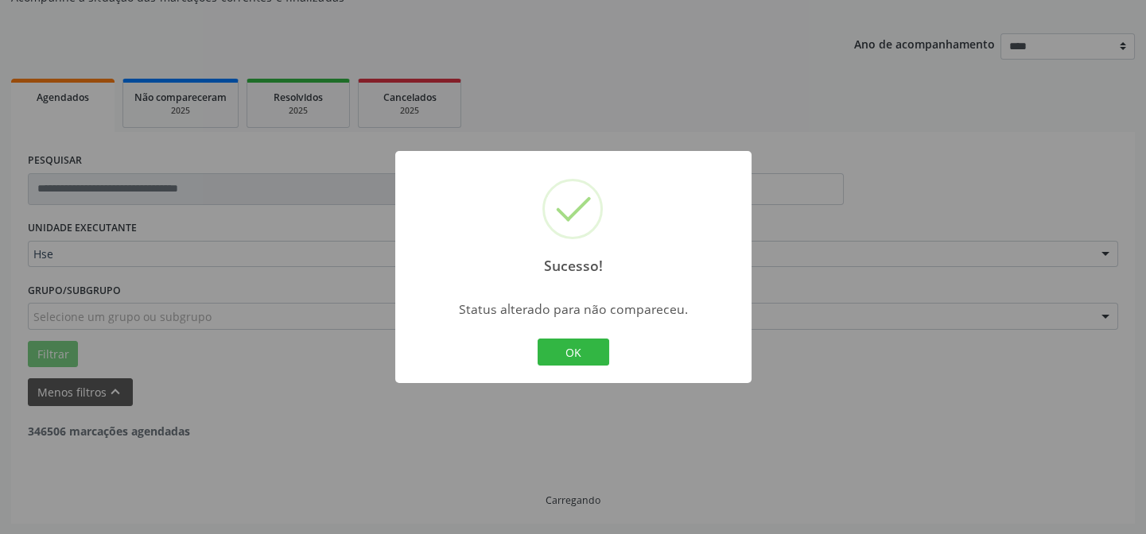
scroll to position [107, 0]
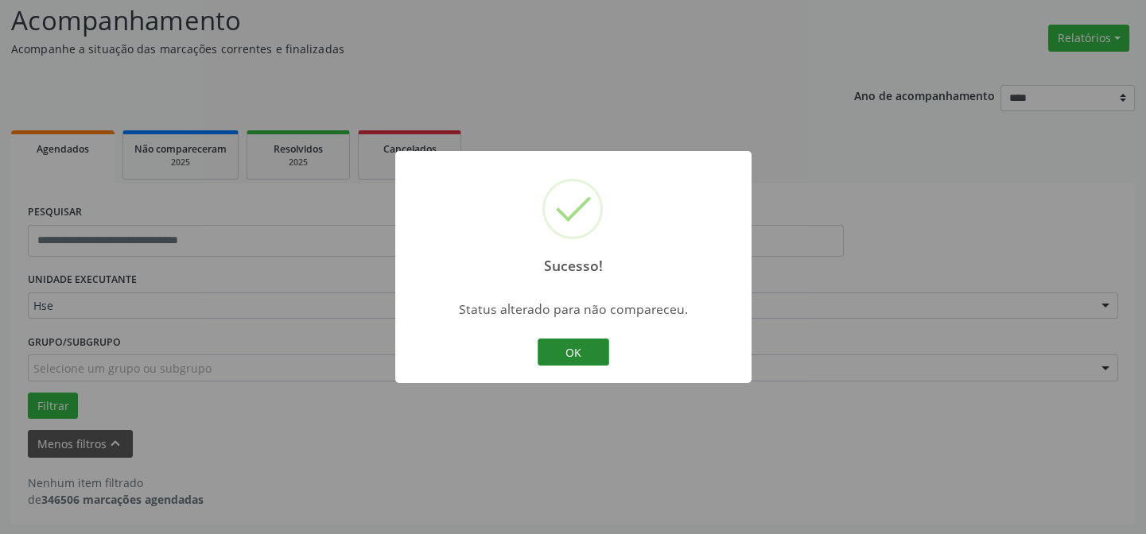
click at [581, 349] on button "OK" at bounding box center [574, 352] width 72 height 27
